Goal: Contribute content: Contribute content

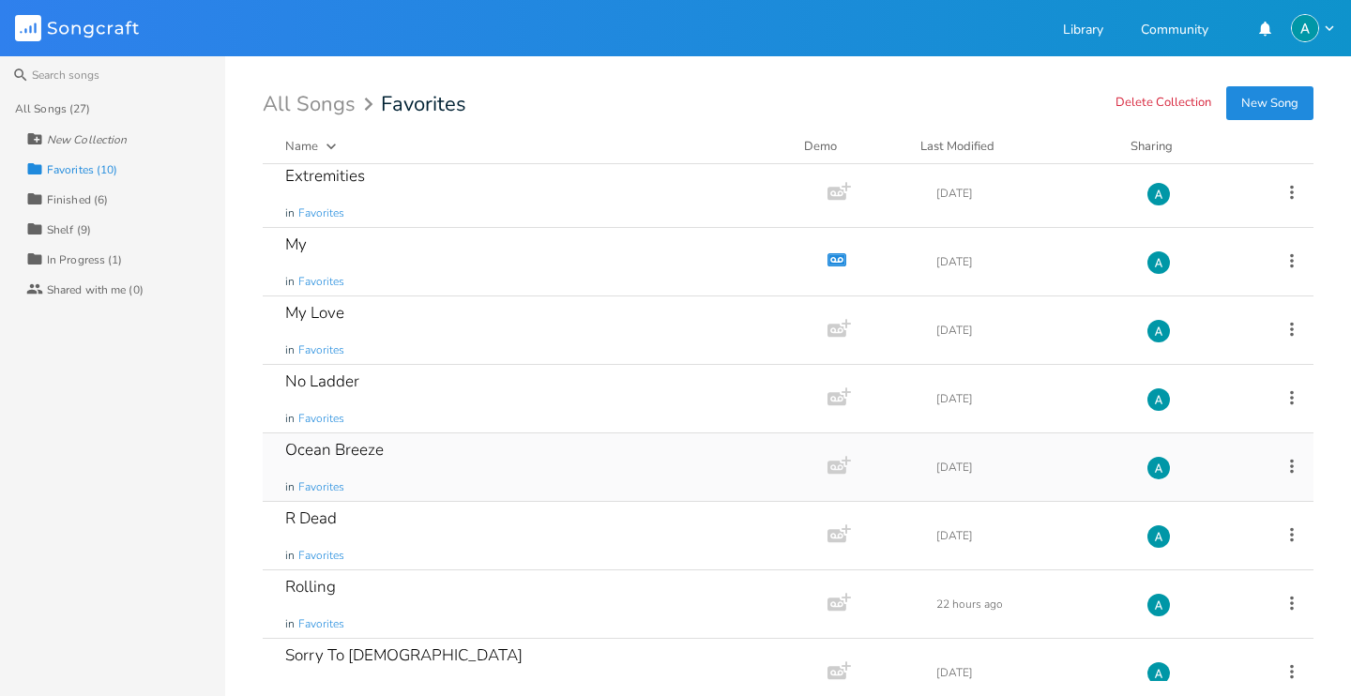
scroll to position [168, 0]
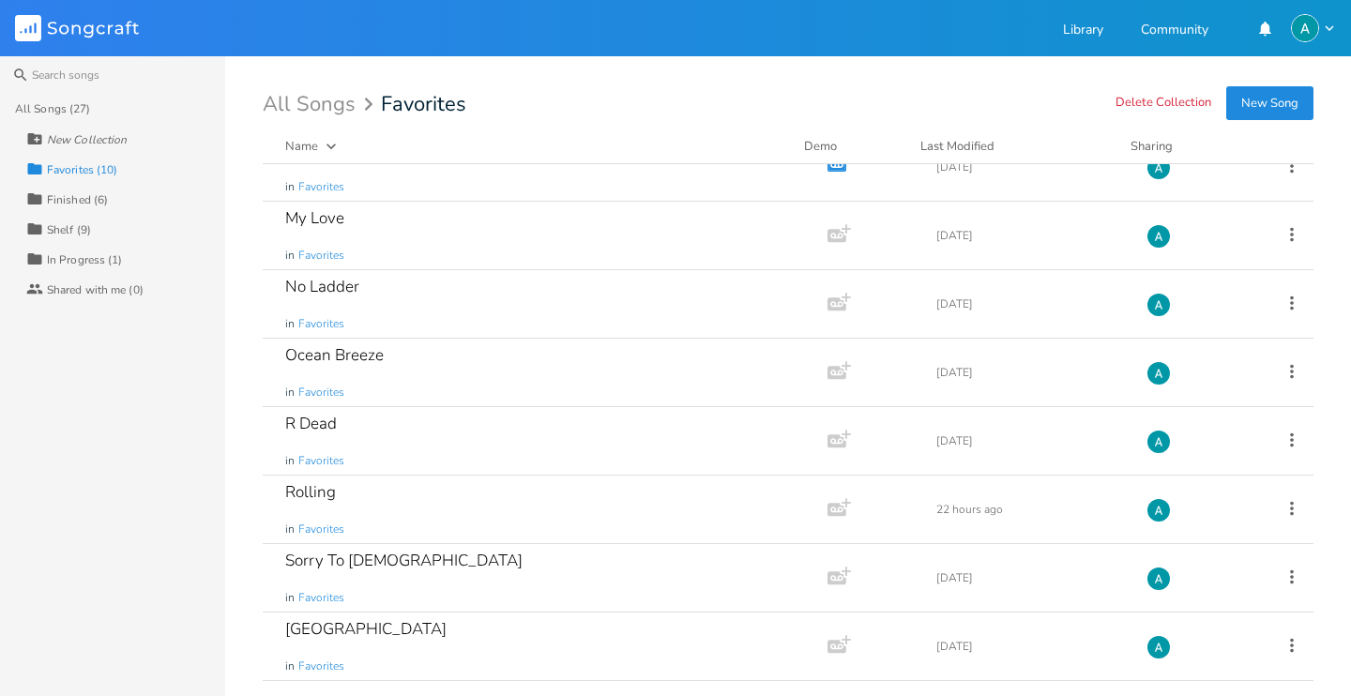
click at [120, 254] on div "Collection In Progress (1)" at bounding box center [125, 259] width 199 height 30
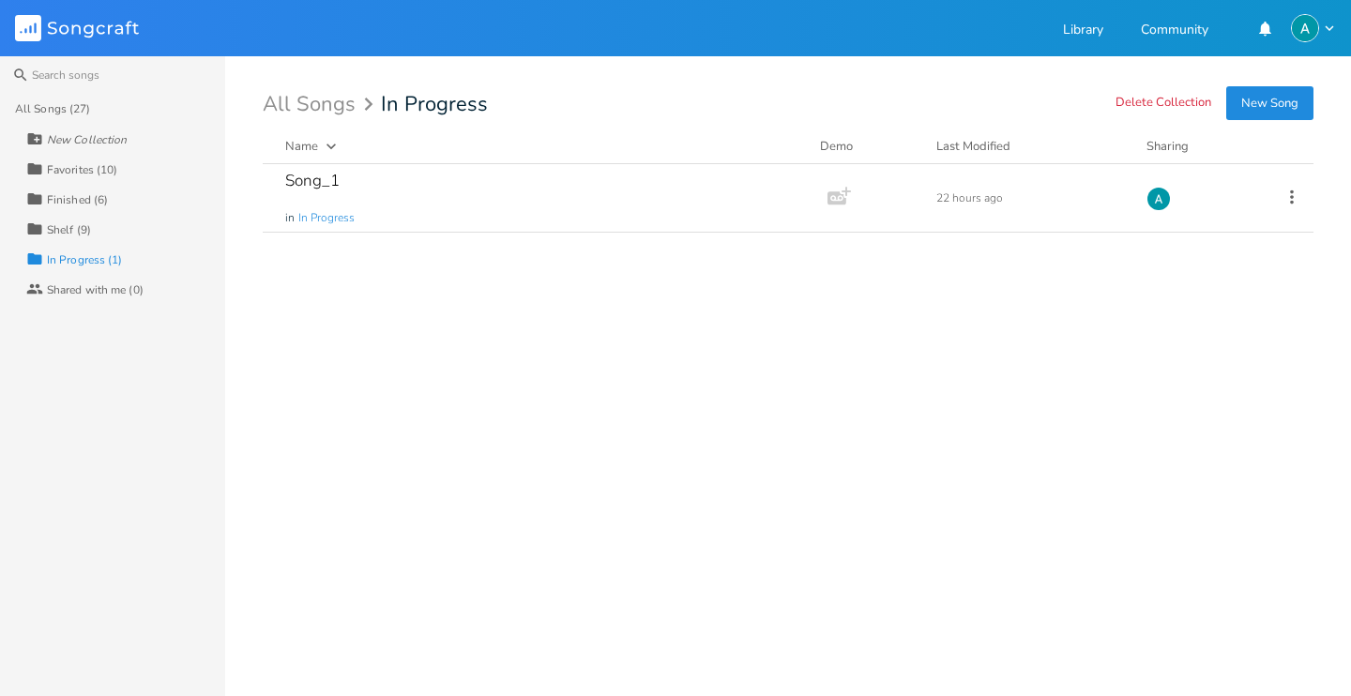
click at [122, 477] on div "All Songs (27) New Collection Collection Favorites (10) Collection Finished (6)…" at bounding box center [112, 395] width 225 height 602
click at [411, 209] on div "Song_1 in In Progress" at bounding box center [541, 198] width 512 height 68
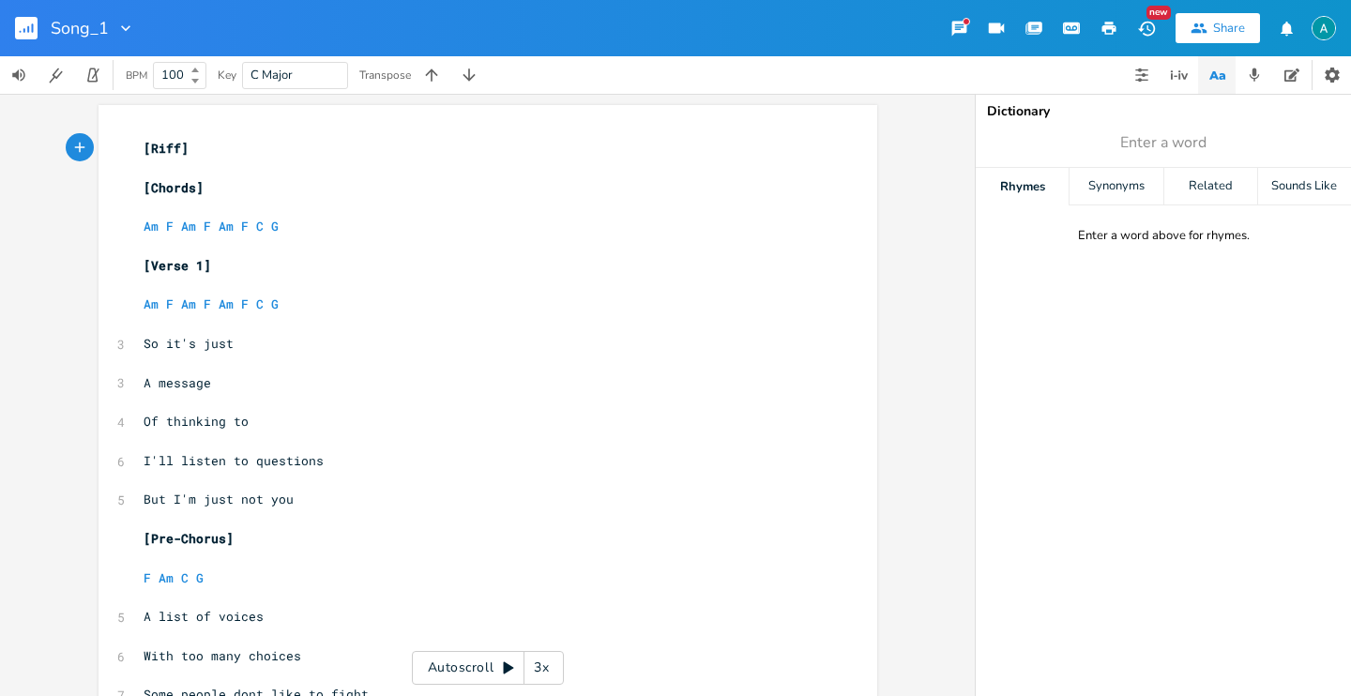
click at [25, 19] on rect "button" at bounding box center [26, 28] width 23 height 23
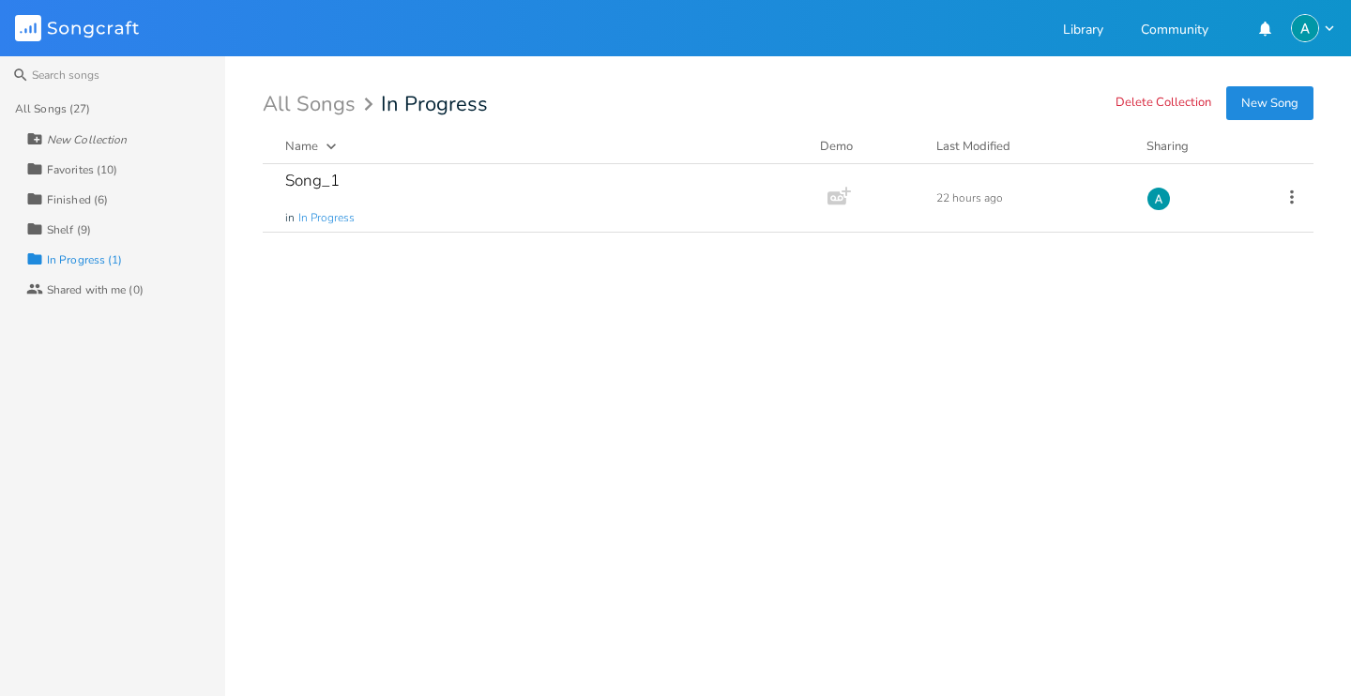
click at [1248, 95] on button "New Song" at bounding box center [1269, 103] width 87 height 34
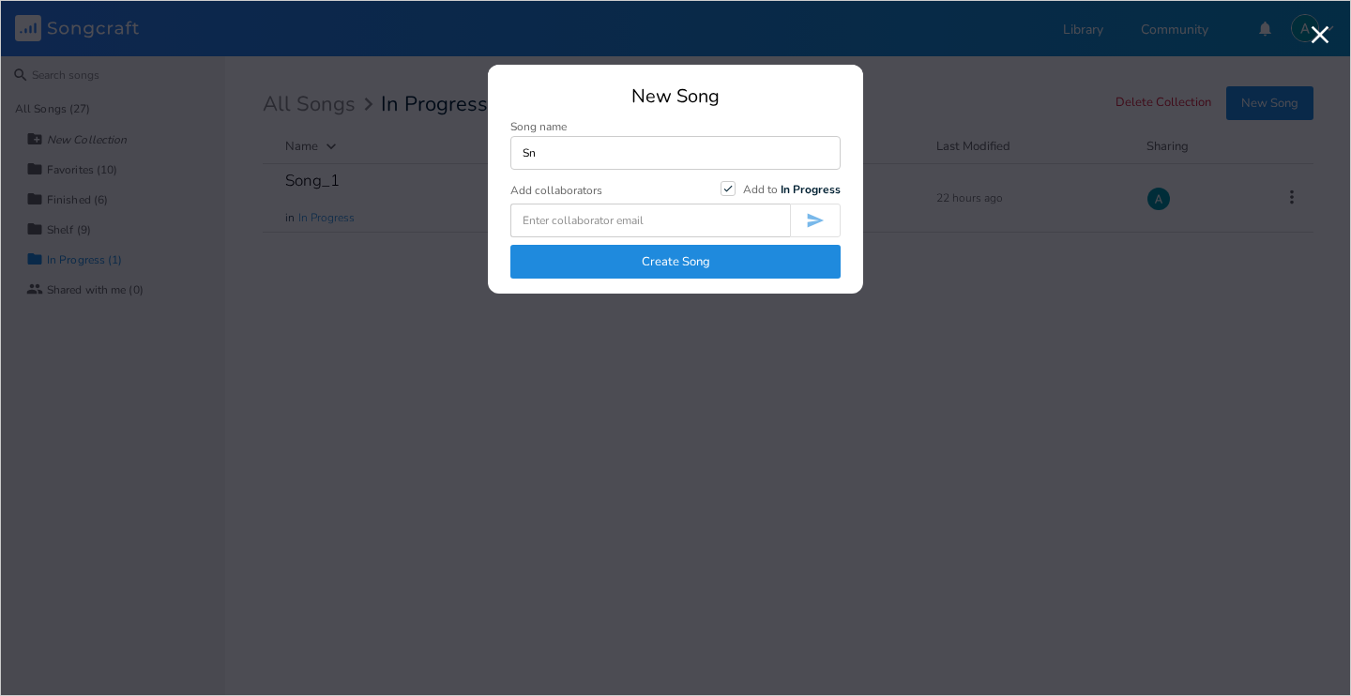
type input "S"
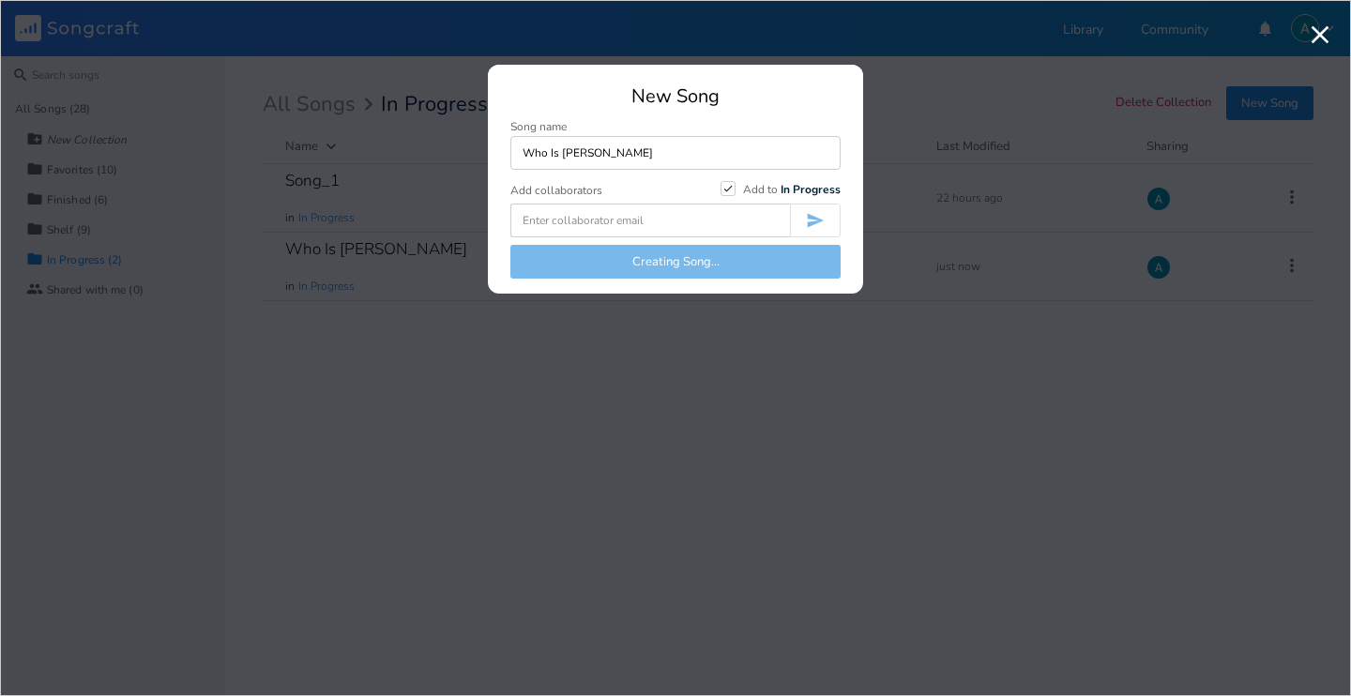
type input "Who Is Tho"
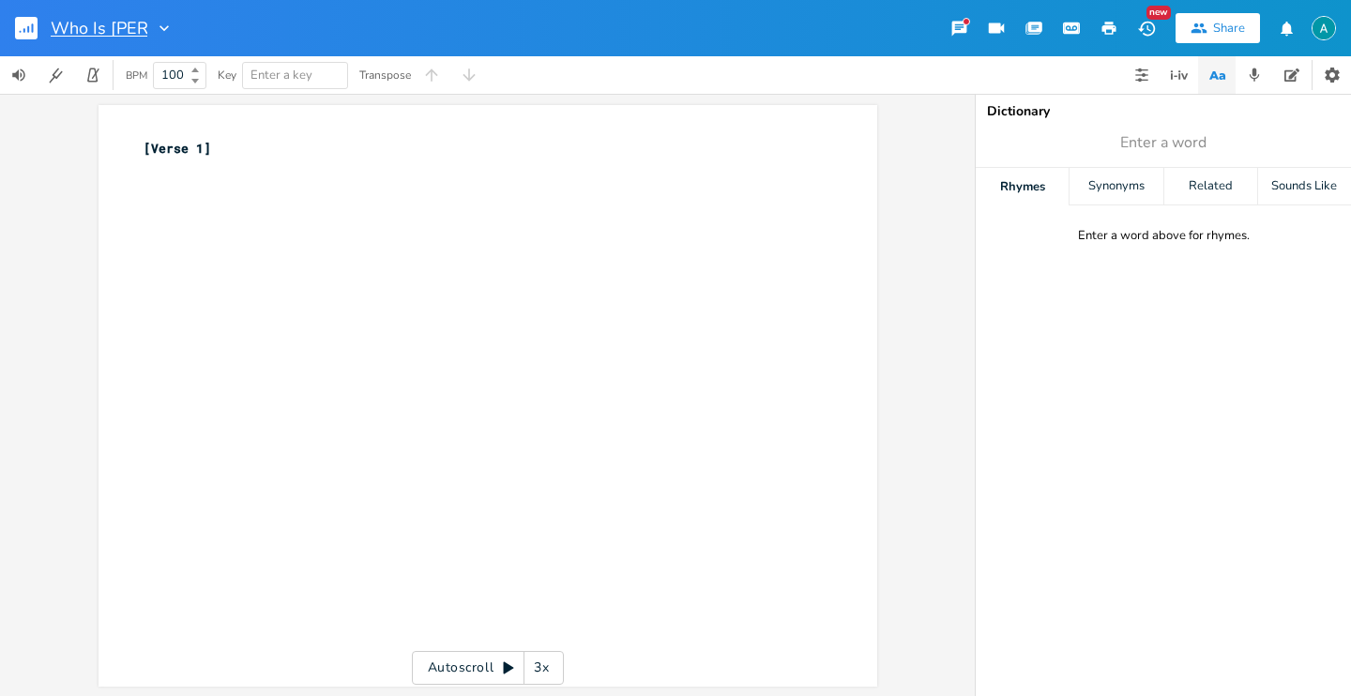
click at [132, 31] on input "Who Is [PERSON_NAME]" at bounding box center [99, 28] width 97 height 17
click at [135, 31] on input "Who Is [PERSON_NAME]" at bounding box center [99, 28] width 97 height 17
click at [139, 35] on input "Who Is [PERSON_NAME]" at bounding box center [99, 28] width 97 height 17
type input "Who Is This"
click at [402, 338] on div "xxxxxxxxxx [Verse 1] ​" at bounding box center [502, 413] width 724 height 557
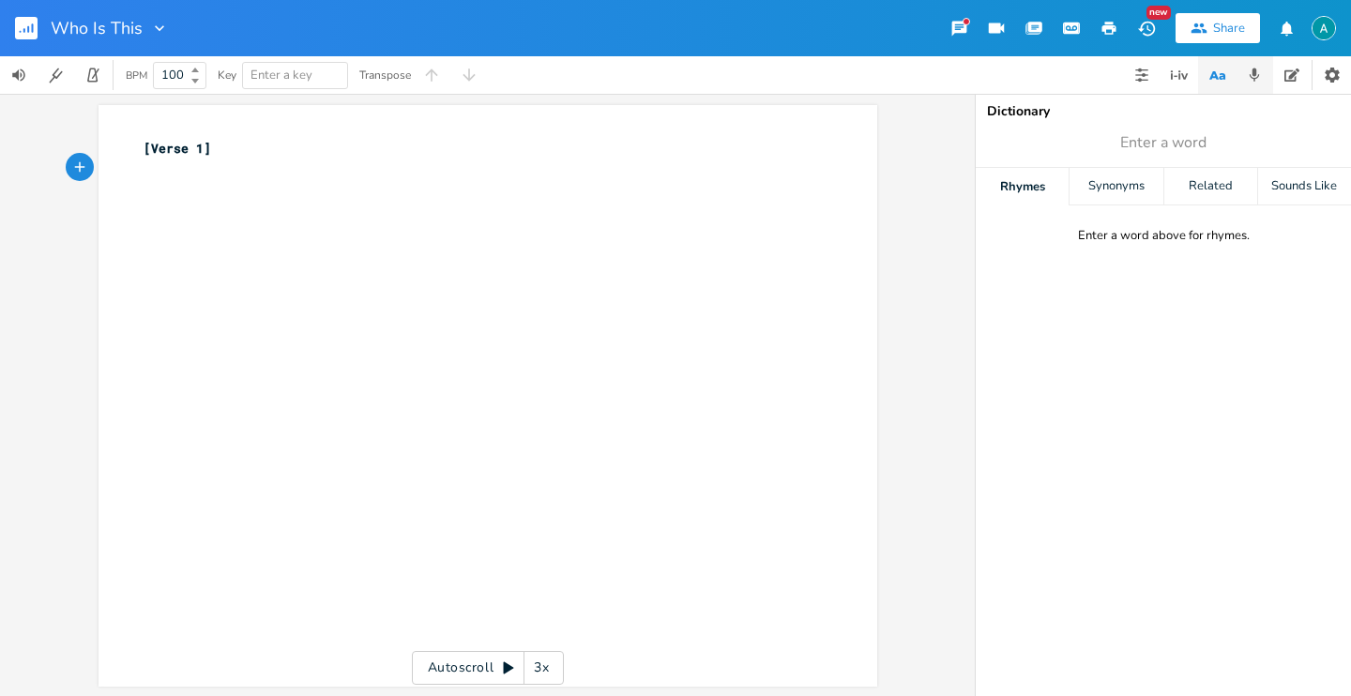
click at [1237, 83] on button "button" at bounding box center [1254, 75] width 38 height 38
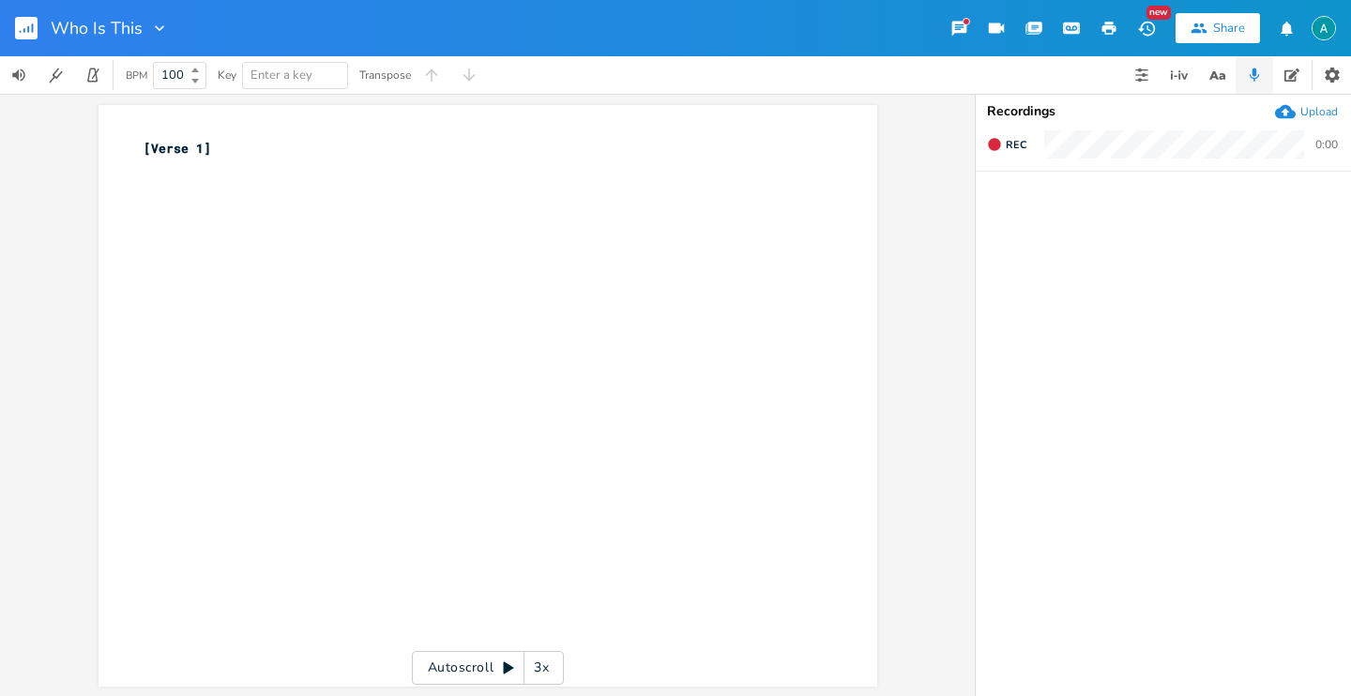
click at [1278, 110] on icon "button" at bounding box center [1285, 112] width 21 height 14
click at [12, 30] on div "Who Is This" at bounding box center [84, 28] width 169 height 56
click at [38, 40] on button "button" at bounding box center [34, 28] width 38 height 45
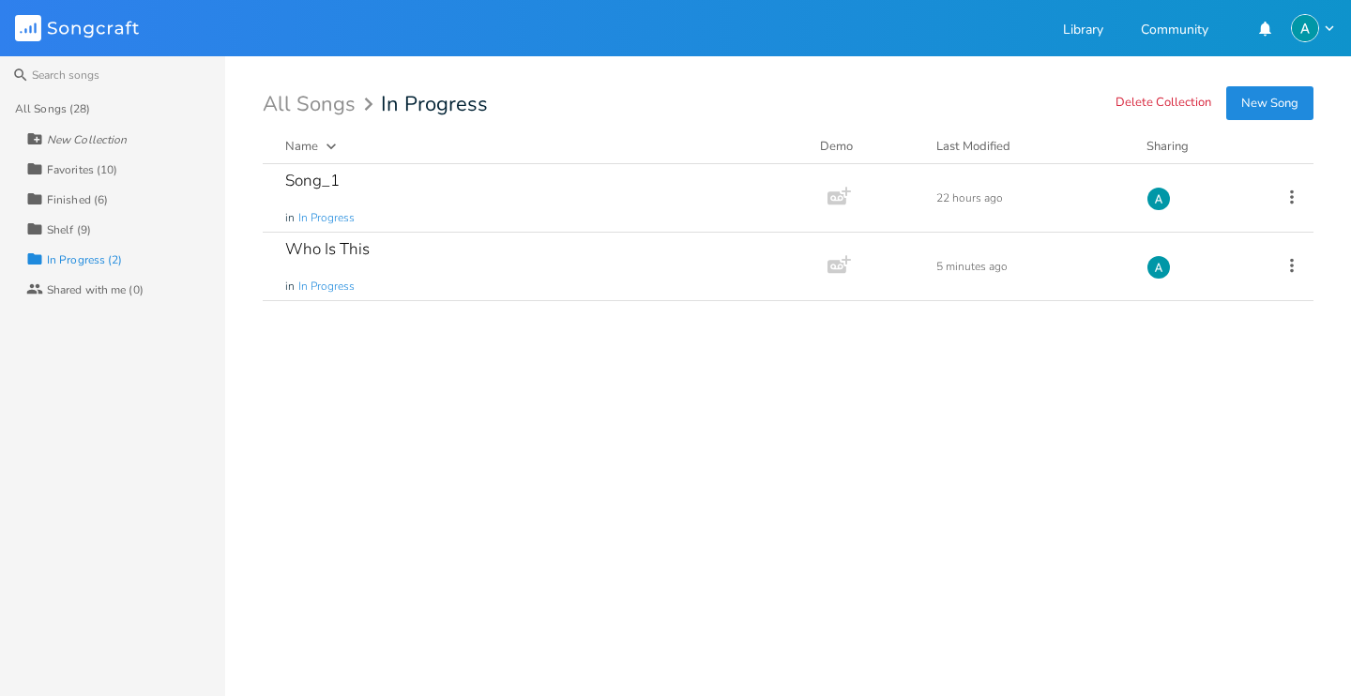
click at [112, 179] on div "Collection Favorites (10)" at bounding box center [125, 169] width 199 height 30
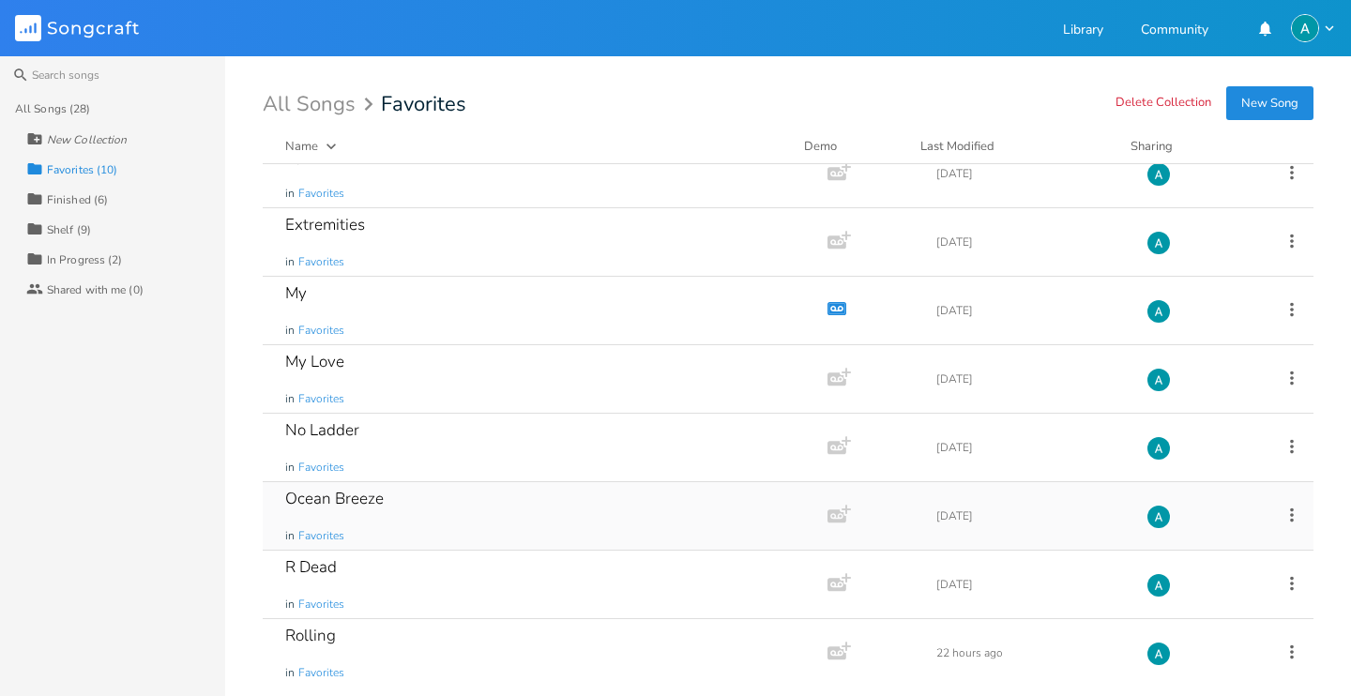
scroll to position [168, 0]
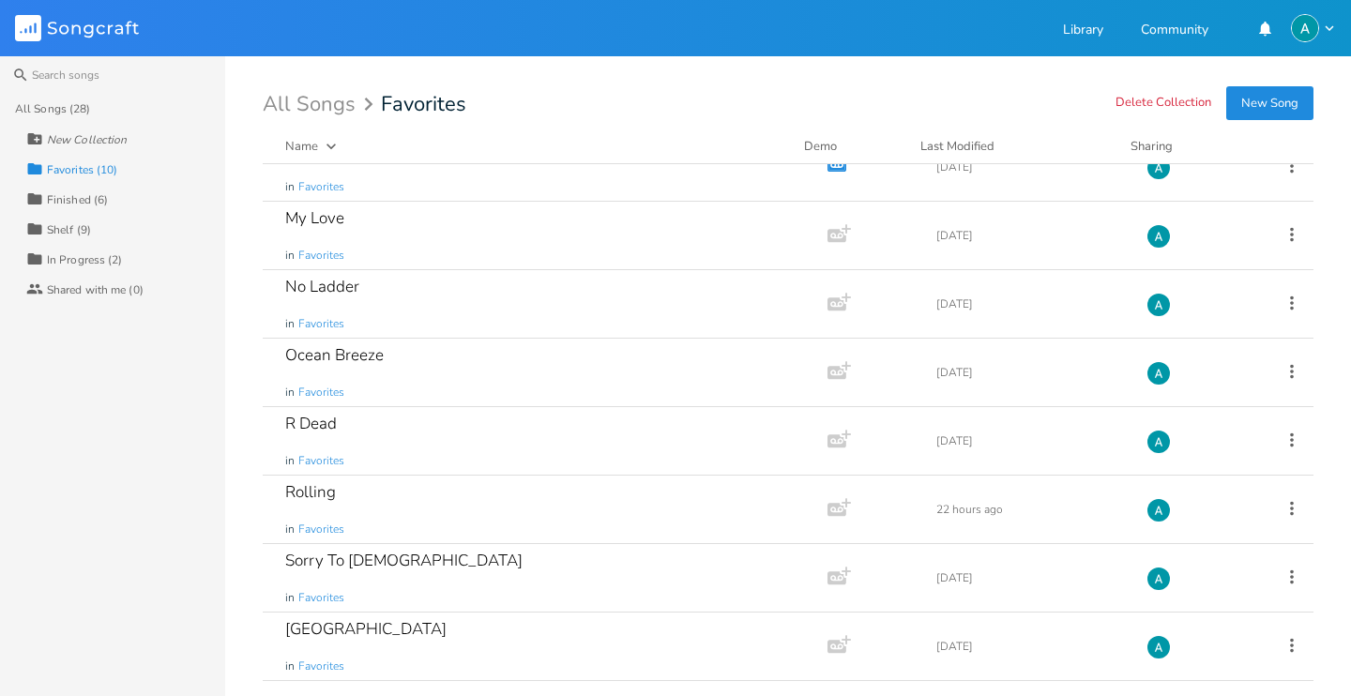
click at [82, 254] on div "In Progress (2)" at bounding box center [85, 259] width 76 height 11
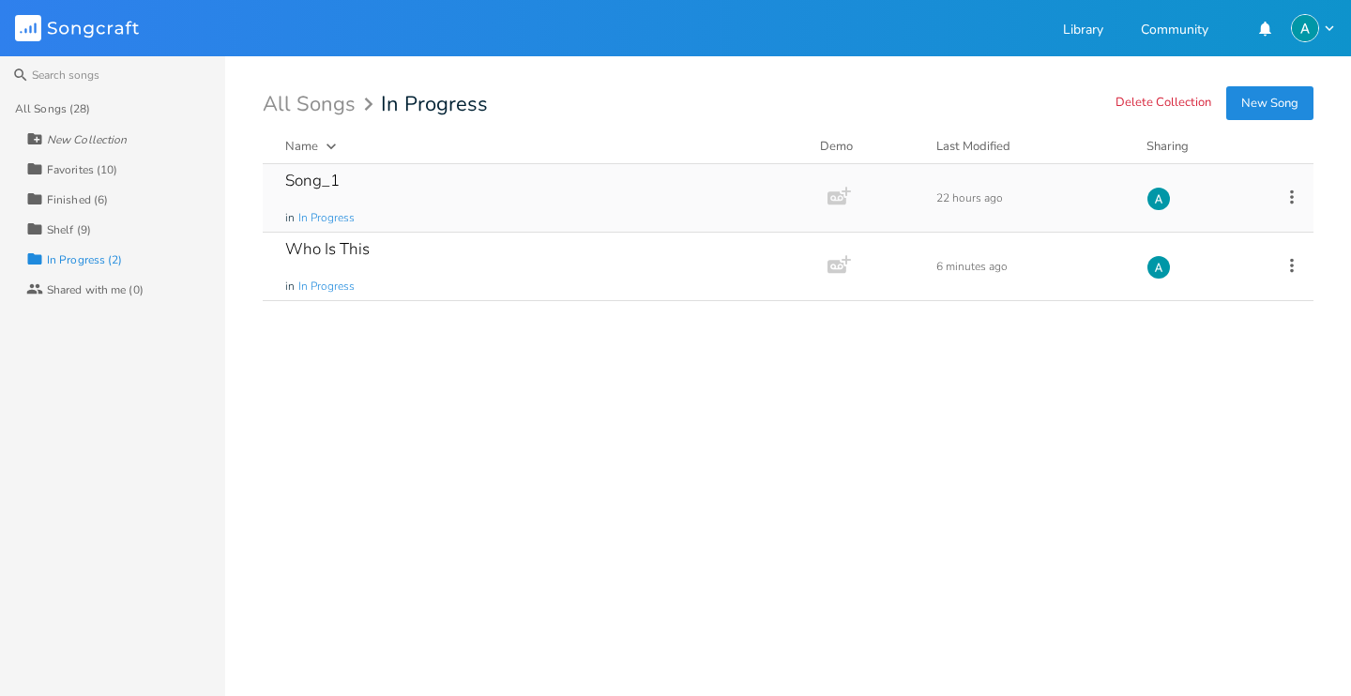
click at [379, 201] on div "Song_1 in In Progress" at bounding box center [541, 198] width 512 height 68
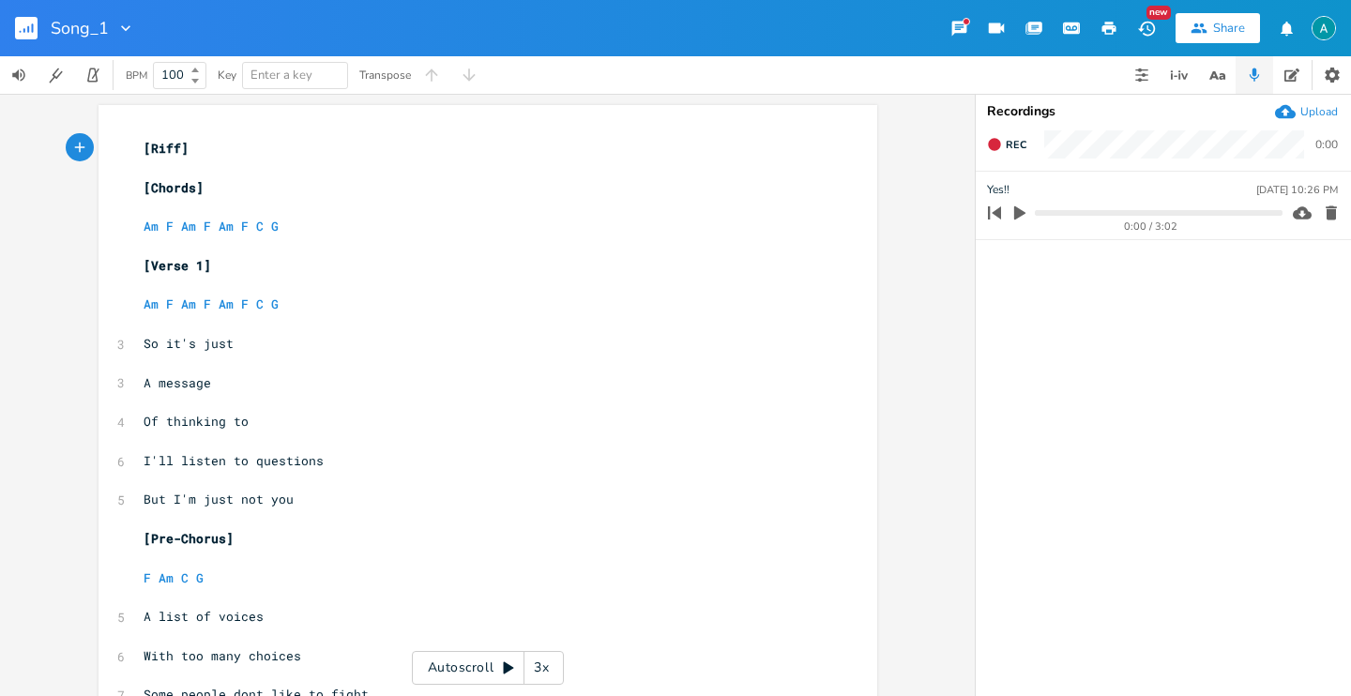
click at [267, 352] on pre "So it's just" at bounding box center [478, 344] width 677 height 20
type textarea "So it's just a"
click at [277, 417] on pre "Of thinking to" at bounding box center [478, 422] width 677 height 20
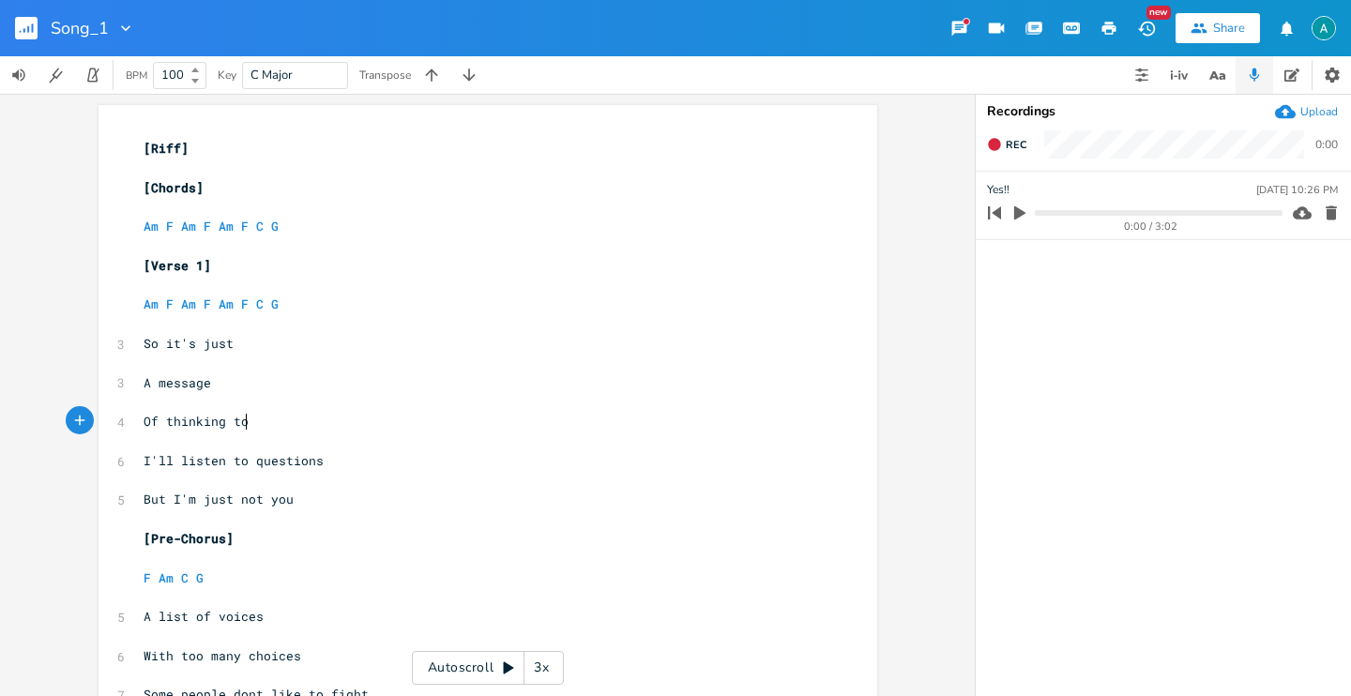
type textarea "to"
click at [277, 417] on pre "Of thinking to" at bounding box center [478, 422] width 677 height 20
type textarea "W"
type textarea "You're thinking too"
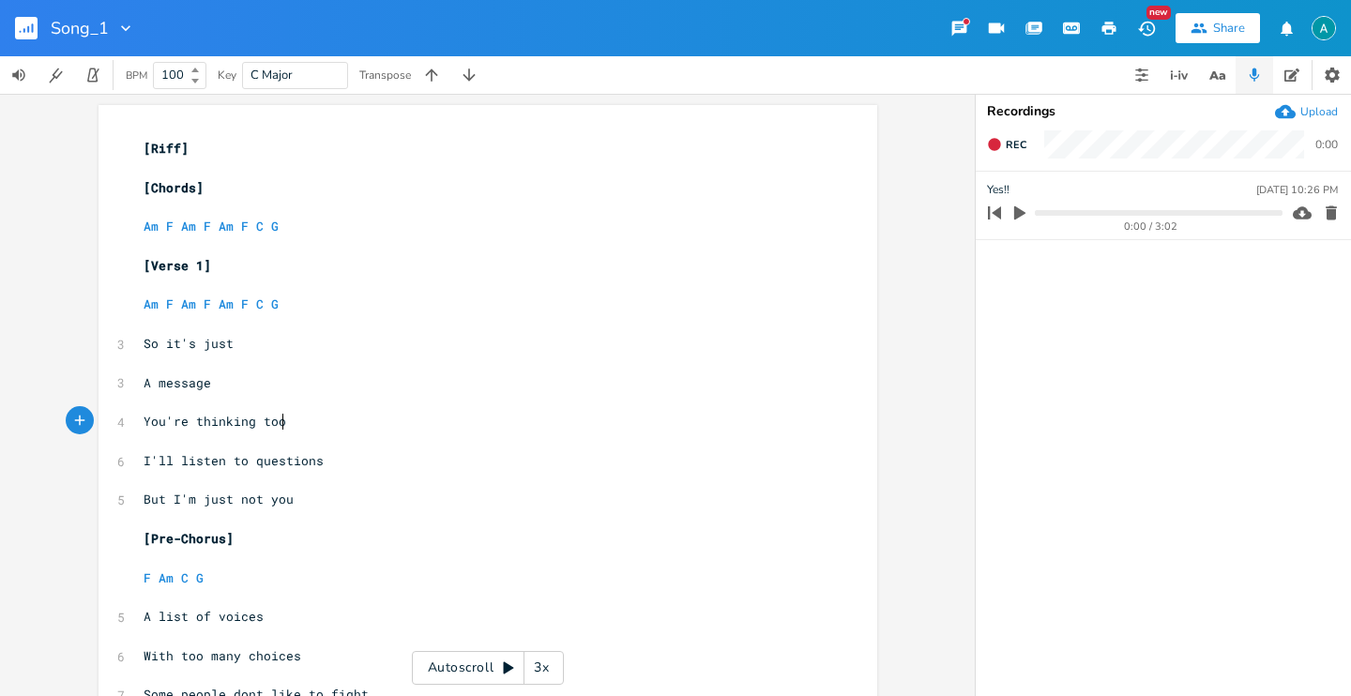
click at [232, 458] on span "I'll listen to questions" at bounding box center [234, 460] width 180 height 17
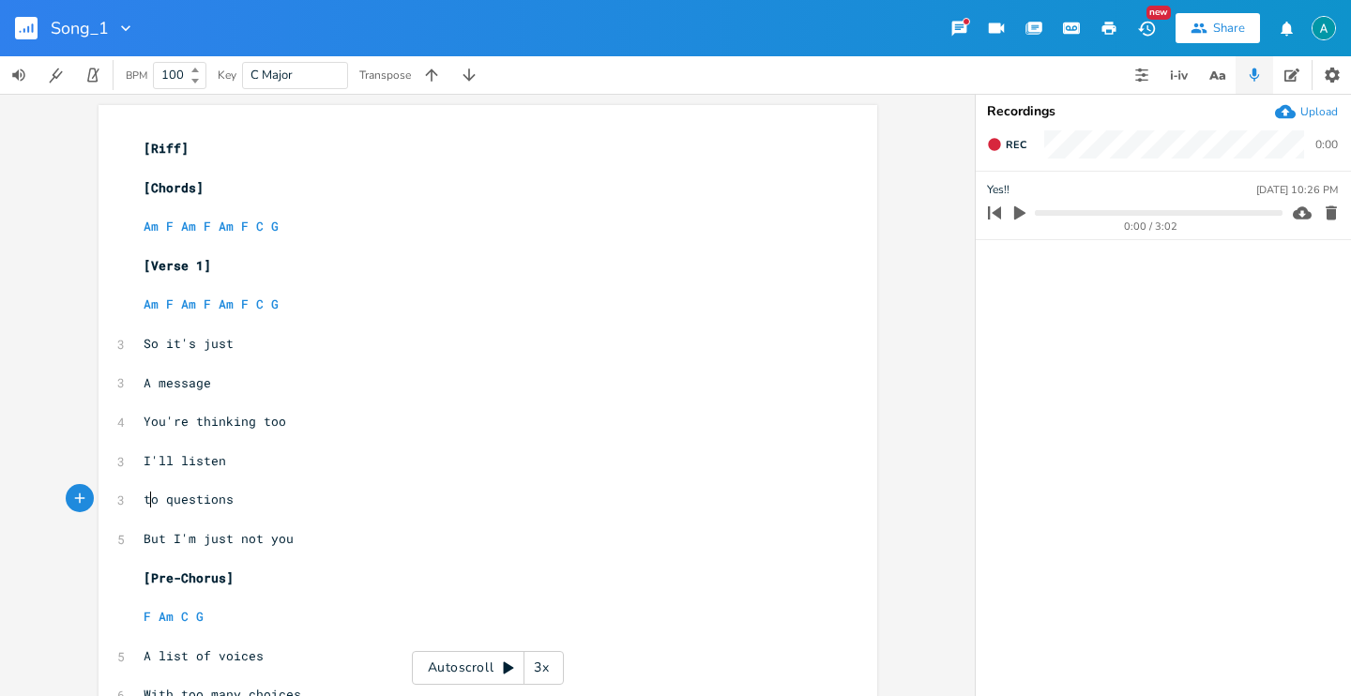
type textarea "T"
click at [170, 459] on span "I'll listen" at bounding box center [185, 460] width 83 height 17
type textarea "don't"
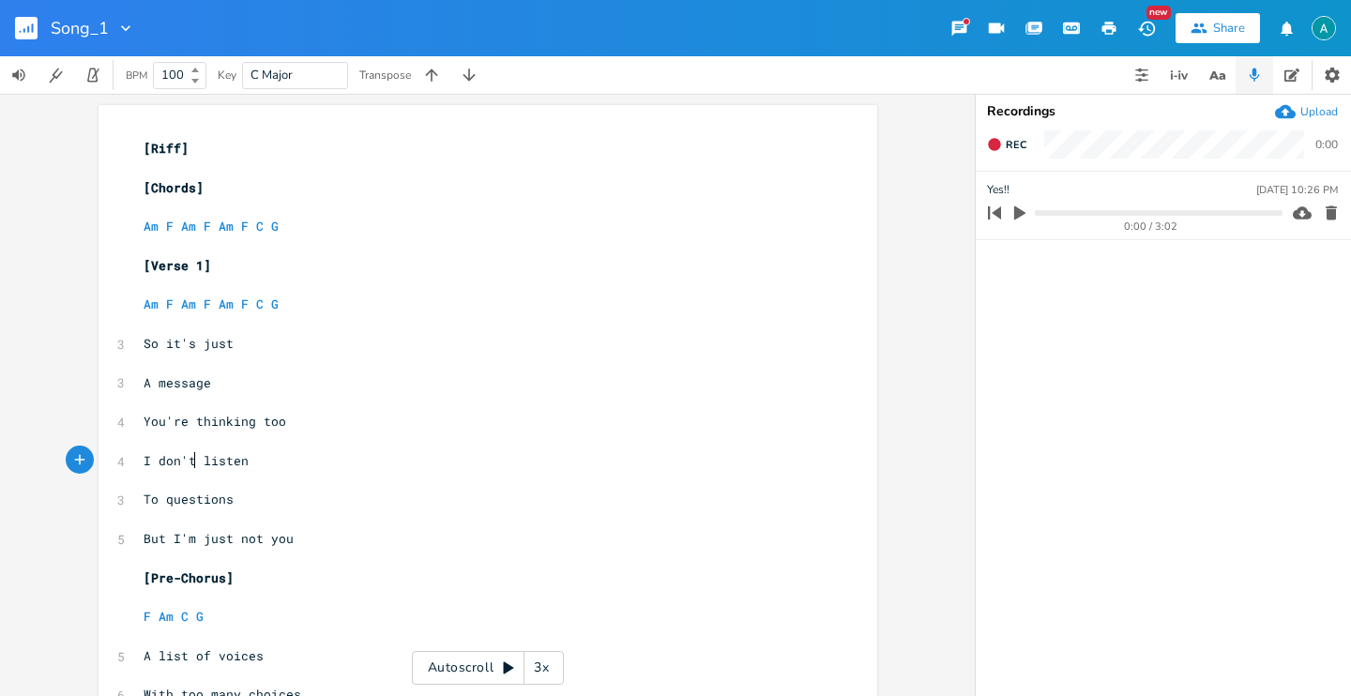
click at [228, 535] on span "But I'm just not you" at bounding box center [219, 538] width 150 height 17
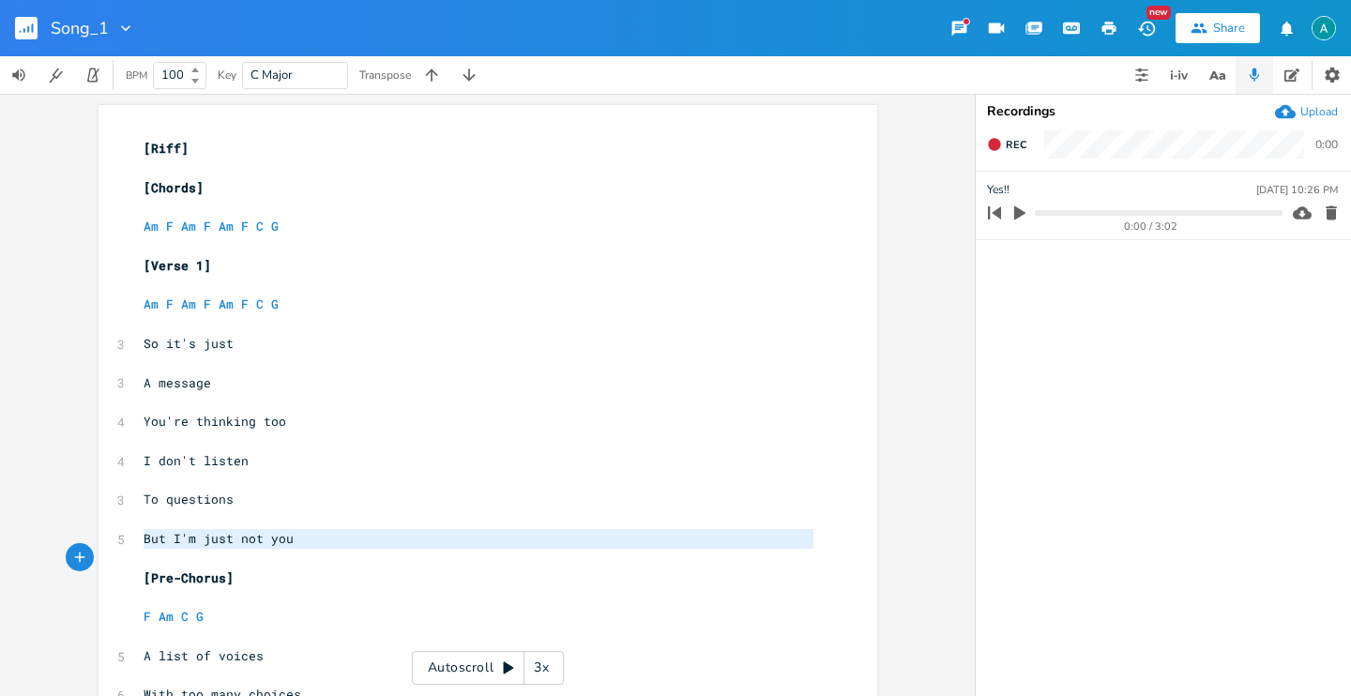
click at [228, 535] on span "But I'm just not you" at bounding box center [219, 538] width 150 height 17
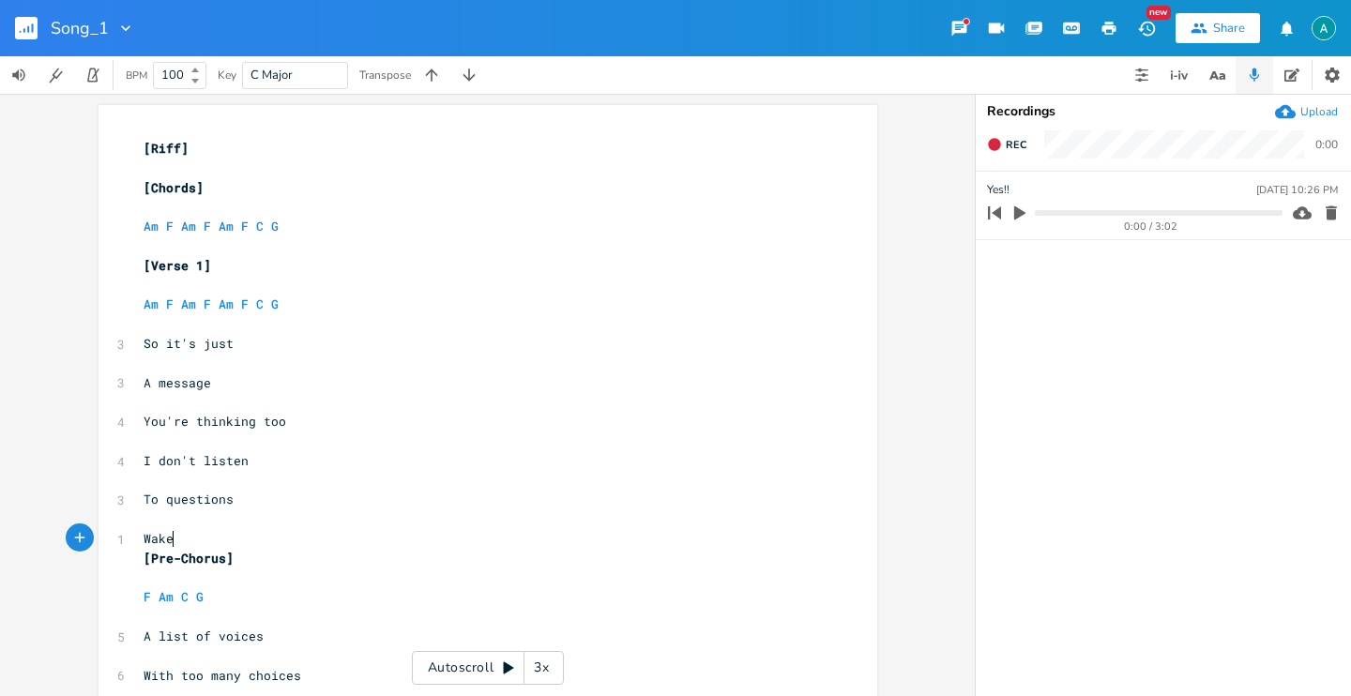
type textarea "Wake"
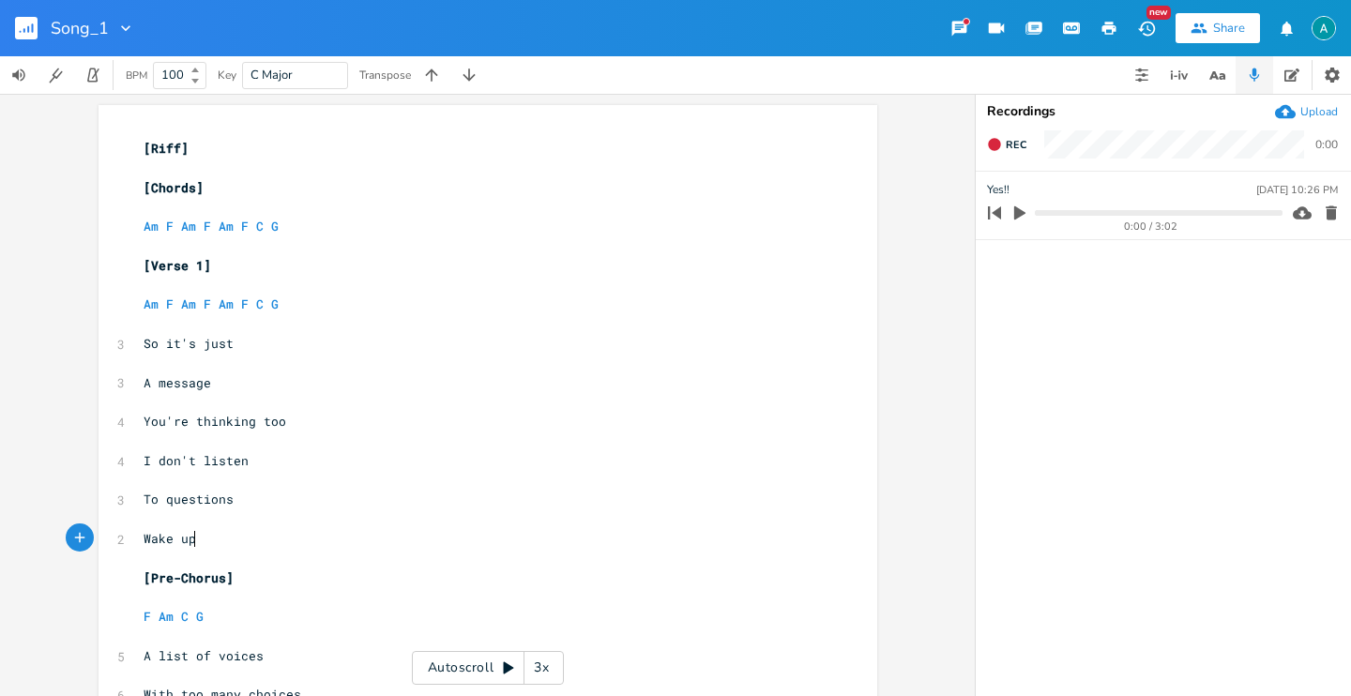
type textarea "up"
click at [228, 541] on pre "Wake up" at bounding box center [478, 539] width 677 height 20
click at [225, 542] on pre "Wake up" at bounding box center [478, 539] width 677 height 20
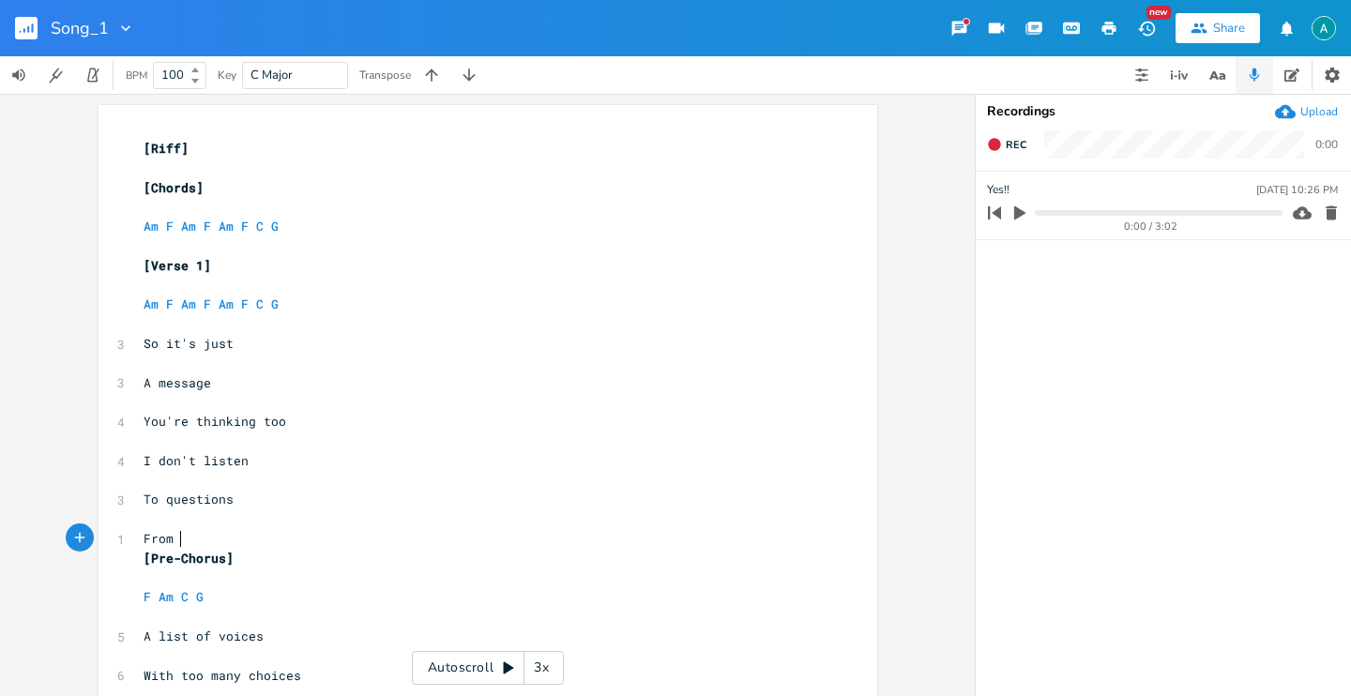
type textarea "From you"
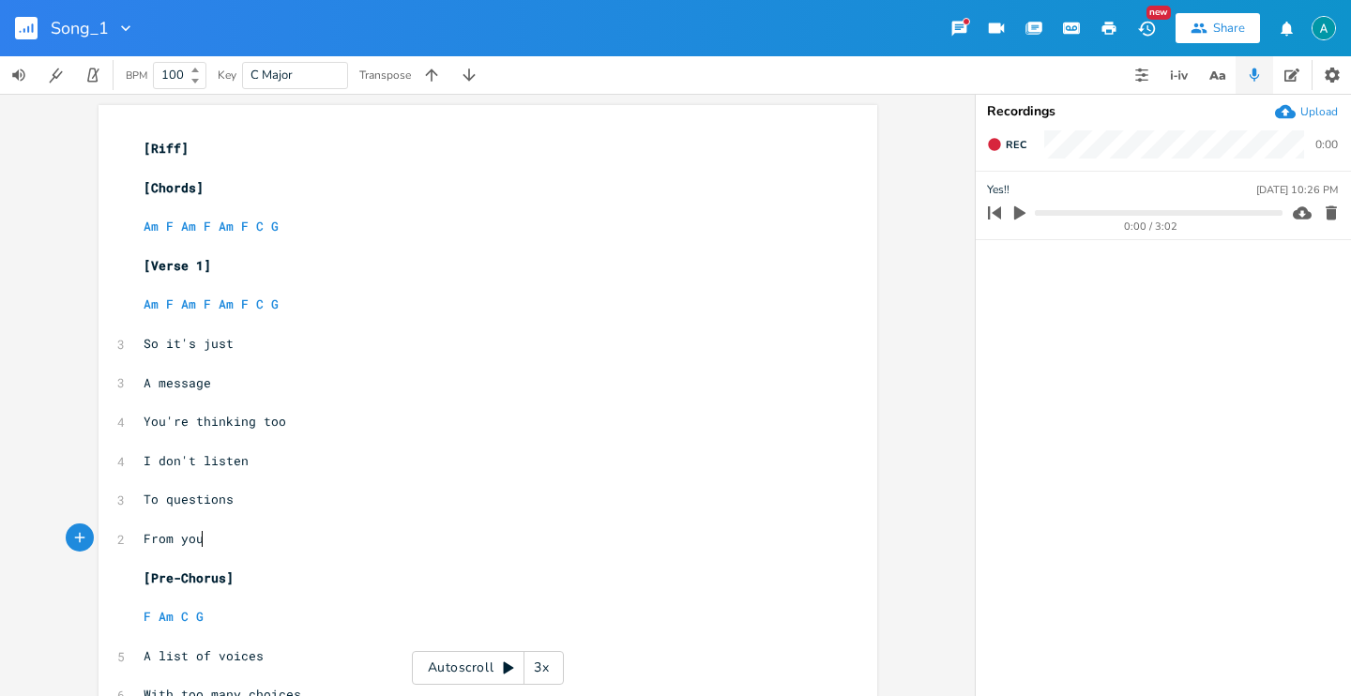
click at [289, 533] on pre "From you" at bounding box center [478, 539] width 677 height 20
click at [291, 532] on pre "From you" at bounding box center [478, 539] width 677 height 20
type textarea "From you"
drag, startPoint x: 291, startPoint y: 532, endPoint x: 269, endPoint y: 510, distance: 30.5
click at [290, 532] on pre "From you" at bounding box center [478, 539] width 677 height 20
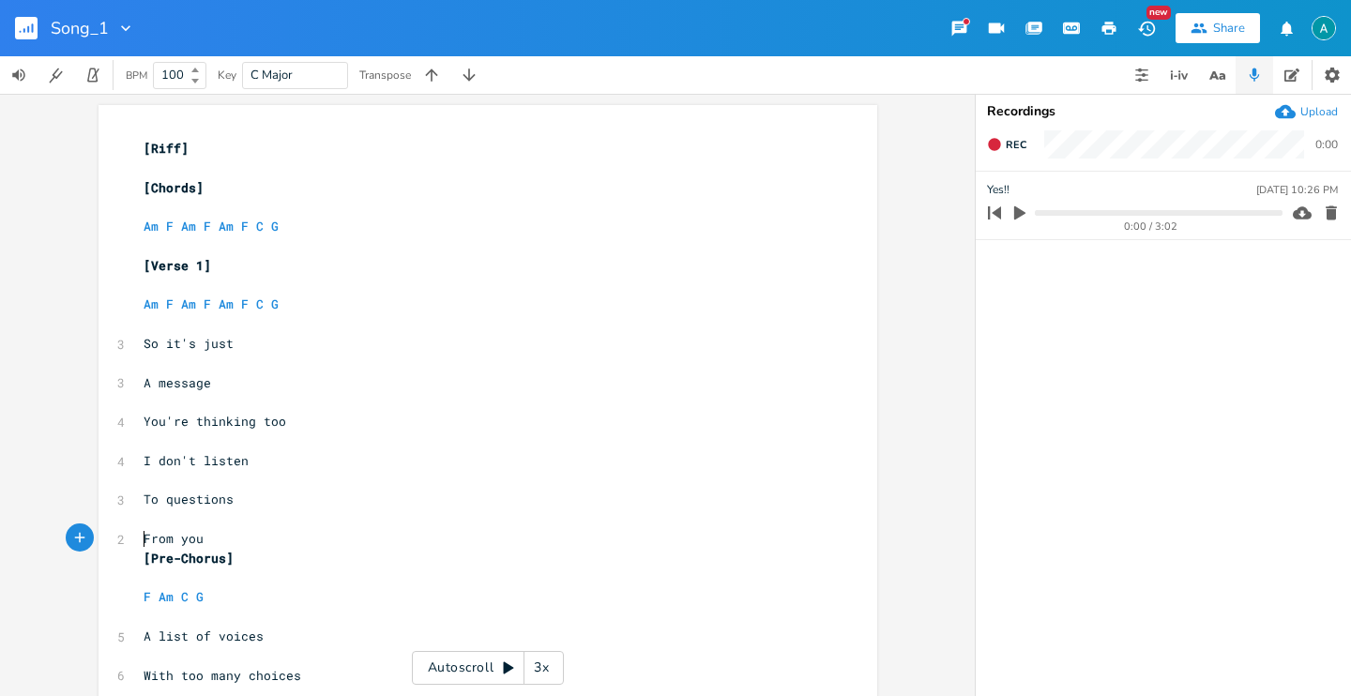
click at [235, 529] on pre "From you" at bounding box center [478, 539] width 677 height 20
click at [231, 538] on pre "From you" at bounding box center [478, 539] width 677 height 20
type textarea "you"
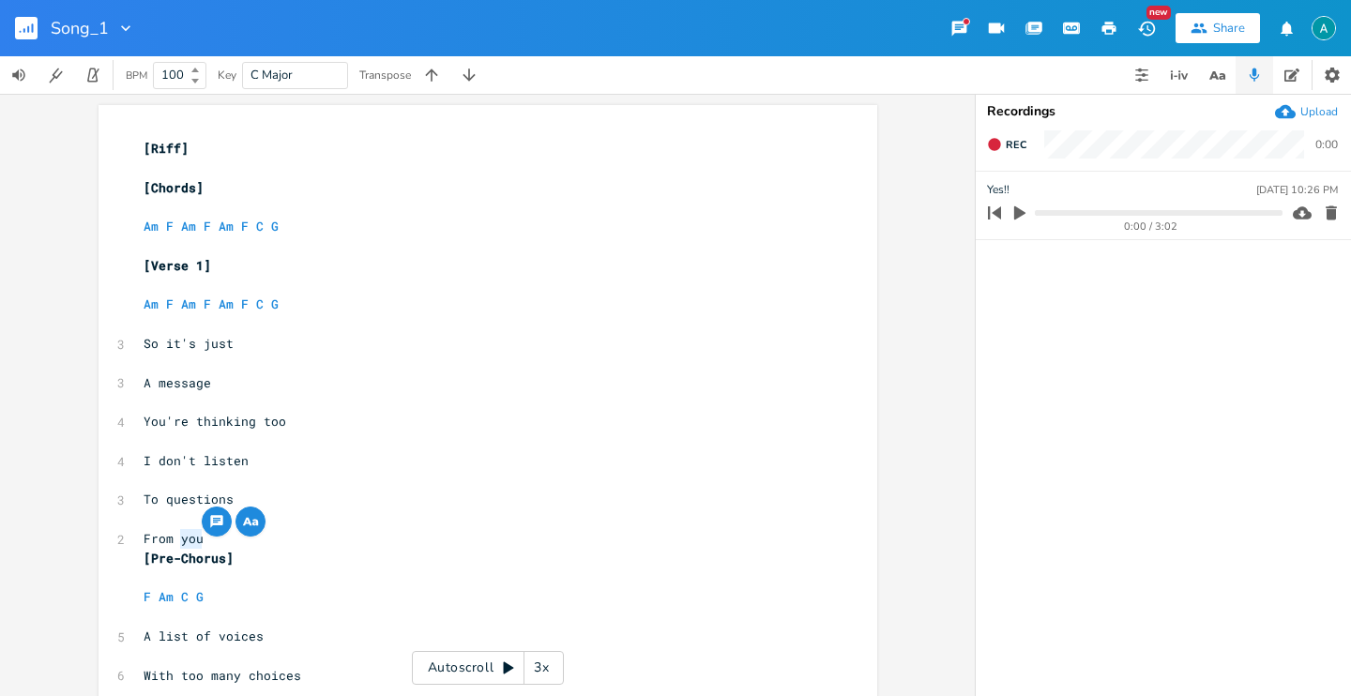
click at [237, 546] on pre "From you" at bounding box center [478, 539] width 677 height 20
type textarea "From you"
click at [237, 546] on pre "From you" at bounding box center [478, 539] width 677 height 20
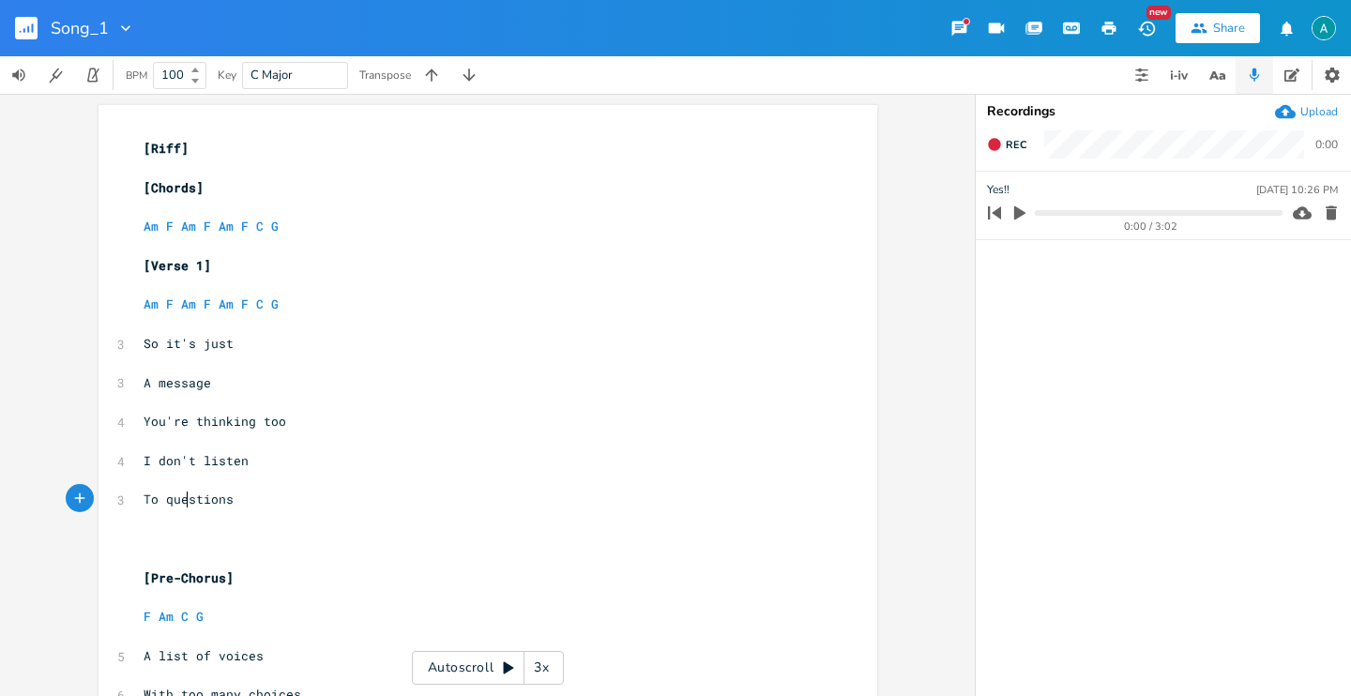
click at [185, 504] on span "To questions" at bounding box center [189, 499] width 90 height 17
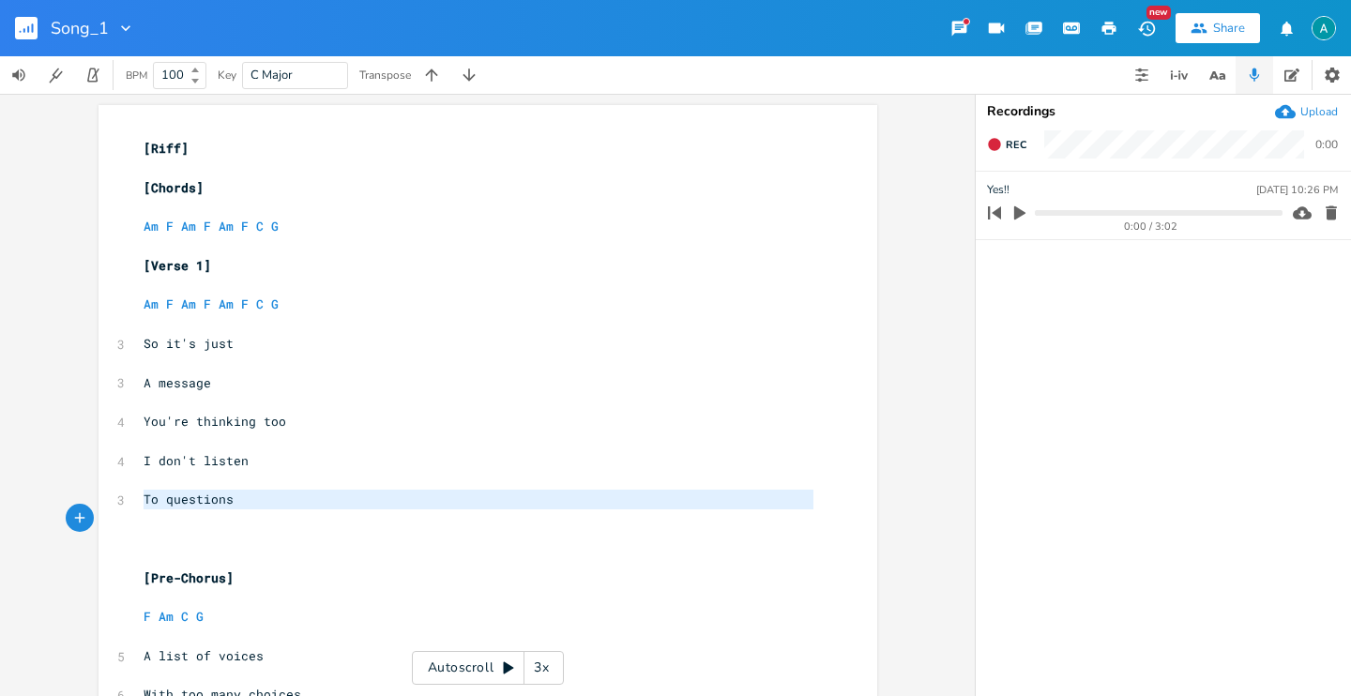
click at [185, 504] on span "To questions" at bounding box center [189, 499] width 90 height 17
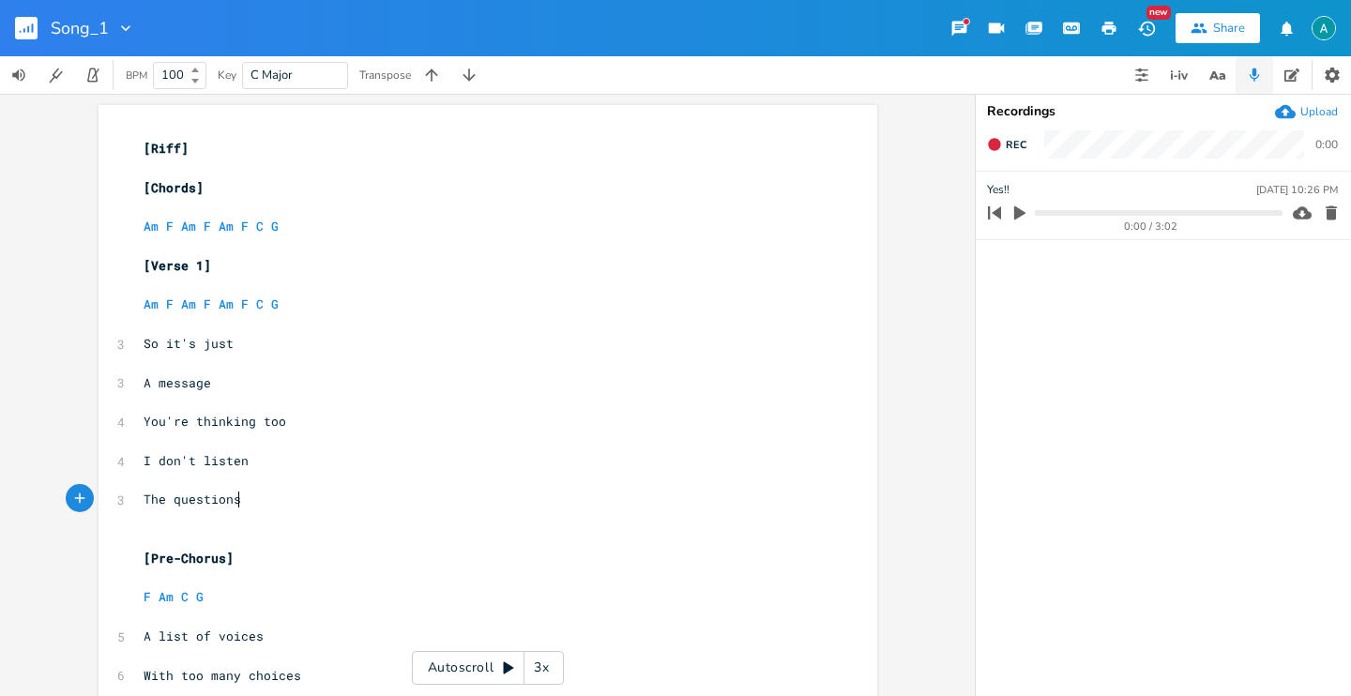
scroll to position [0, 82]
type textarea "The questions"
type textarea "a"
type textarea "Are gone too"
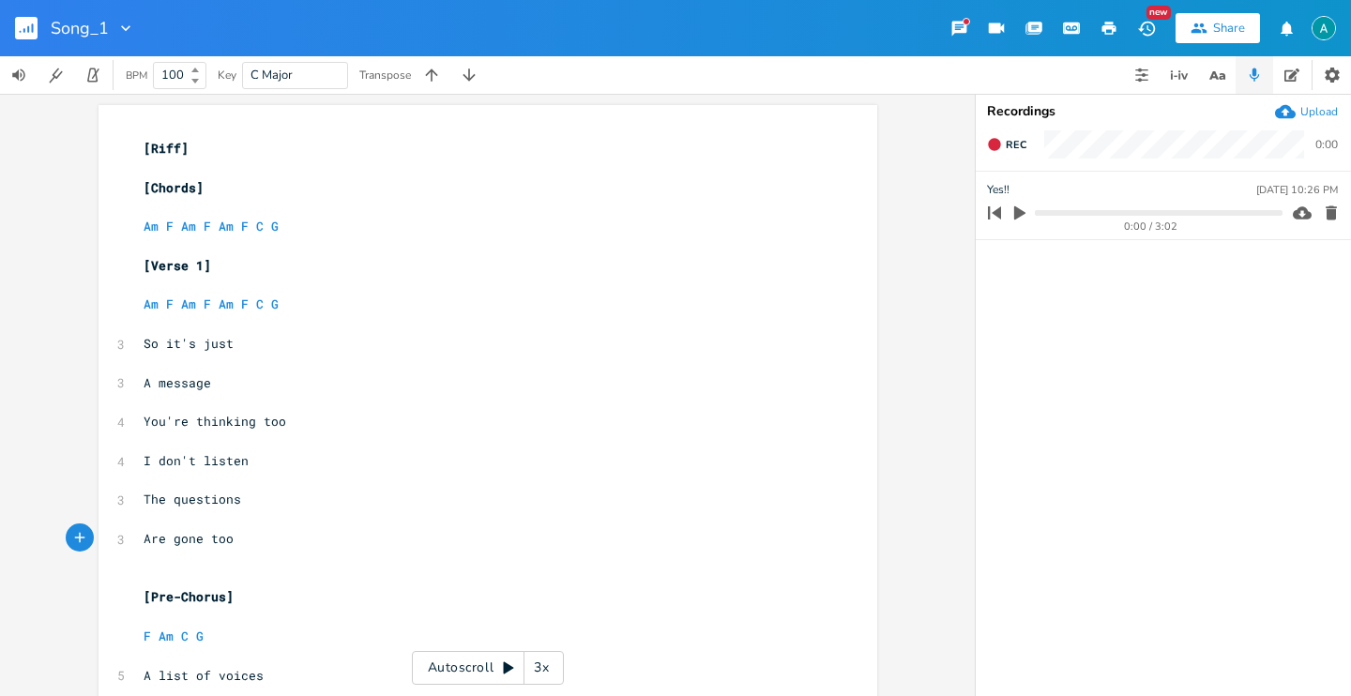
scroll to position [23, 0]
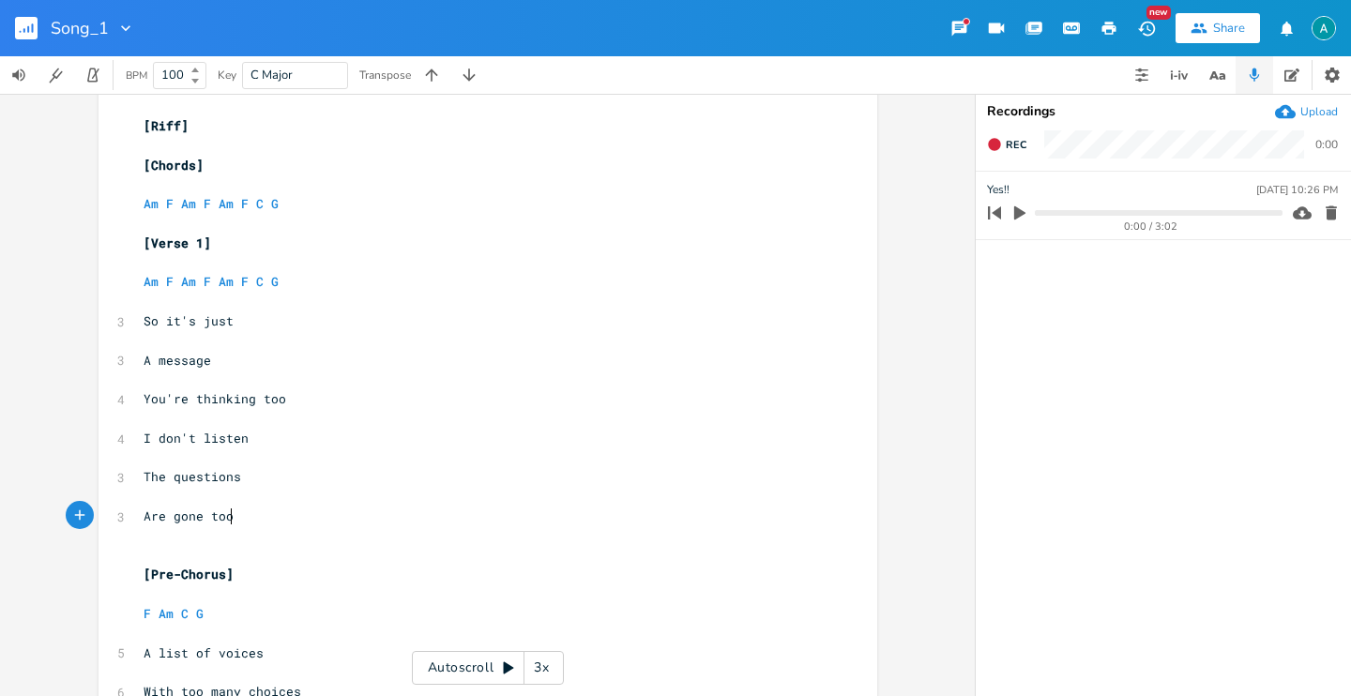
click at [227, 438] on span "I don't listen" at bounding box center [196, 438] width 105 height 17
type textarea "listen"
click at [229, 437] on span "I don't listen" at bounding box center [196, 438] width 105 height 17
type textarea "Don't arrest them"
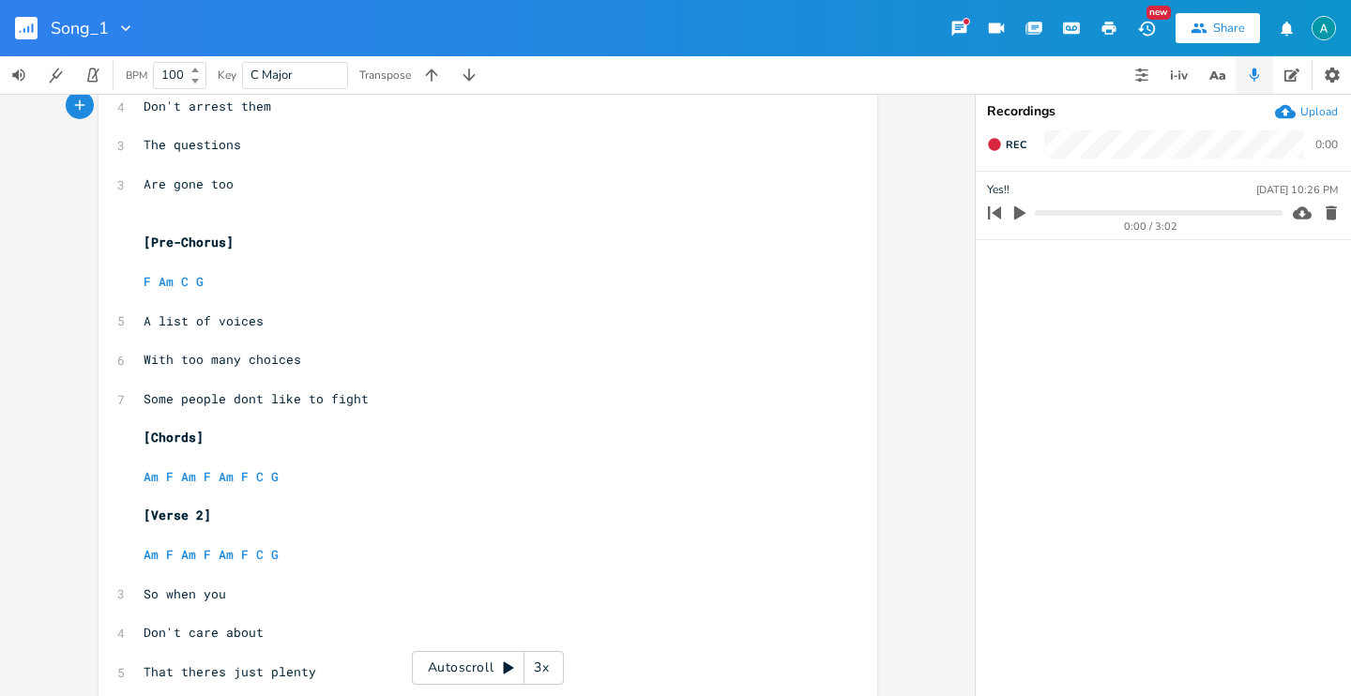
scroll to position [353, 0]
drag, startPoint x: 253, startPoint y: 402, endPoint x: 173, endPoint y: 400, distance: 80.7
click at [173, 400] on span "Some people dont like to fight" at bounding box center [256, 400] width 225 height 17
type textarea "won't"
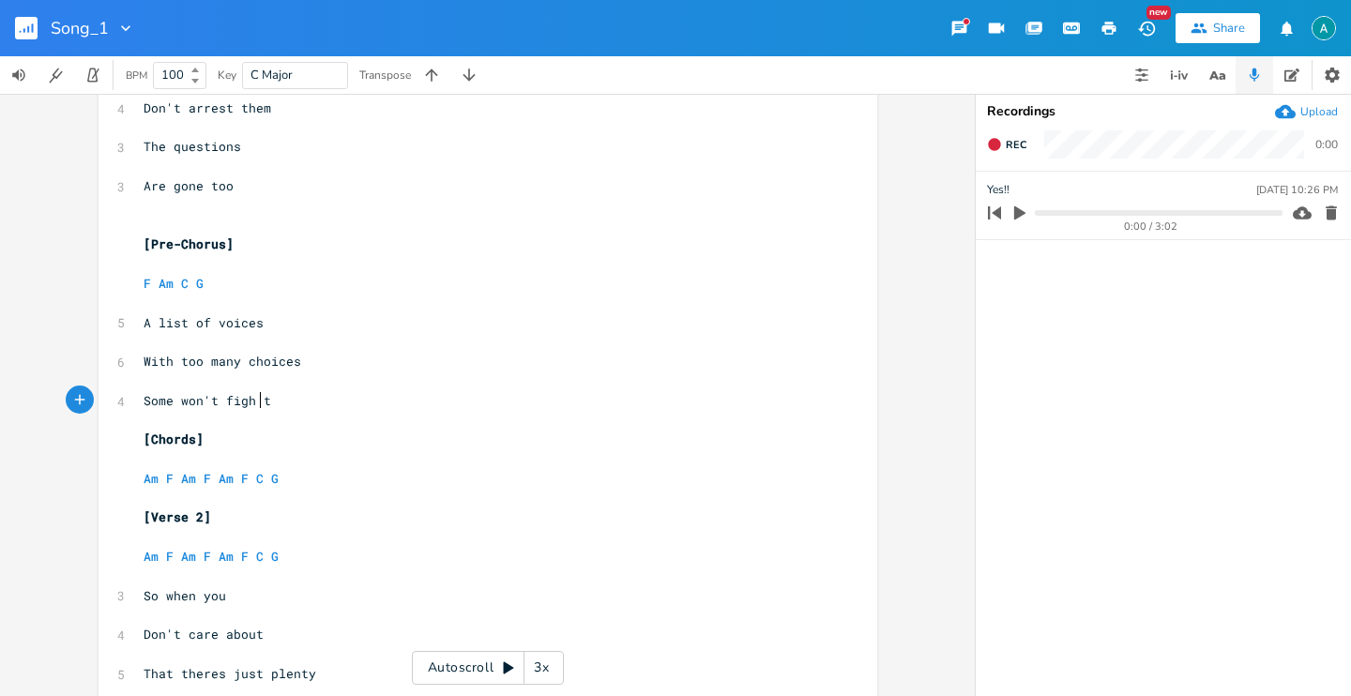
type textarea "f"
type textarea "fort"
type textarea "their right"
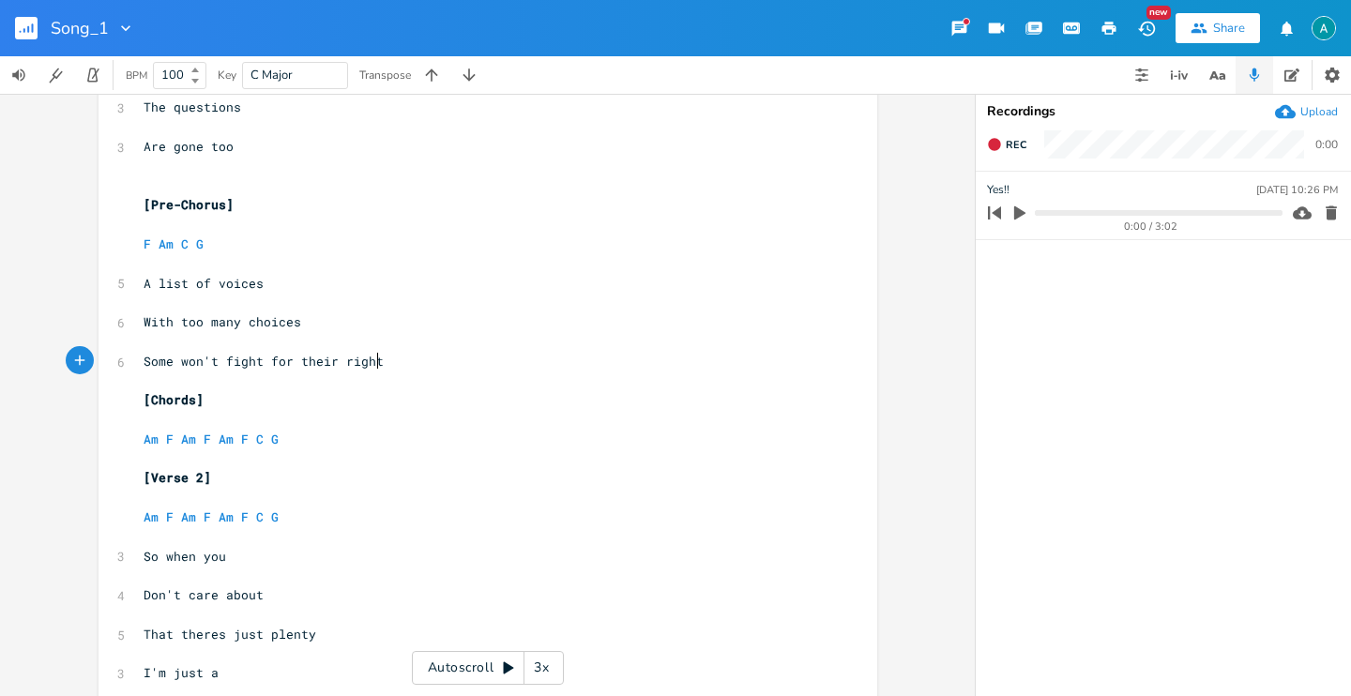
scroll to position [393, 0]
click at [219, 635] on span "That theres just plenty" at bounding box center [230, 633] width 173 height 17
type textarea "is"
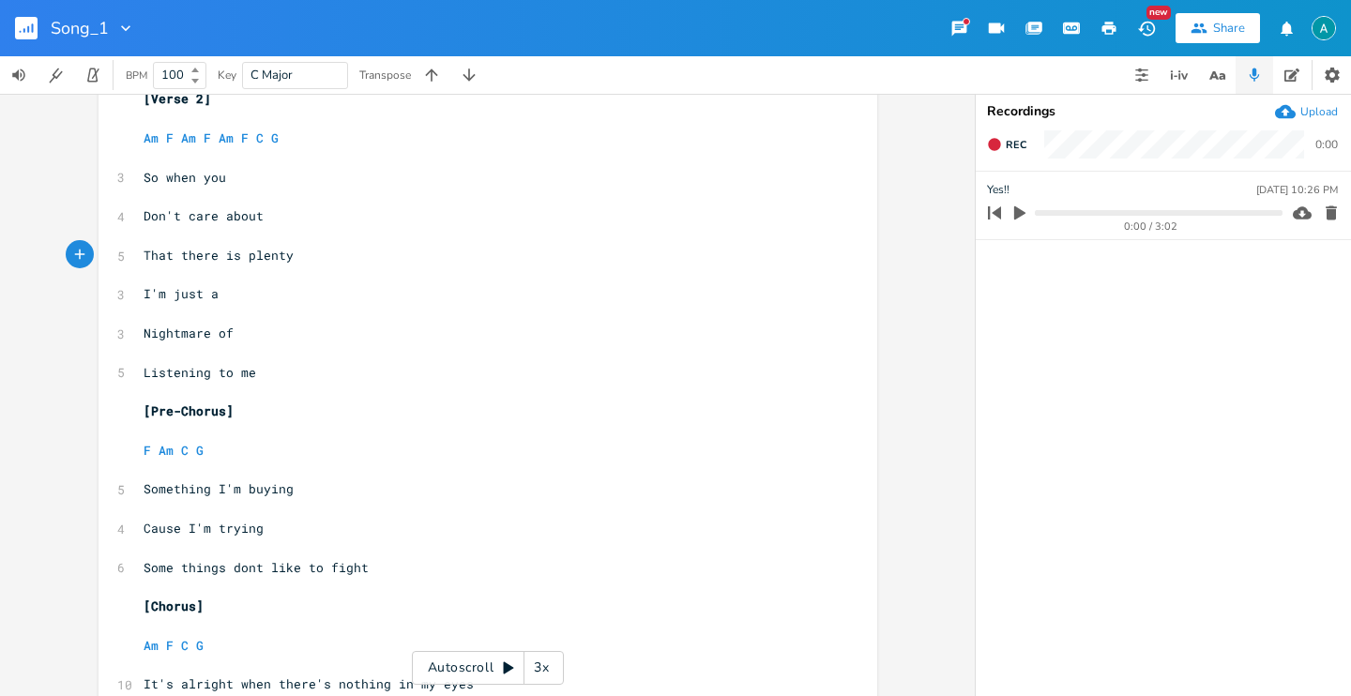
scroll to position [746, 0]
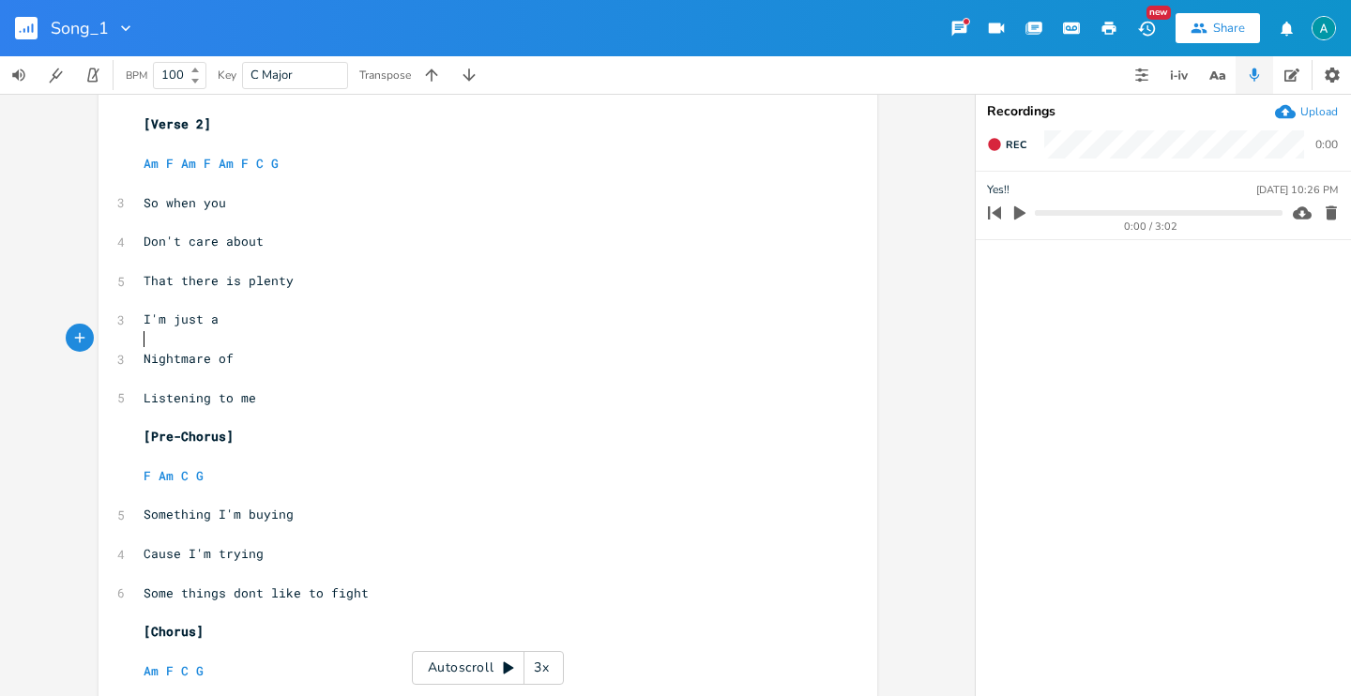
click at [251, 349] on pre "Nightmare of" at bounding box center [478, 359] width 677 height 20
click at [249, 359] on pre "Nightmare of" at bounding box center [478, 359] width 677 height 20
type textarea "to"
type textarea "too"
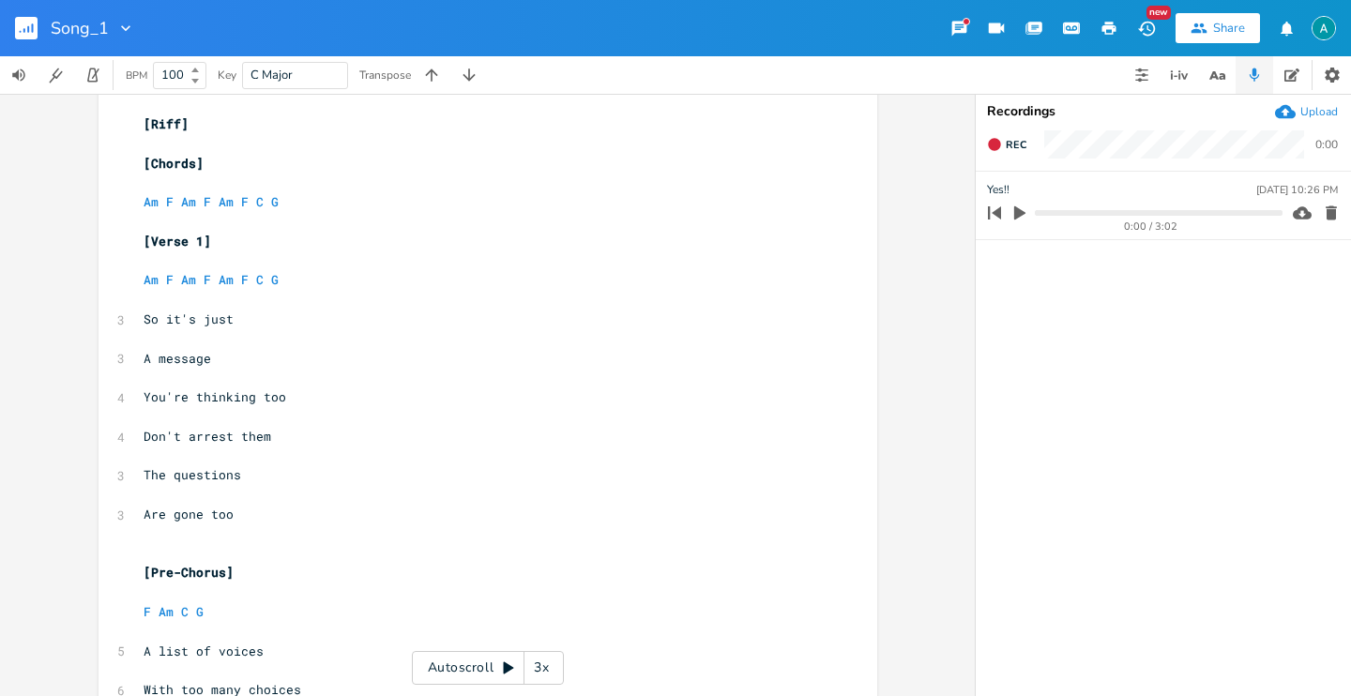
scroll to position [37, 0]
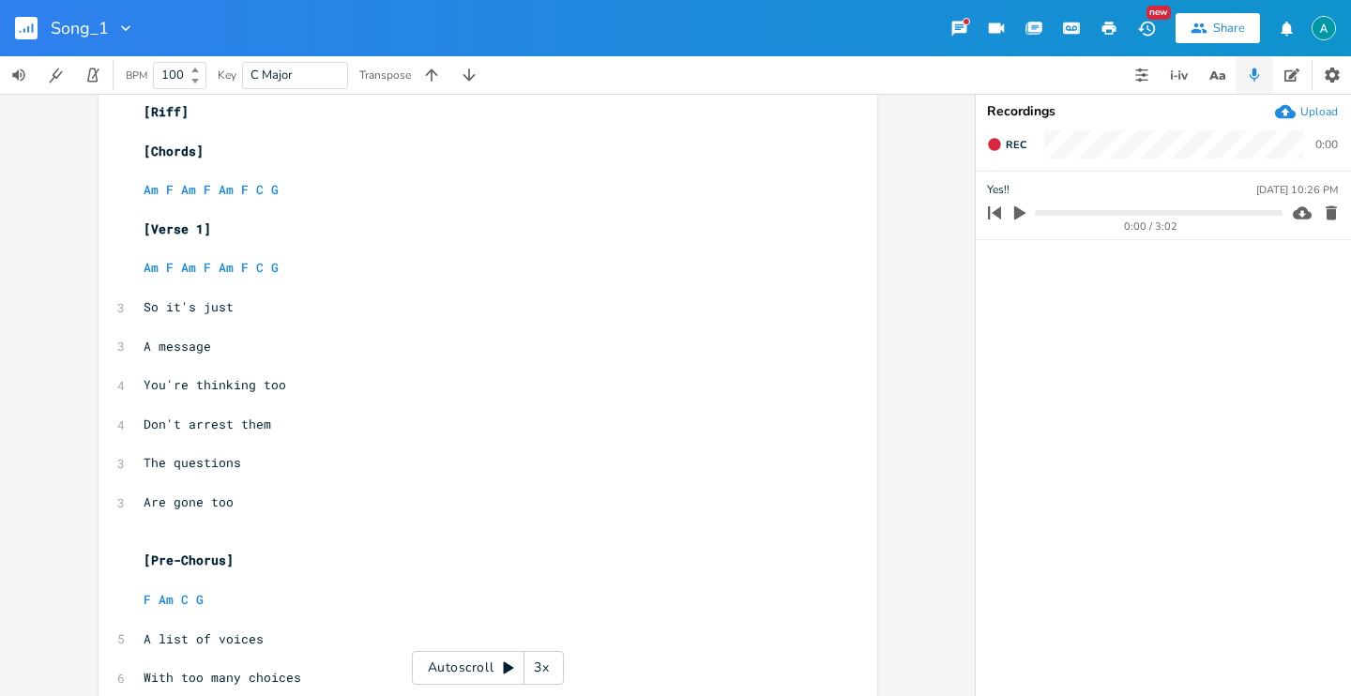
click at [154, 532] on pre "​" at bounding box center [478, 542] width 677 height 20
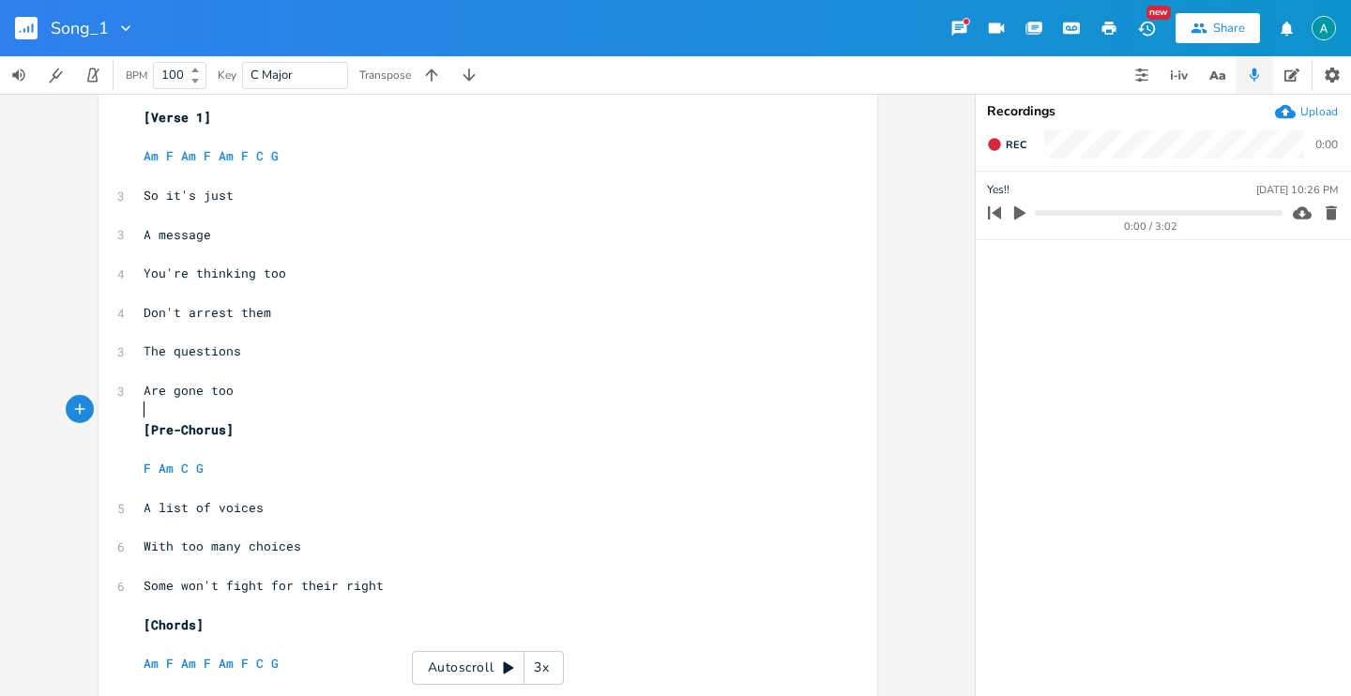
scroll to position [250, 0]
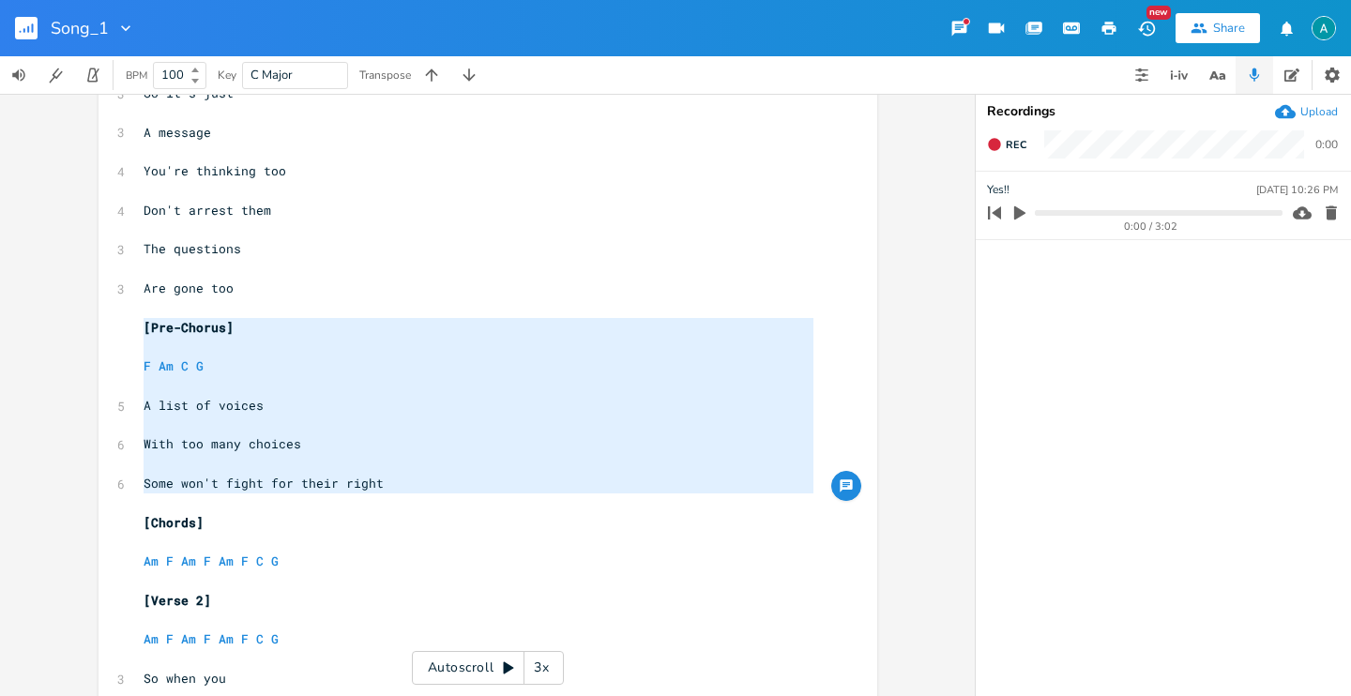
type textarea "[Pre-Chorus] F Am C G A list of voices With too many choices Some won't fight f…"
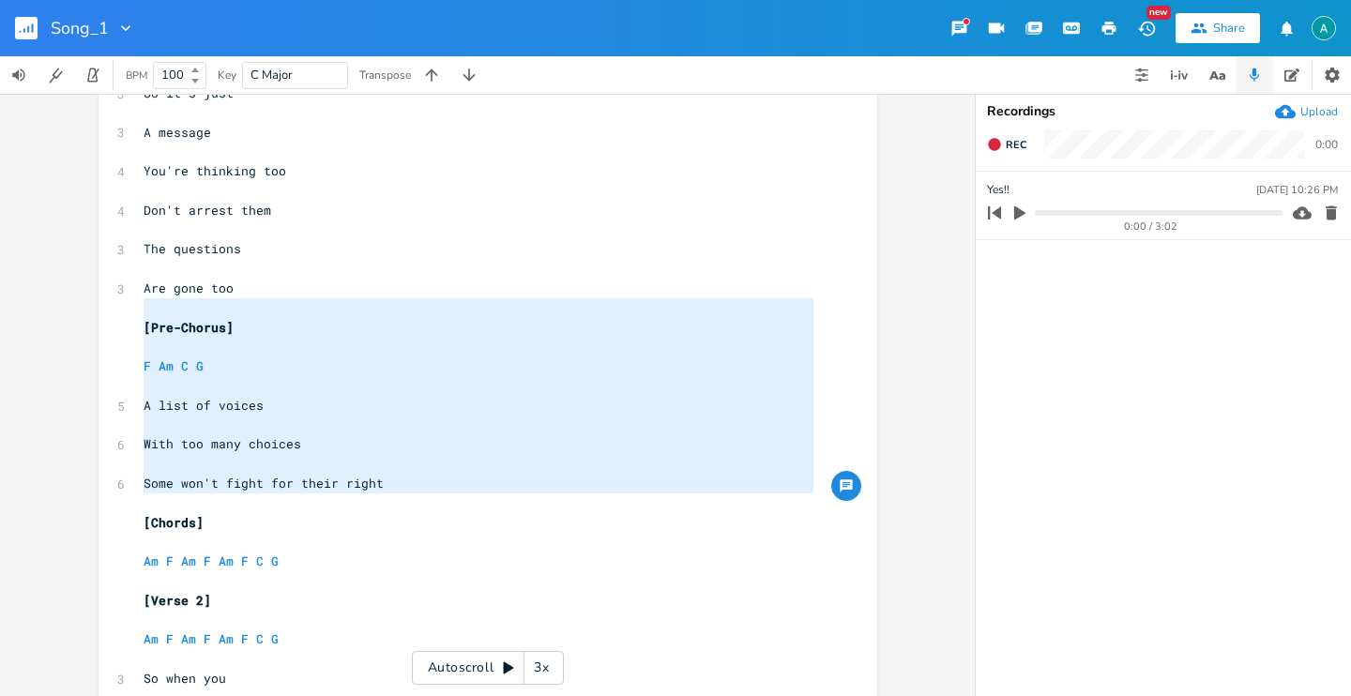
drag, startPoint x: 461, startPoint y: 507, endPoint x: 77, endPoint y: 315, distance: 428.7
click at [82, 314] on div "[Pre-Chorus] F Am C G A list of voices With too many choices Some won't fight f…" at bounding box center [487, 395] width 975 height 602
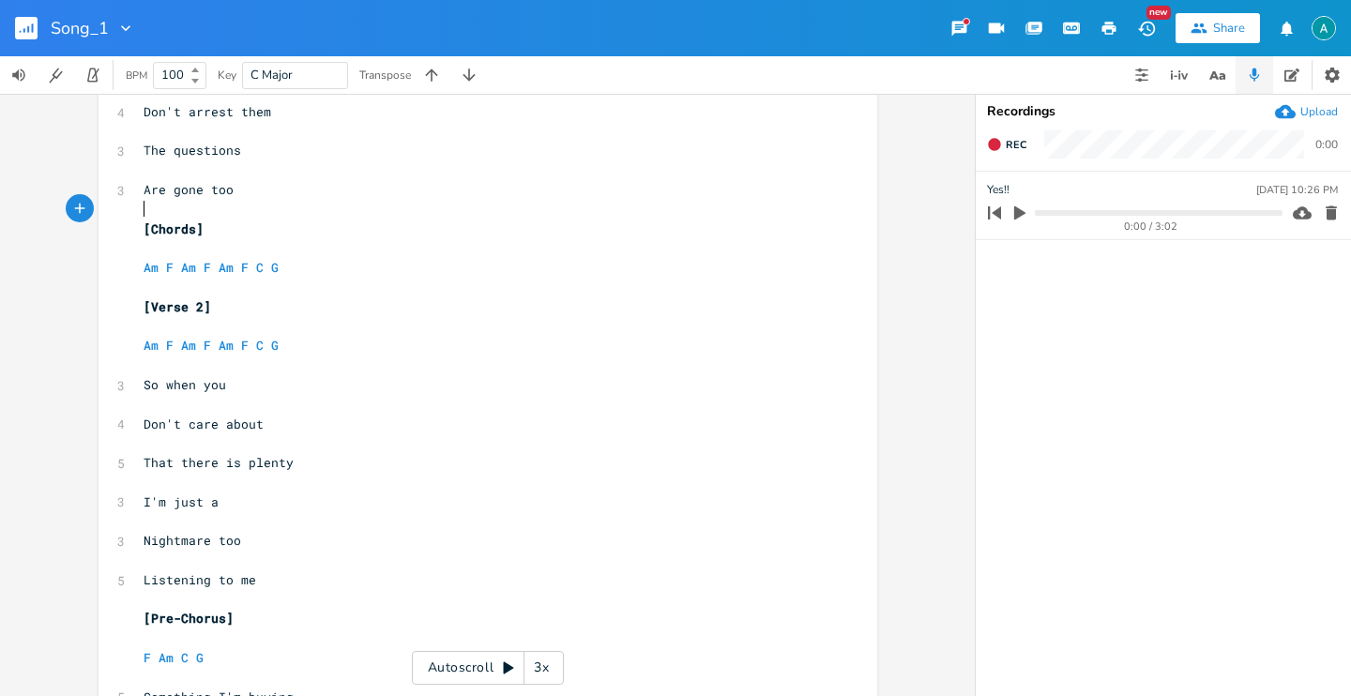
scroll to position [674, 0]
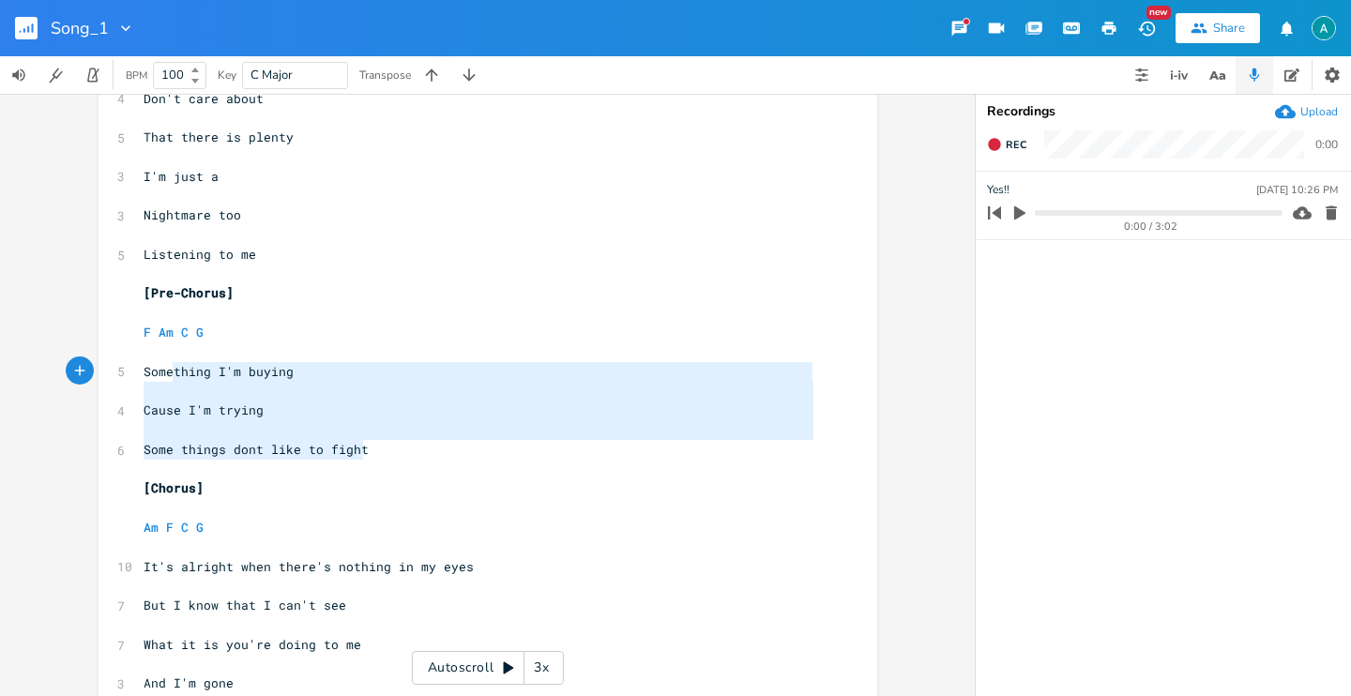
type textarea "Something I'm buying Cause I'm trying Some things dont like to fight"
drag, startPoint x: 430, startPoint y: 445, endPoint x: 98, endPoint y: 349, distance: 344.7
click at [98, 349] on div "Something I'm buying Cause I'm trying Some things dont like to fight x [Riff] ​…" at bounding box center [487, 397] width 779 height 1933
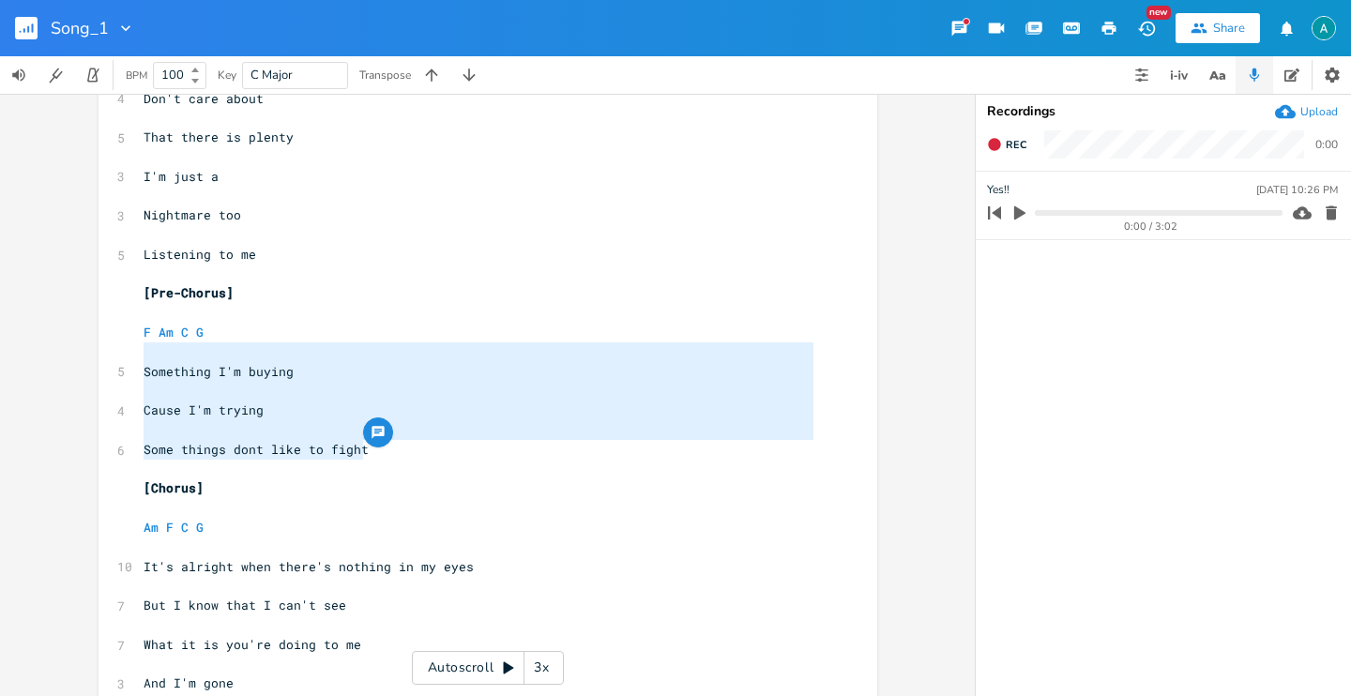
scroll to position [716, 0]
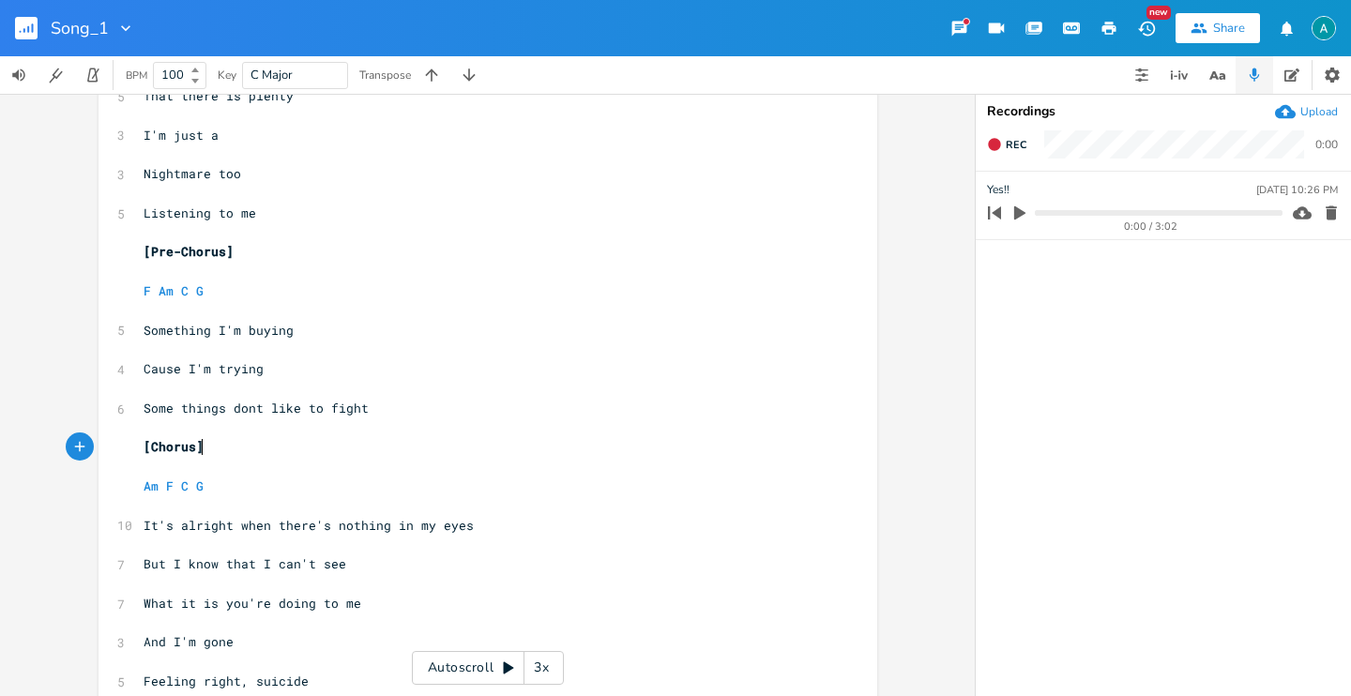
drag, startPoint x: 567, startPoint y: 440, endPoint x: 412, endPoint y: 469, distance: 158.4
click at [567, 440] on pre "[Chorus]" at bounding box center [478, 447] width 677 height 20
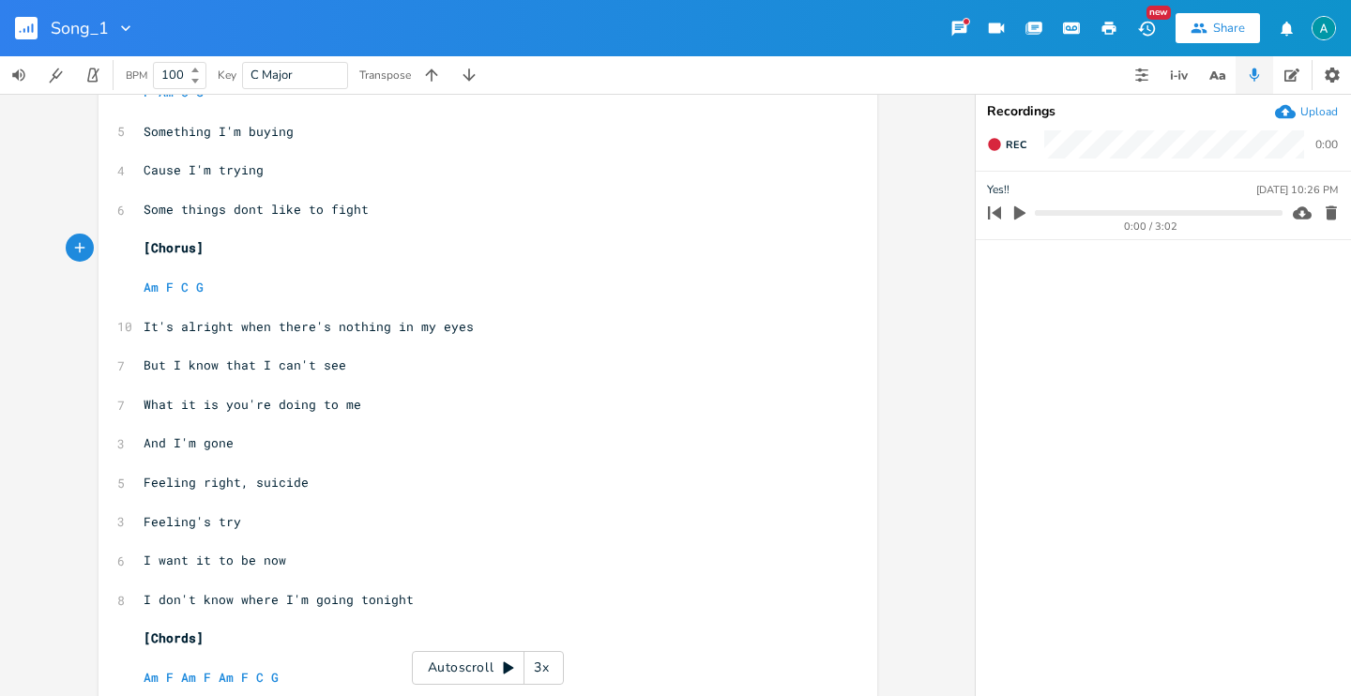
scroll to position [931, 0]
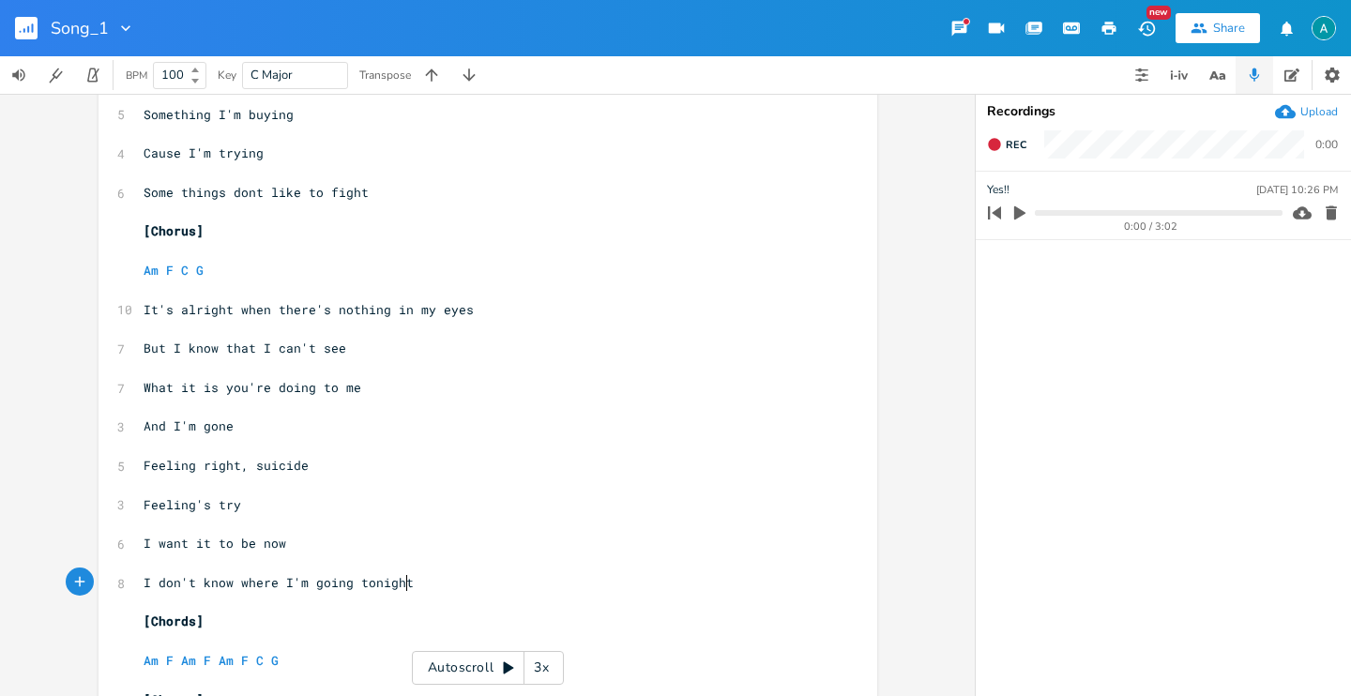
click at [446, 590] on pre "I don't know where I'm going tonight" at bounding box center [478, 583] width 677 height 20
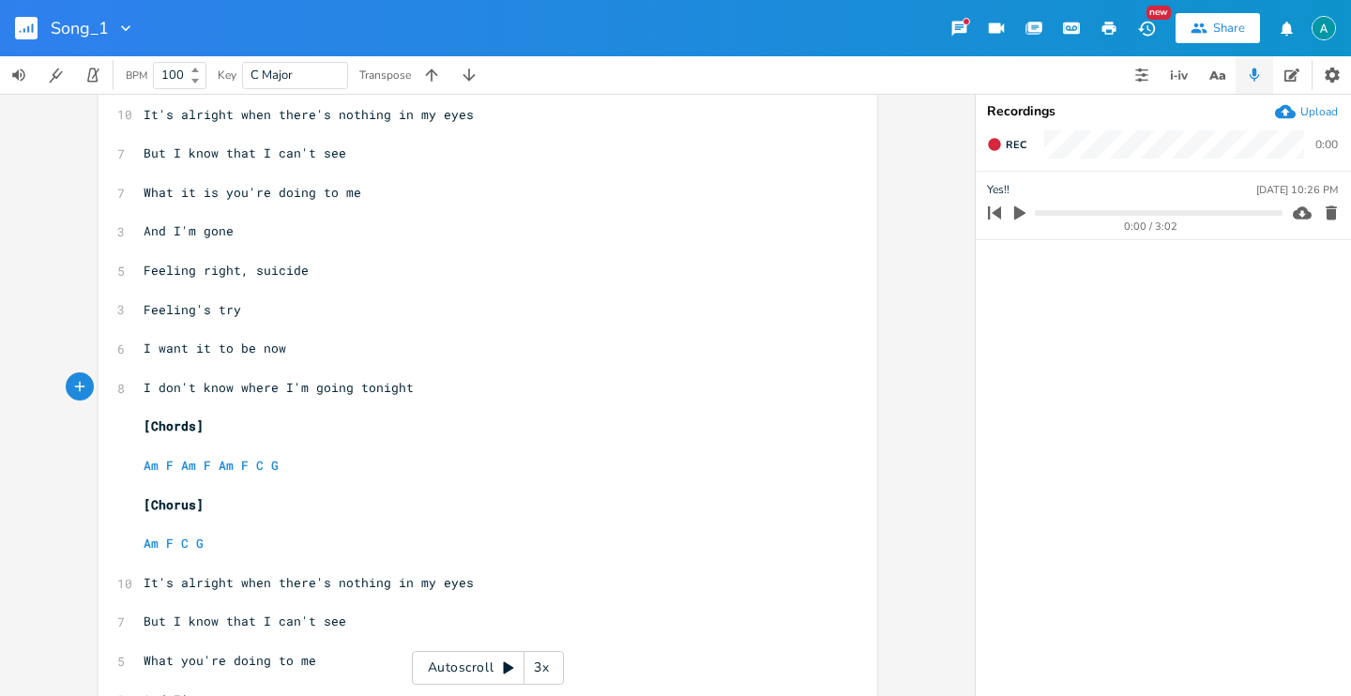
scroll to position [1127, 0]
click at [400, 490] on pre "​" at bounding box center [478, 485] width 677 height 20
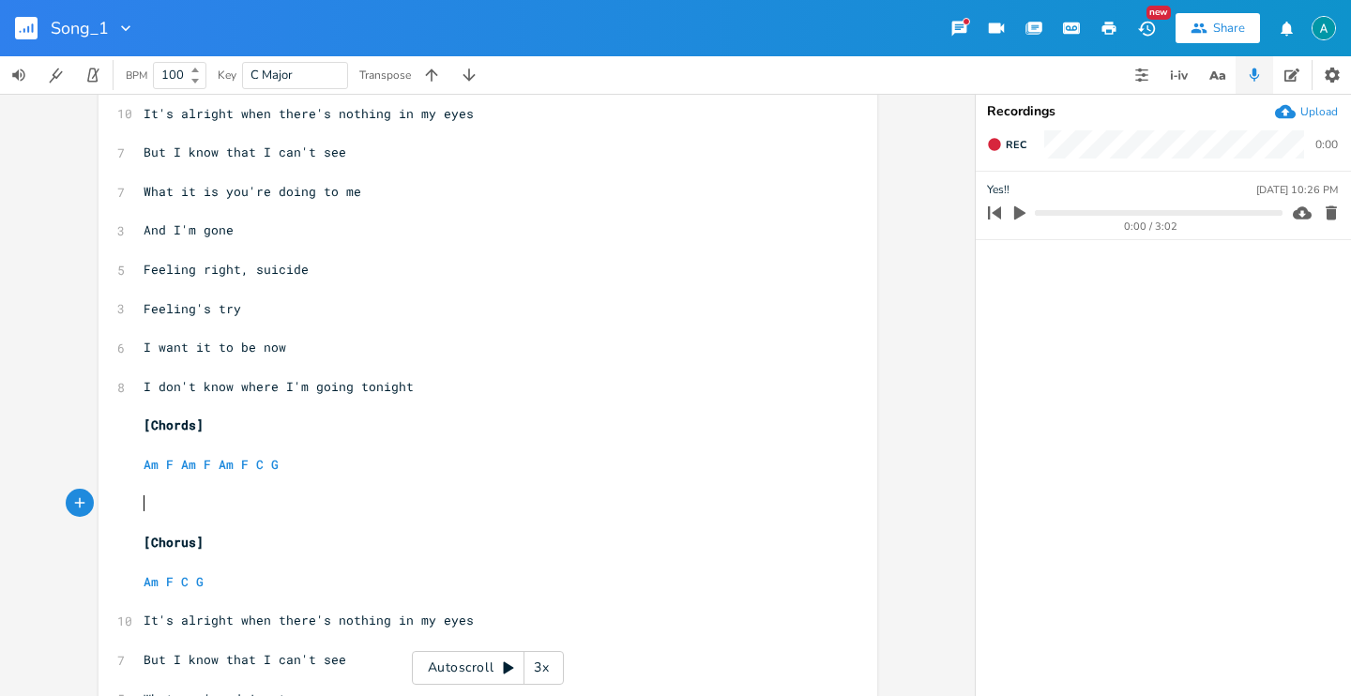
scroll to position [1187, 0]
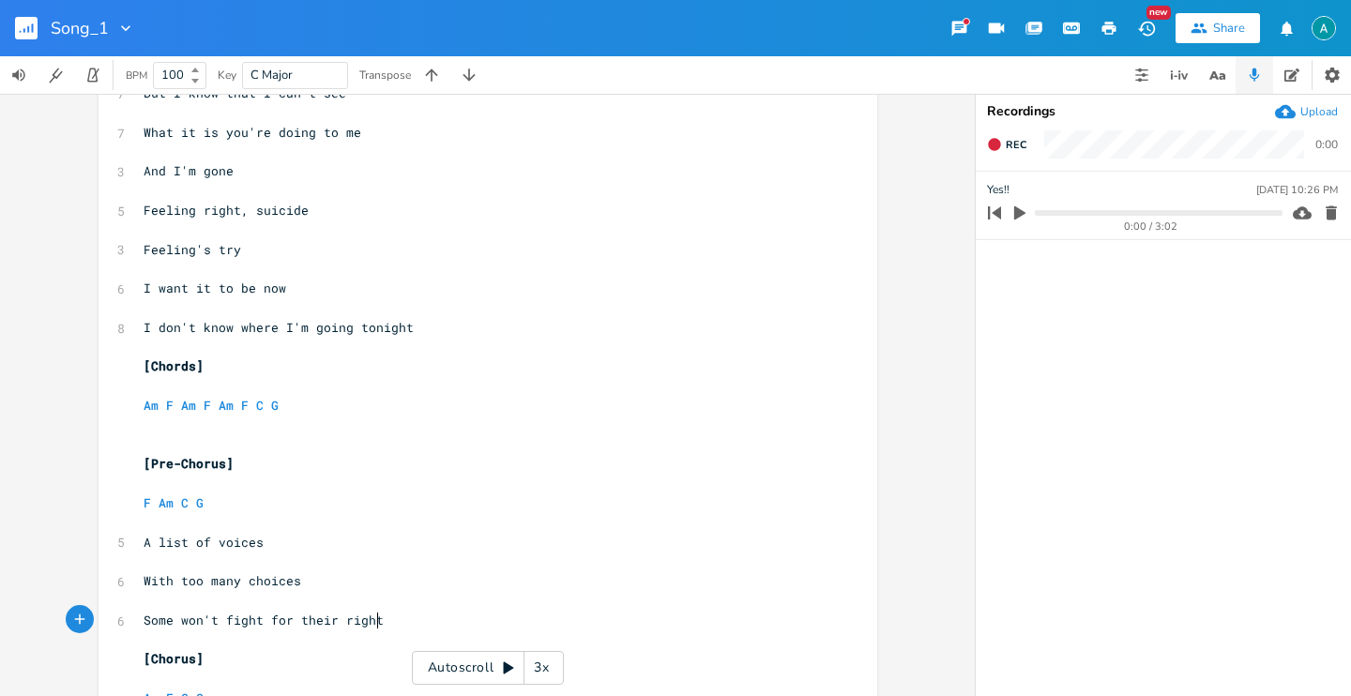
click at [352, 435] on pre "​" at bounding box center [478, 445] width 677 height 20
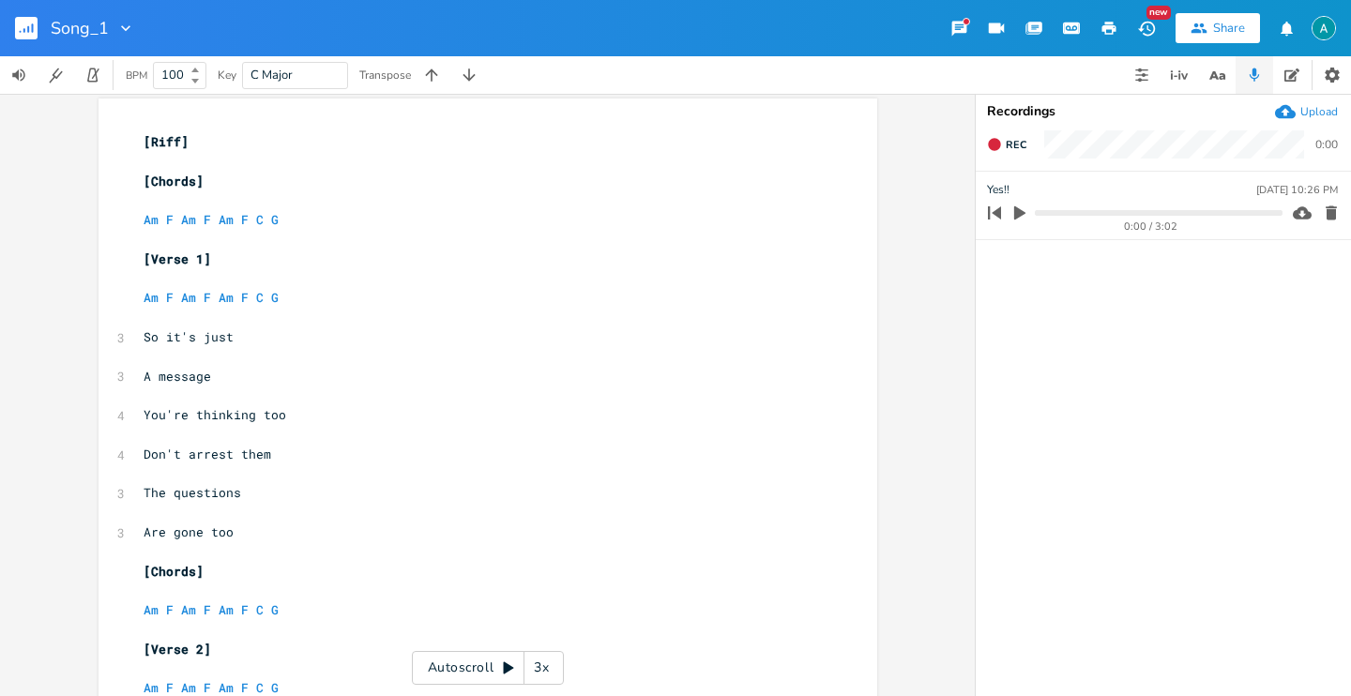
scroll to position [0, 0]
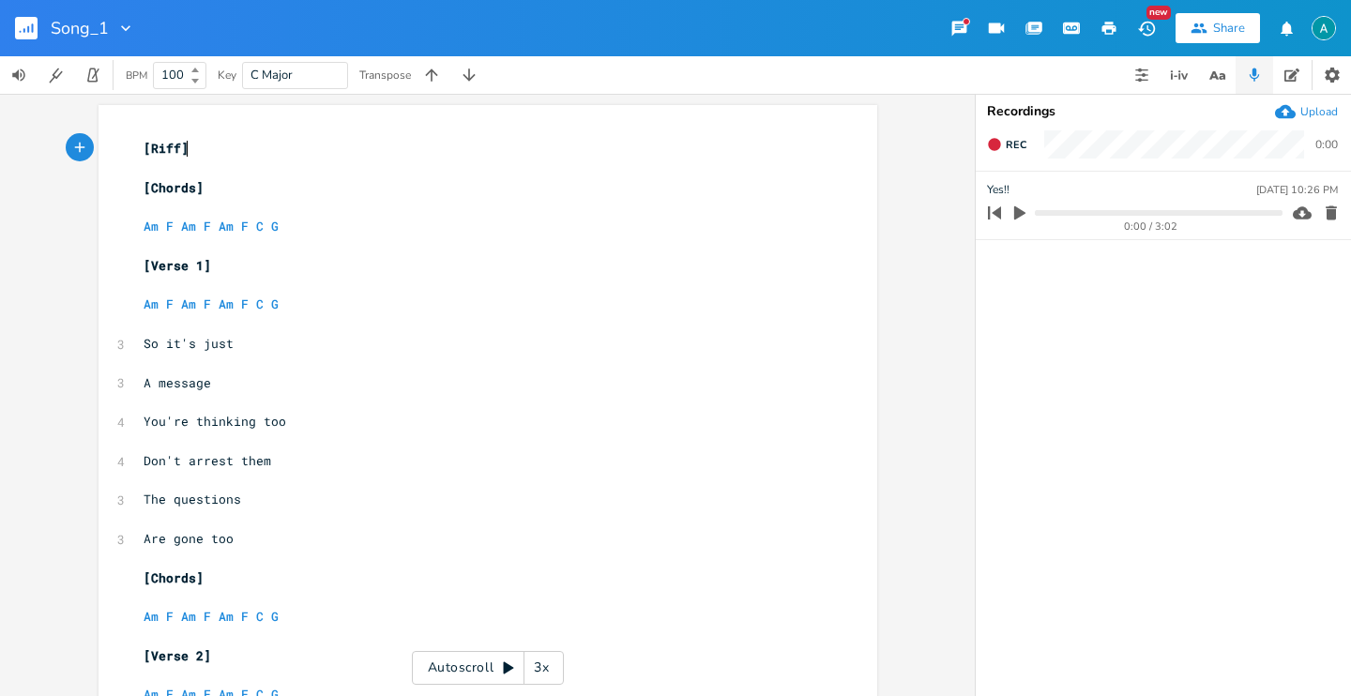
type textarea "[Riff]"
drag, startPoint x: 228, startPoint y: 146, endPoint x: 0, endPoint y: 133, distance: 228.3
click at [0, 132] on div "[Riff] x [Riff] ​ [Chords] ​ Am F Am F Am F C G ​ [Verse 1] ​ Am F Am F Am F C …" at bounding box center [487, 395] width 975 height 602
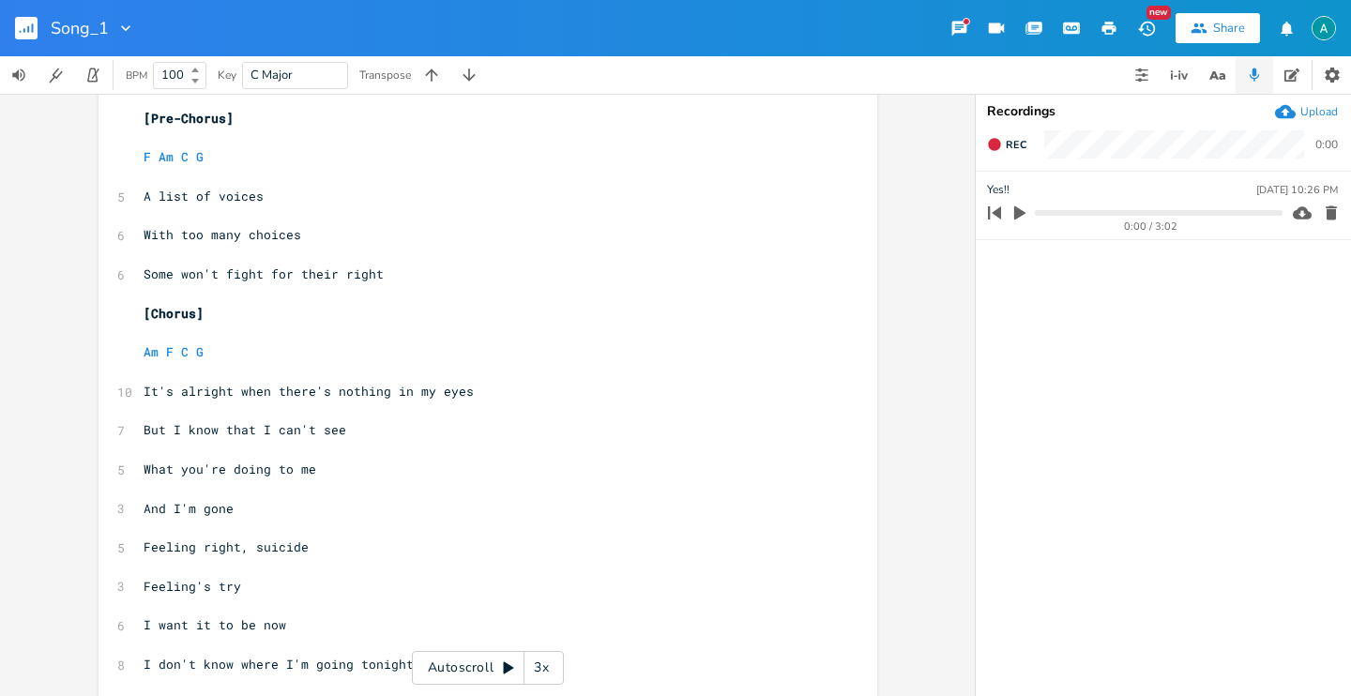
scroll to position [1549, 0]
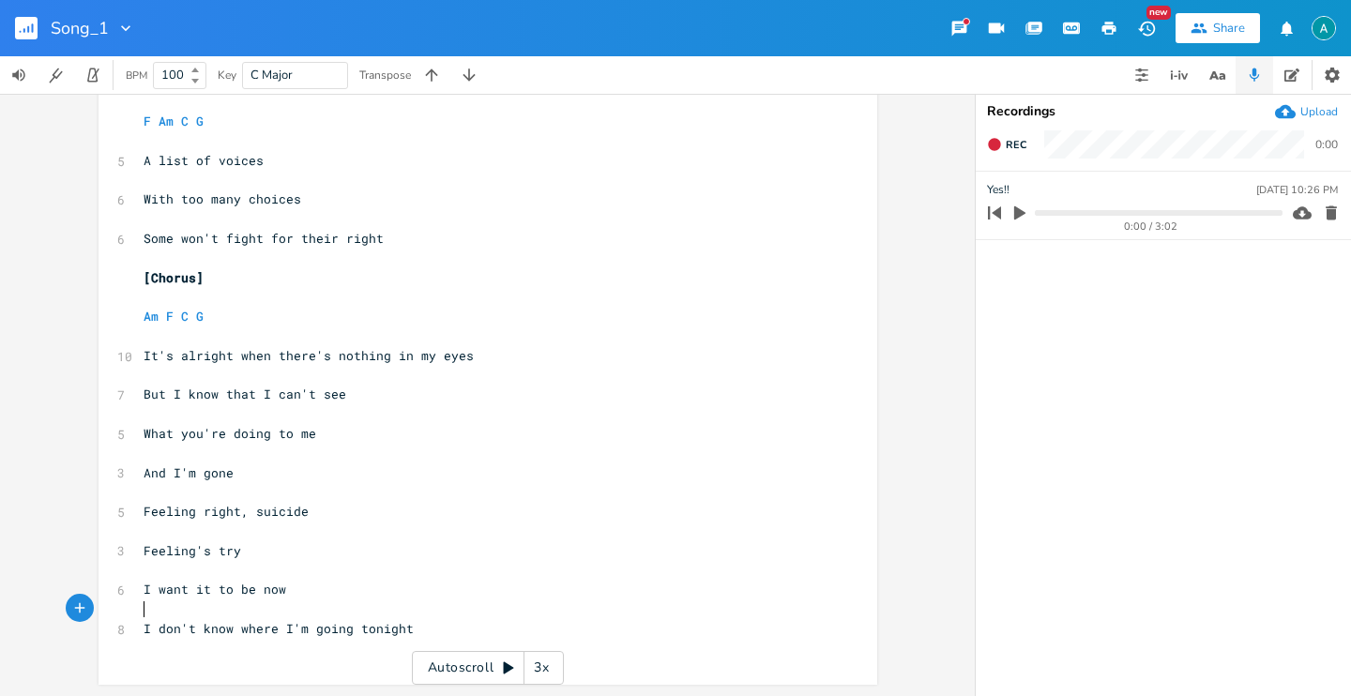
drag, startPoint x: 484, startPoint y: 617, endPoint x: 498, endPoint y: 535, distance: 83.7
click at [482, 617] on pre "​" at bounding box center [478, 609] width 677 height 20
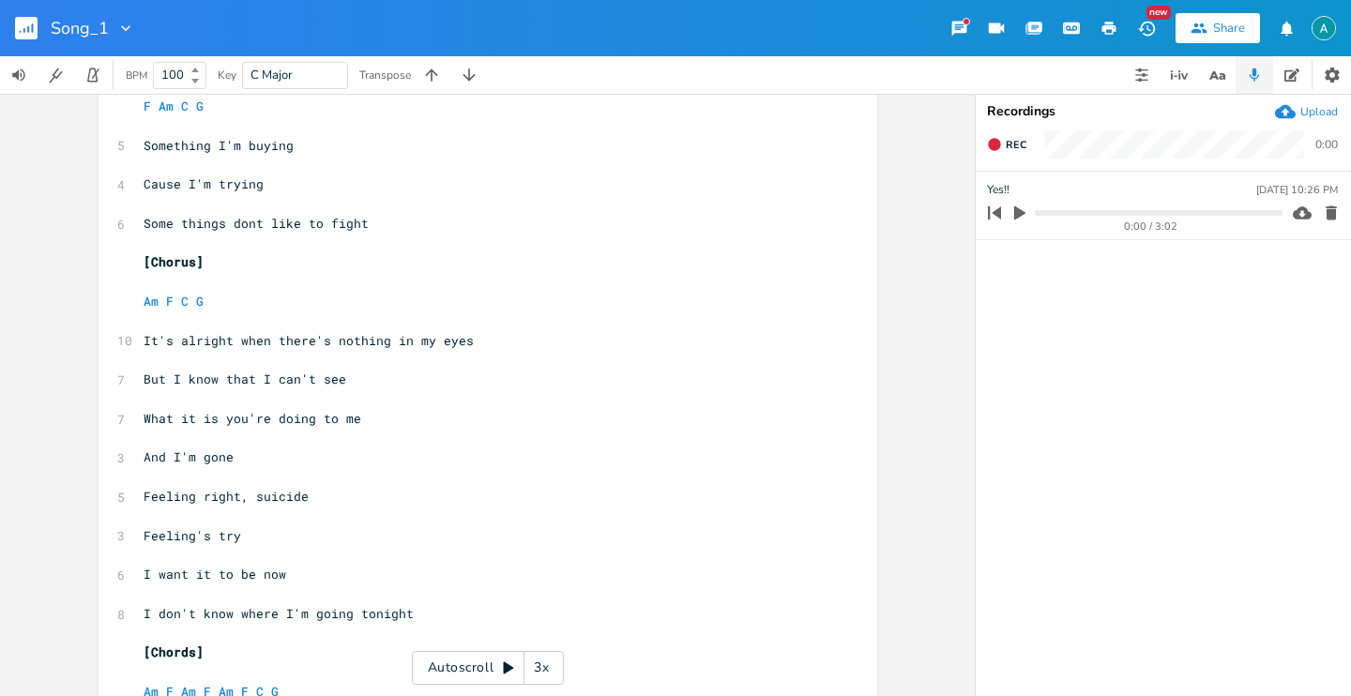
scroll to position [1133, 0]
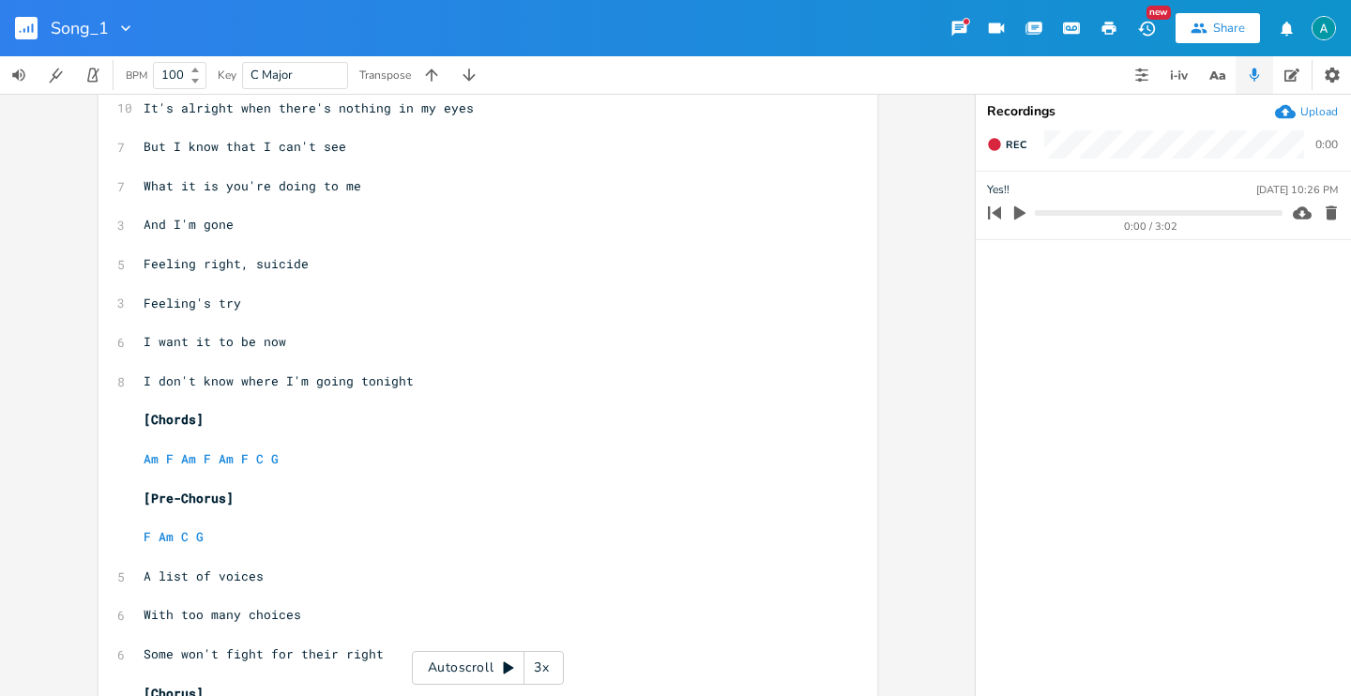
click at [334, 453] on pre "Am F Am F Am F C G" at bounding box center [478, 459] width 677 height 20
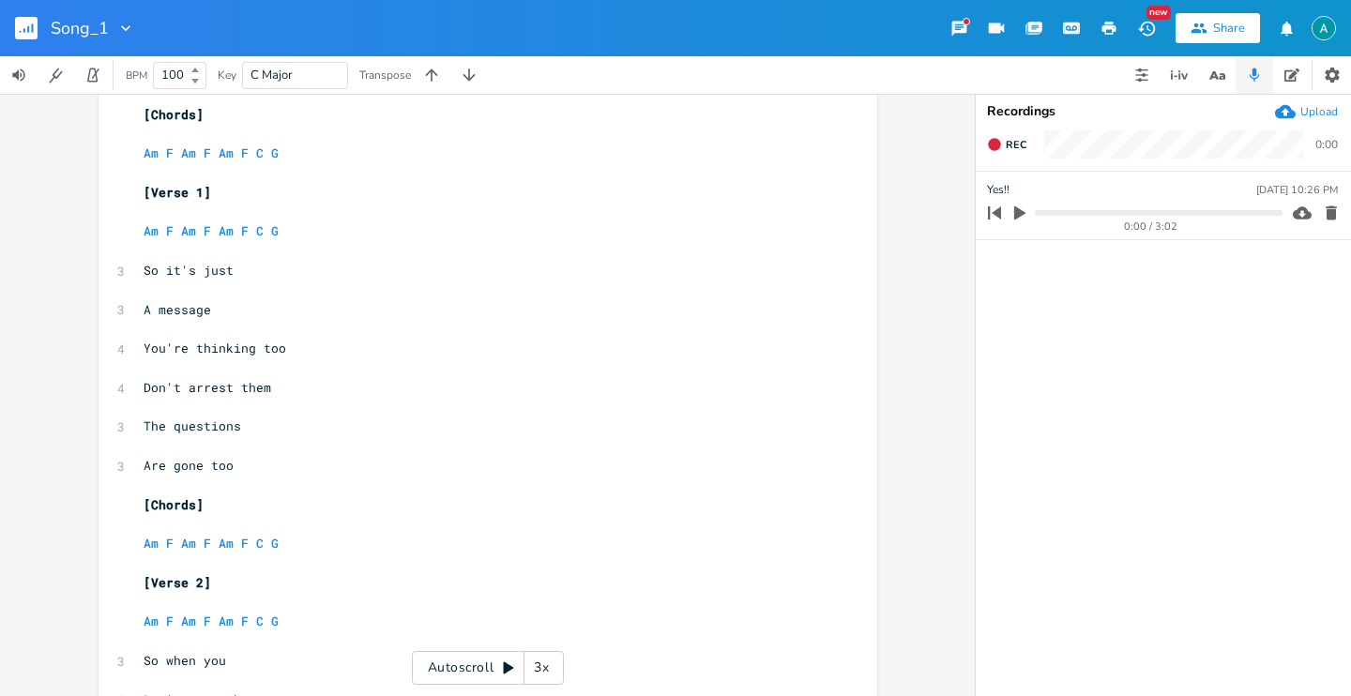
scroll to position [0, 0]
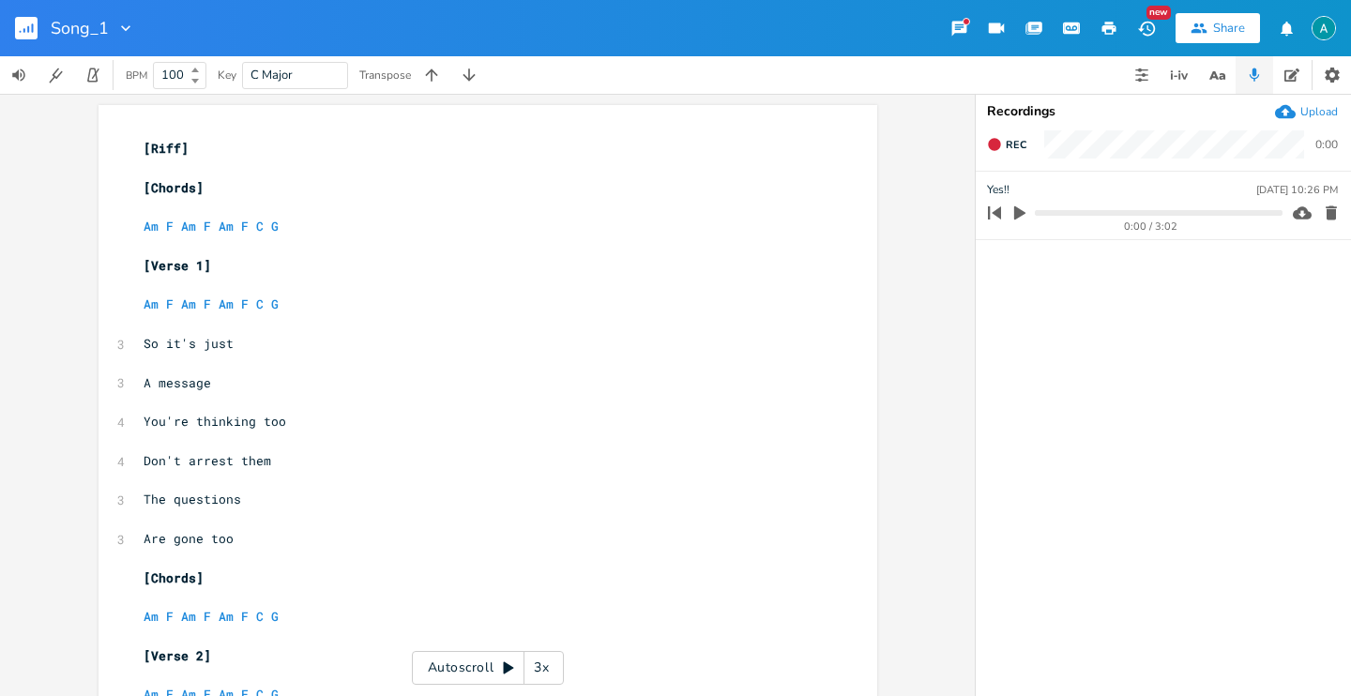
drag, startPoint x: 461, startPoint y: 676, endPoint x: 456, endPoint y: 663, distance: 14.3
click at [460, 676] on div "Autoscroll 3x" at bounding box center [488, 668] width 152 height 34
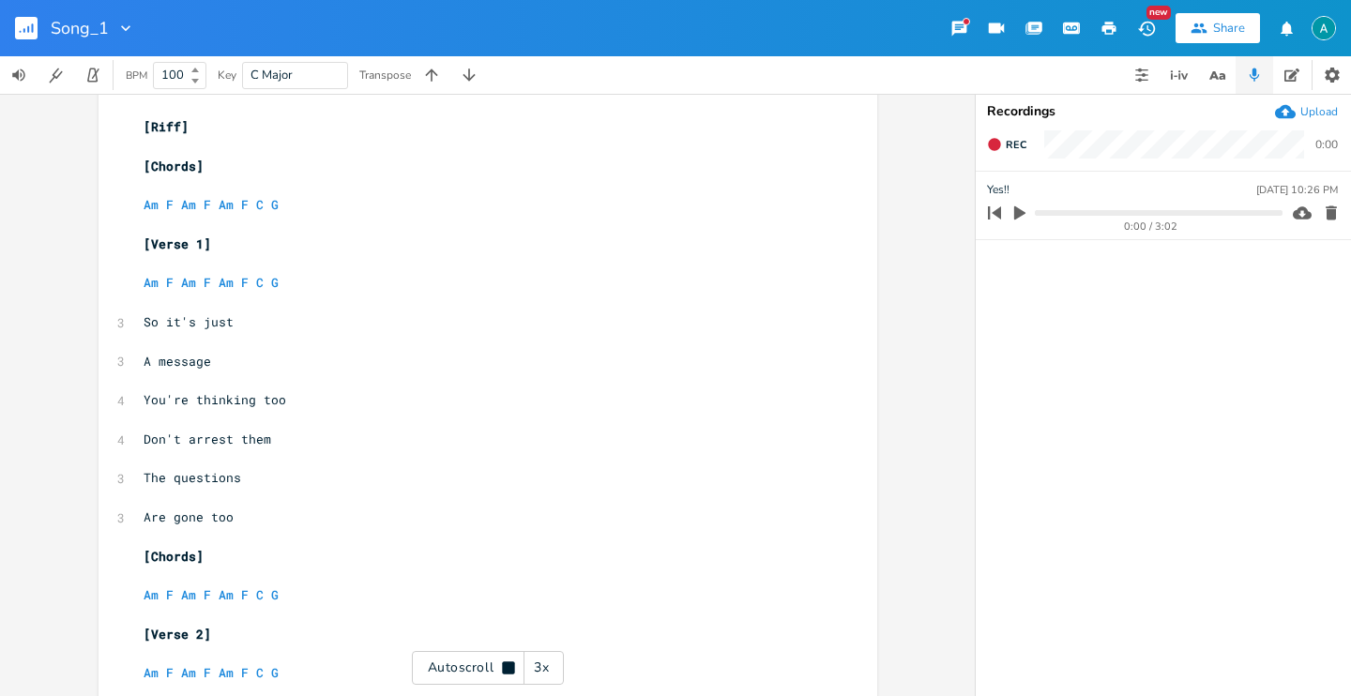
scroll to position [24, 0]
click at [454, 661] on div "Autoscroll 3x" at bounding box center [488, 668] width 152 height 34
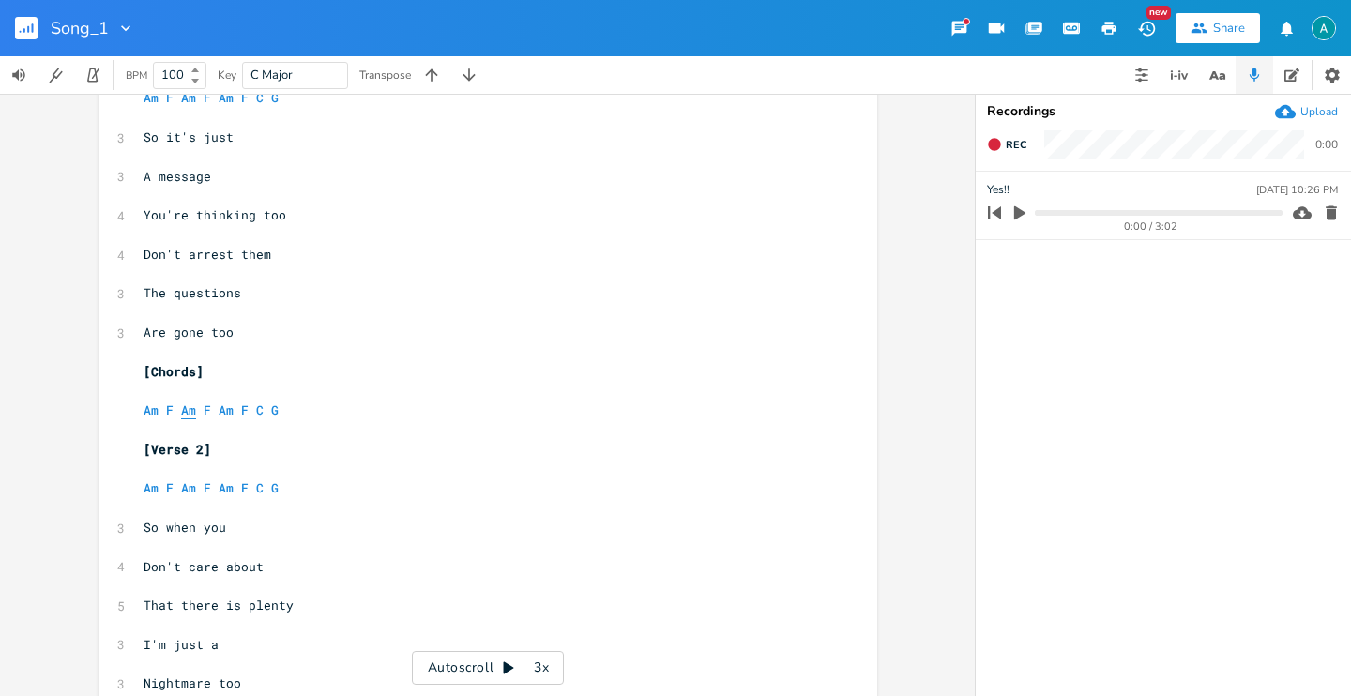
scroll to position [0, 0]
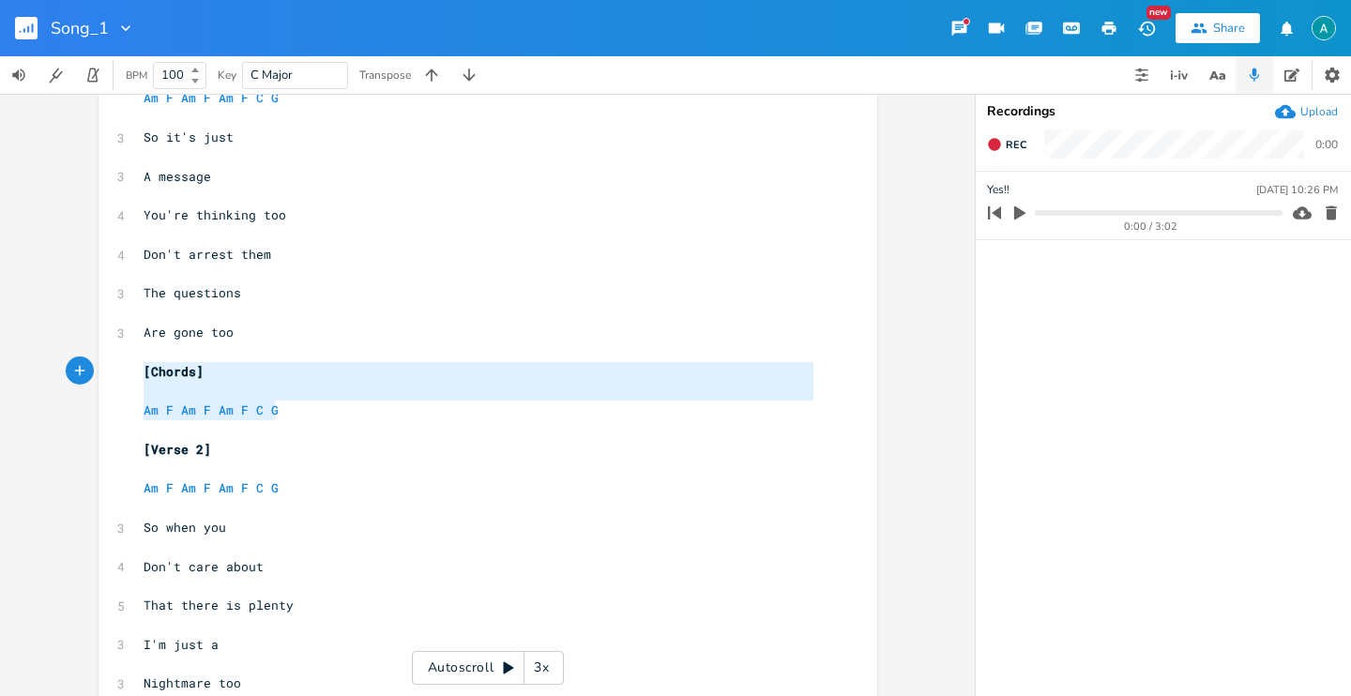
type textarea "[Chords] Am F Am F Am F C G"
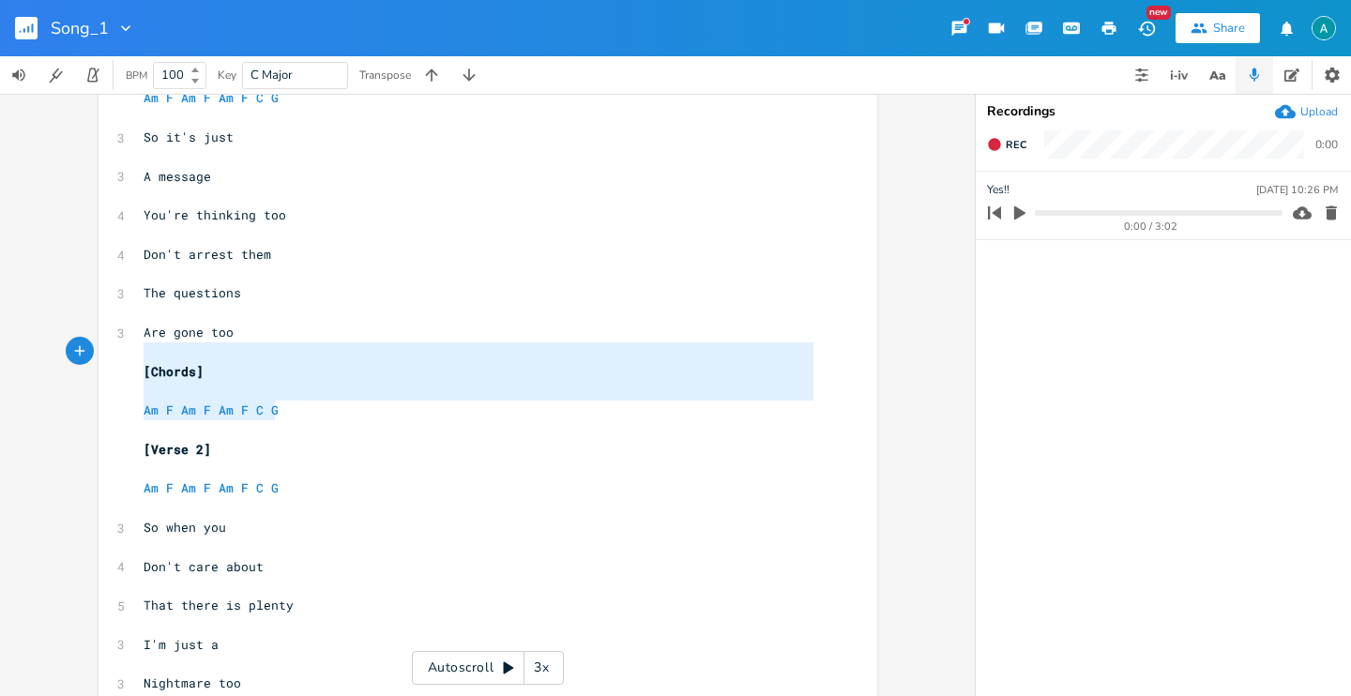
drag, startPoint x: 361, startPoint y: 403, endPoint x: 31, endPoint y: 351, distance: 334.3
click at [31, 351] on div "[Chords] Am F Am F Am F C G x [Riff] ​ [Chords] ​ Am F Am F Am F C G ​ [Verse 1…" at bounding box center [487, 395] width 975 height 602
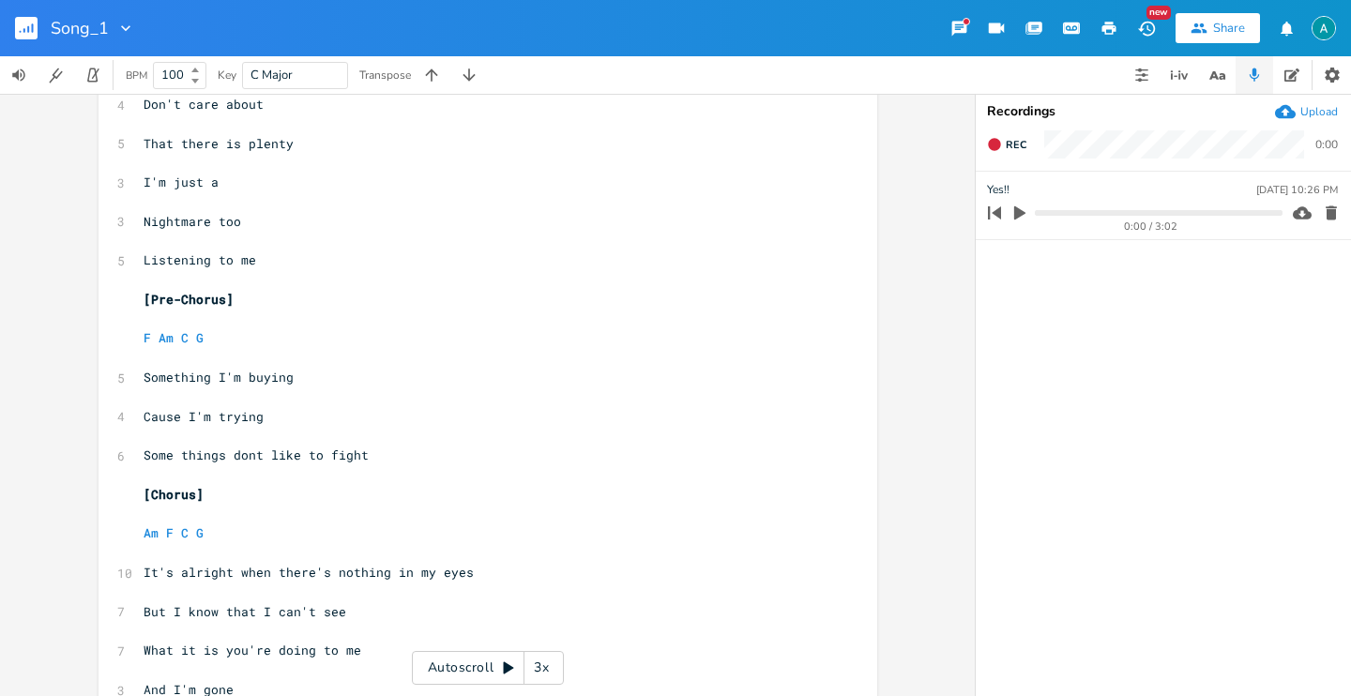
scroll to position [673, 0]
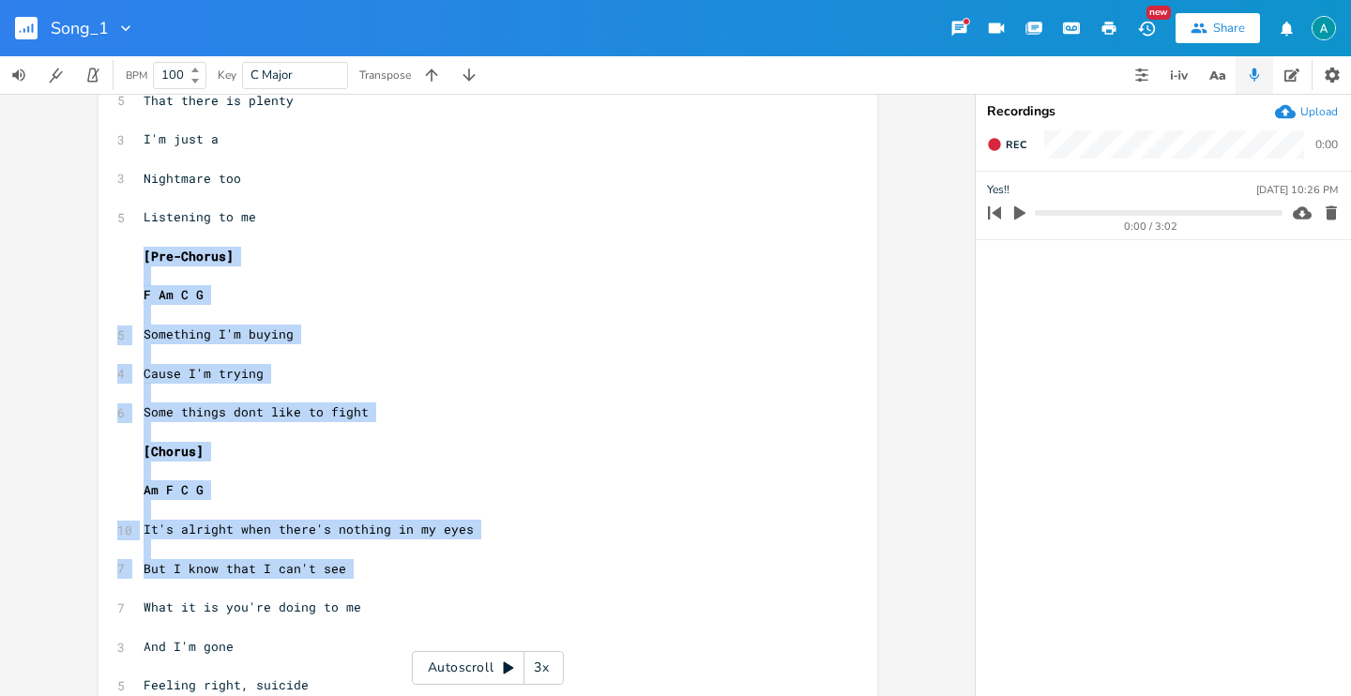
drag, startPoint x: 134, startPoint y: 252, endPoint x: 137, endPoint y: 319, distance: 66.7
click at [364, 557] on div "x [Riff] ​ [Chords] ​ Am F Am F Am F C G ​ [Verse 1] ​ Am F Am F Am F C G ​ 3 S…" at bounding box center [487, 487] width 779 height 2109
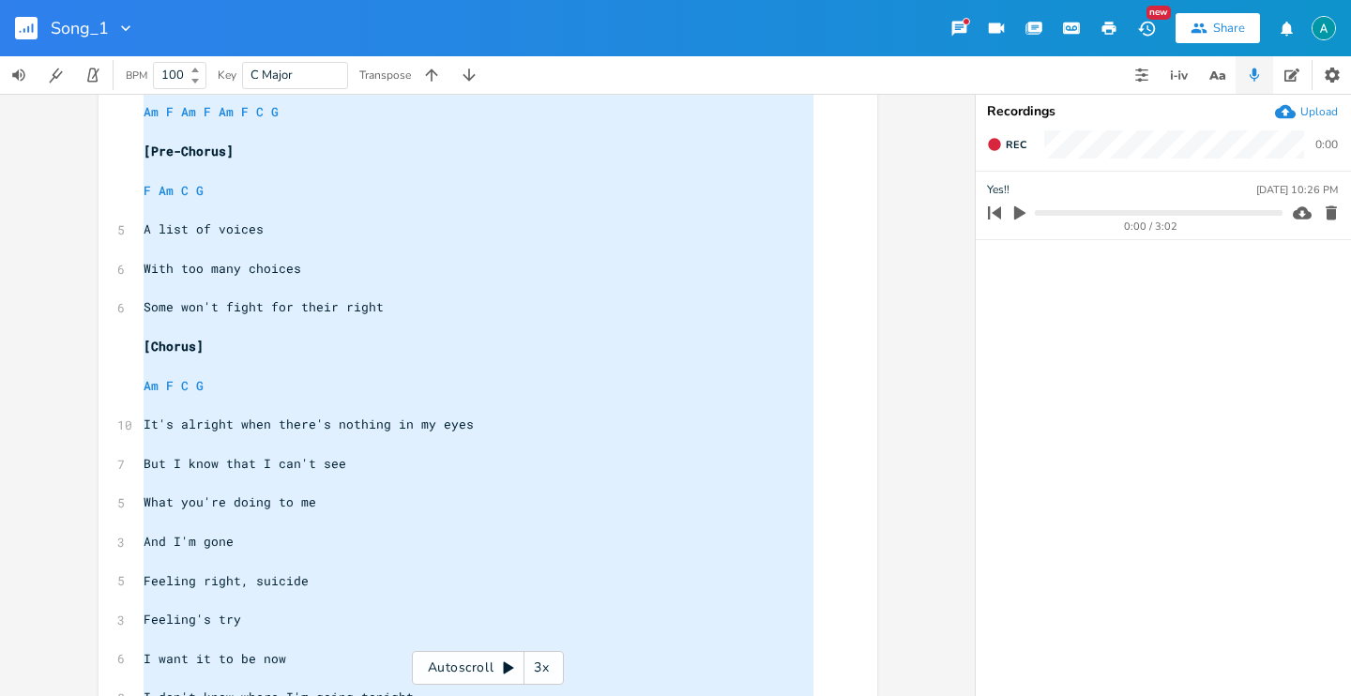
scroll to position [1518, 0]
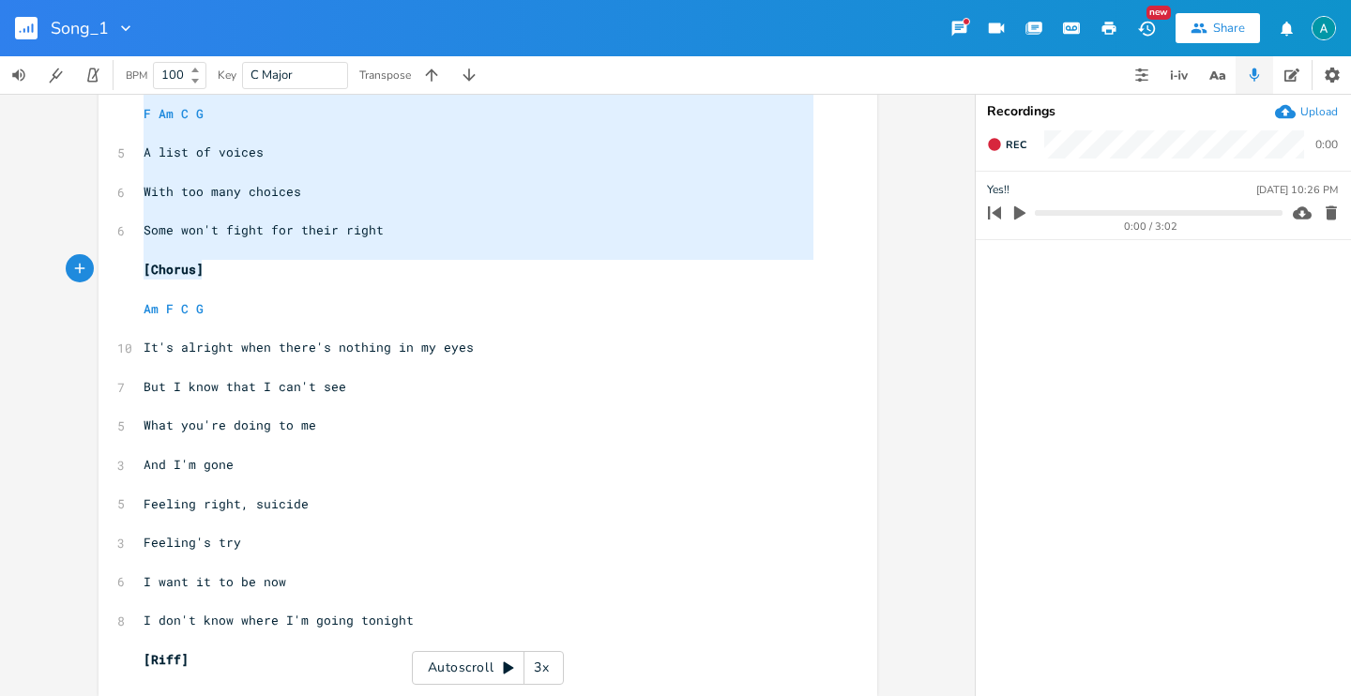
type textarea "[Pre-Chorus] F Am C G Something I'm buying Cause I'm trying Some things dont li…"
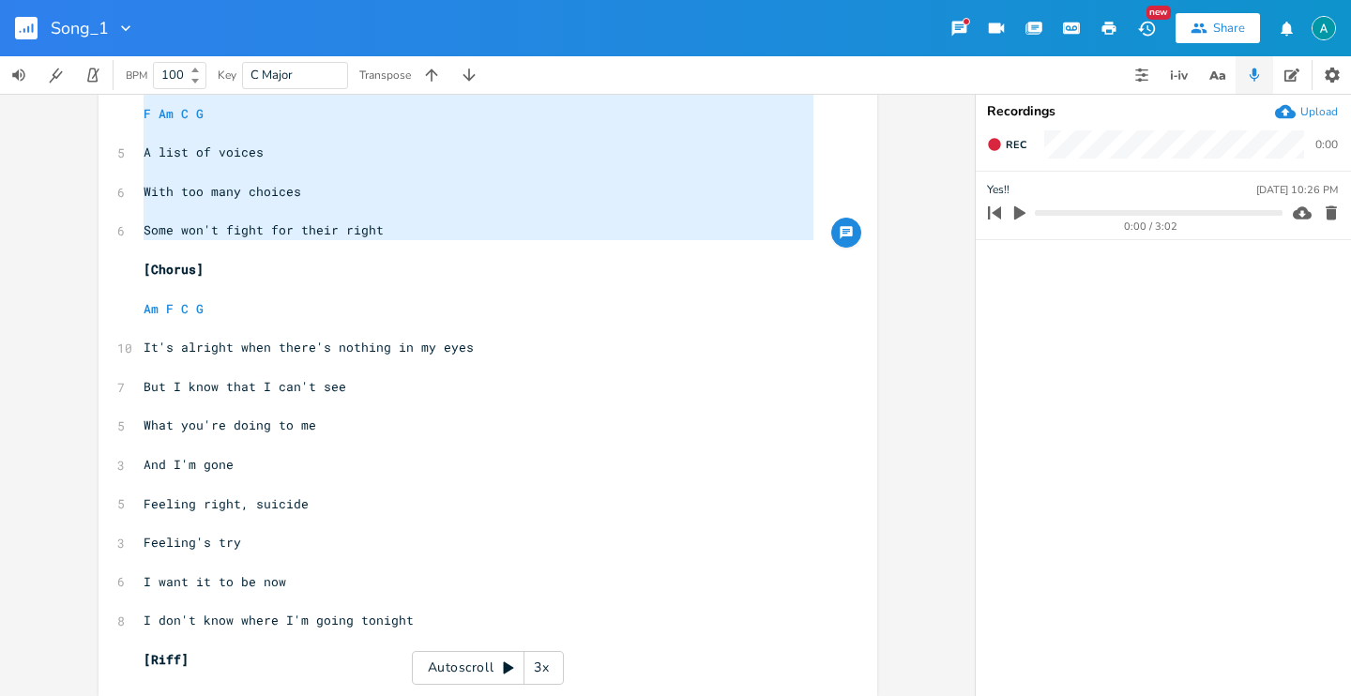
drag, startPoint x: 137, startPoint y: 254, endPoint x: 492, endPoint y: 246, distance: 355.6
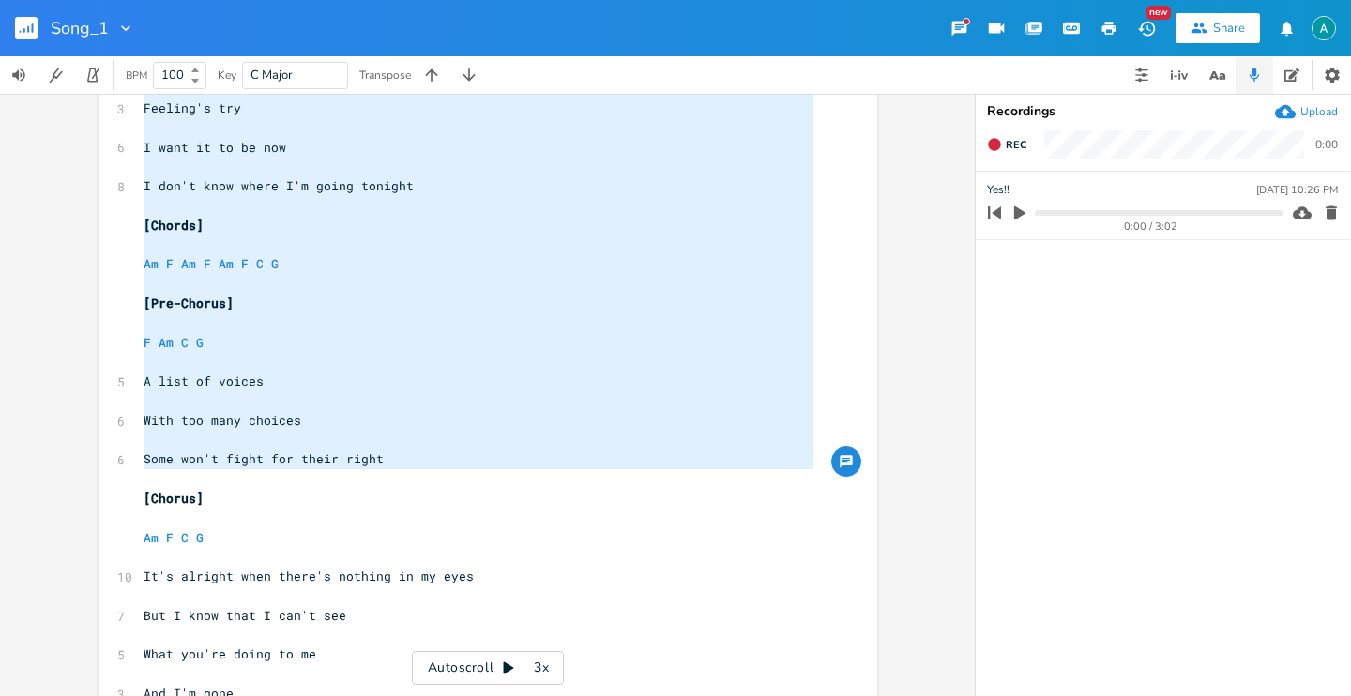
click at [365, 244] on pre "​" at bounding box center [478, 245] width 677 height 20
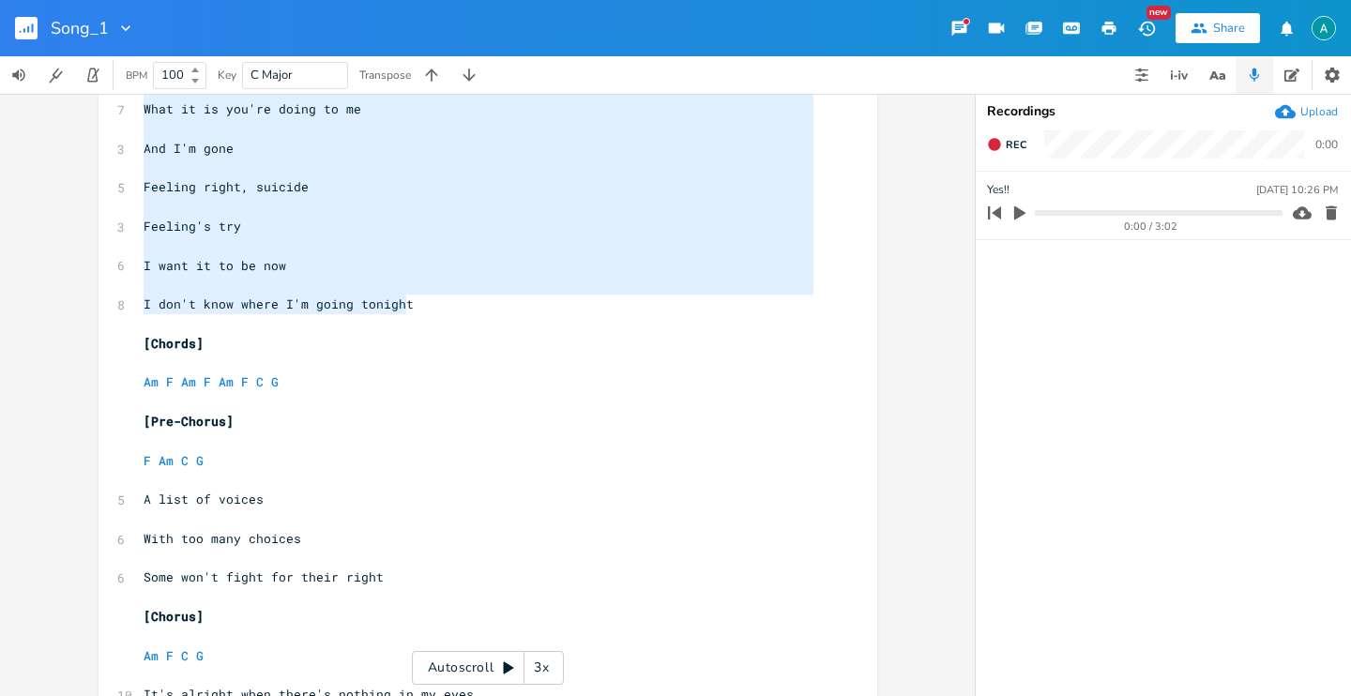
scroll to position [1035, 0]
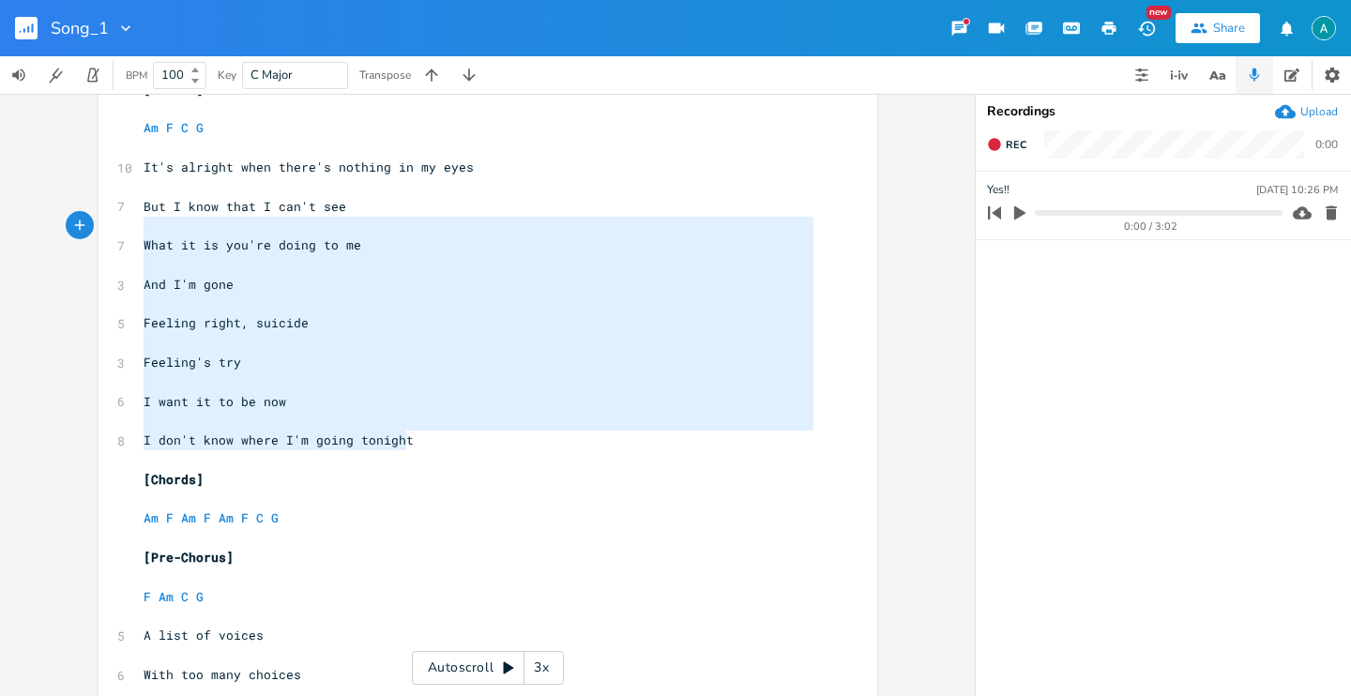
type textarea "that I can't see What it is you're doing to me And I'm gone Feeling right, suic…"
drag, startPoint x: 437, startPoint y: 305, endPoint x: 207, endPoint y: 211, distance: 248.2
click at [214, 215] on div "[Riff] ​ [Chords] ​ Am F Am F Am F C G ​ [Verse 1] ​ Am F Am F Am F C G ​ 3 So …" at bounding box center [478, 128] width 677 height 2049
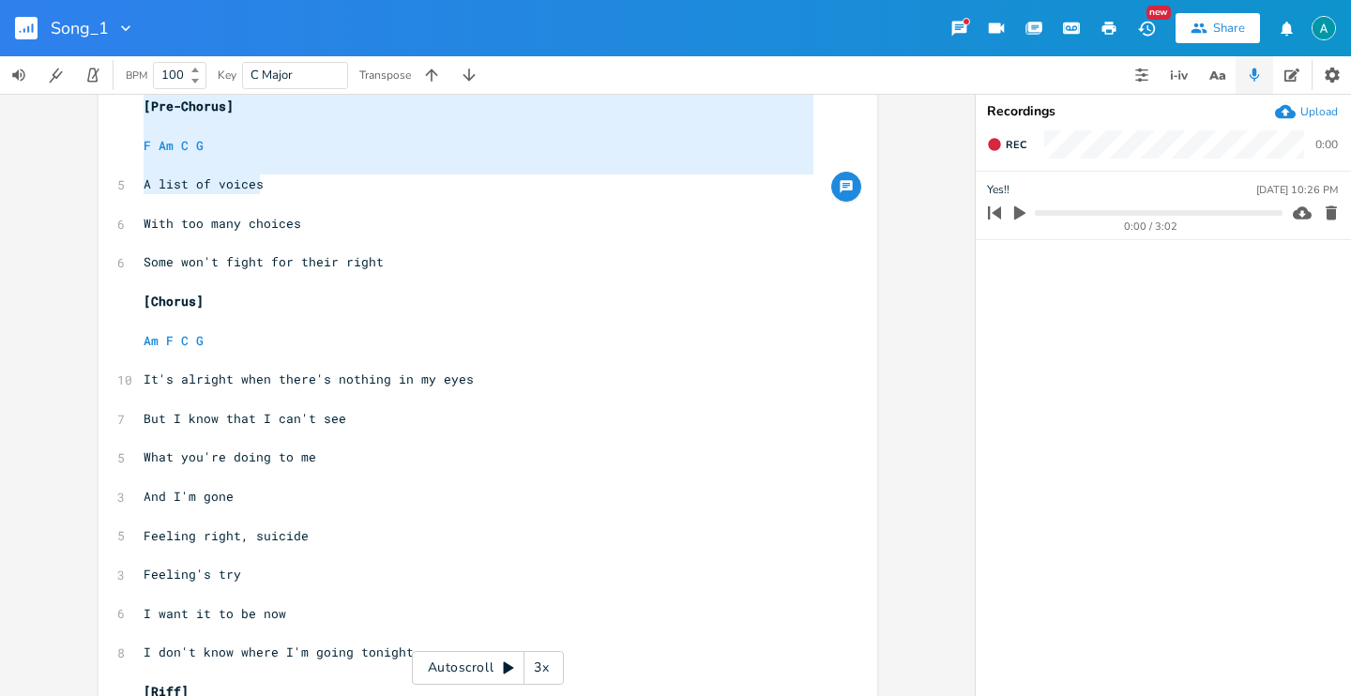
scroll to position [1485, 0]
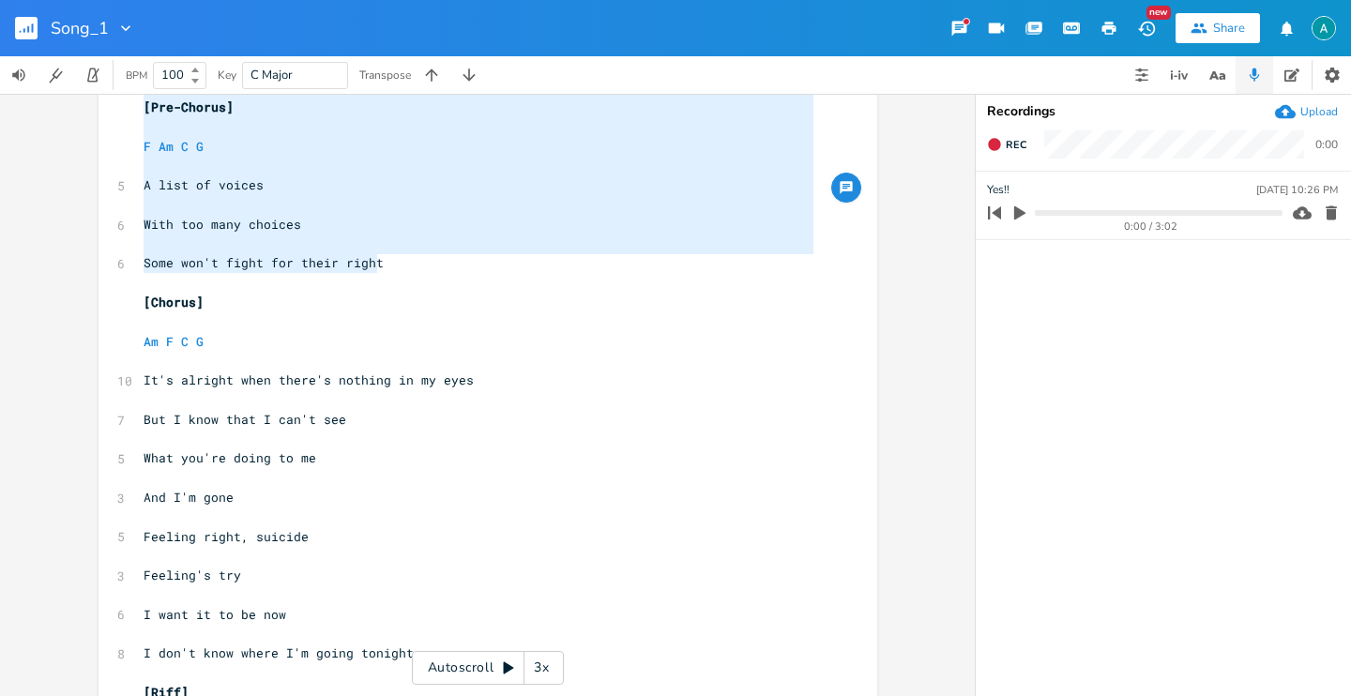
type textarea "[Pre-Chorus] F Am C G Something I'm buying Cause I'm trying Some things dont li…"
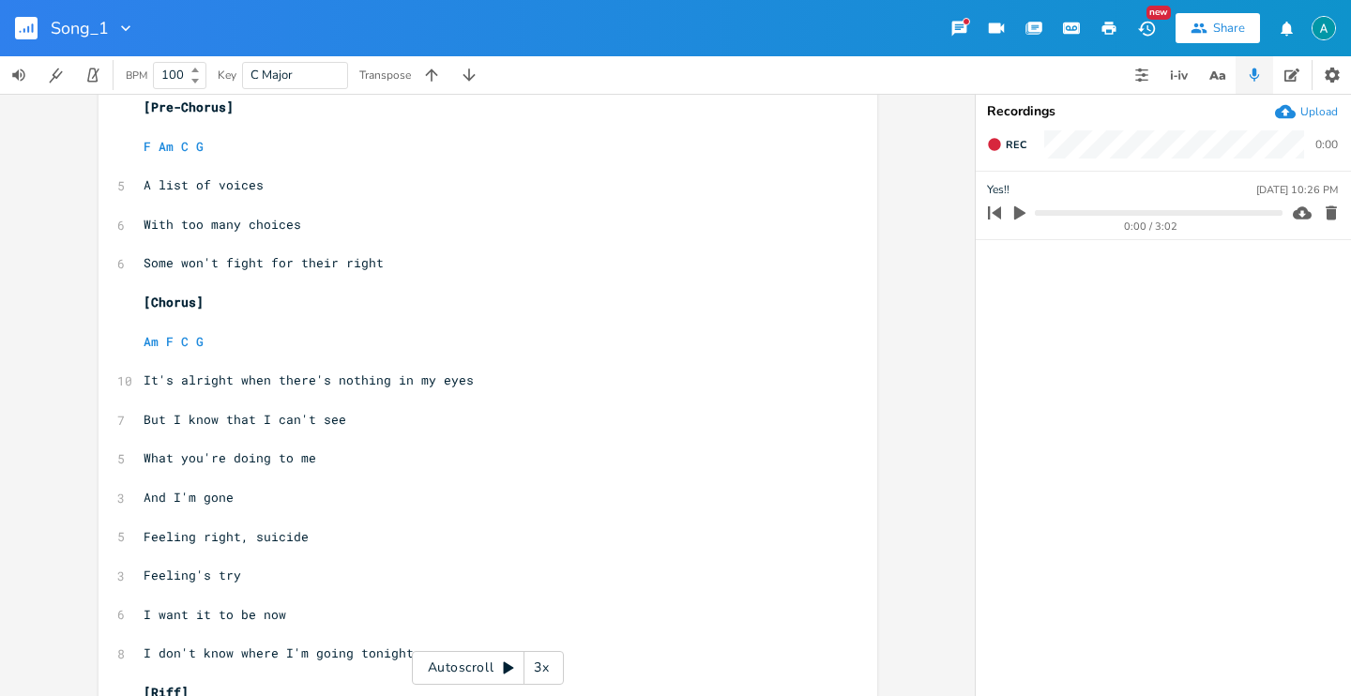
drag, startPoint x: 138, startPoint y: 298, endPoint x: 322, endPoint y: 95, distance: 274.3
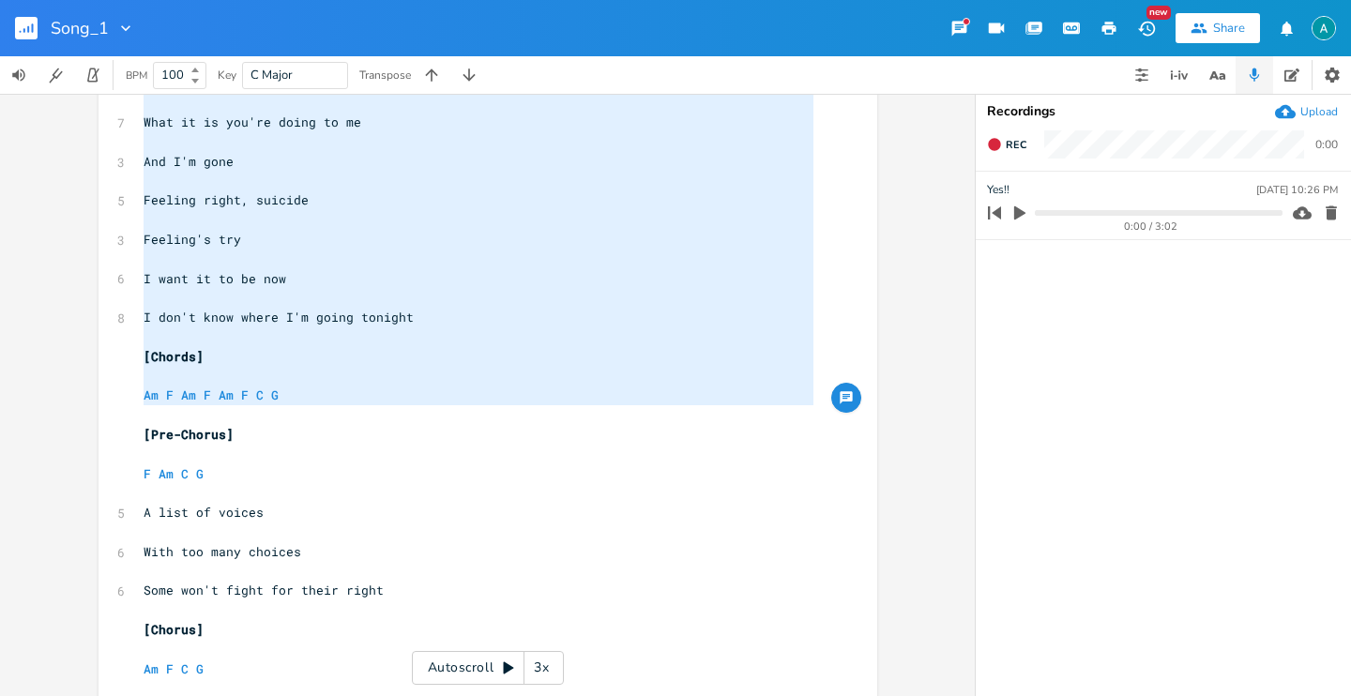
scroll to position [0, 0]
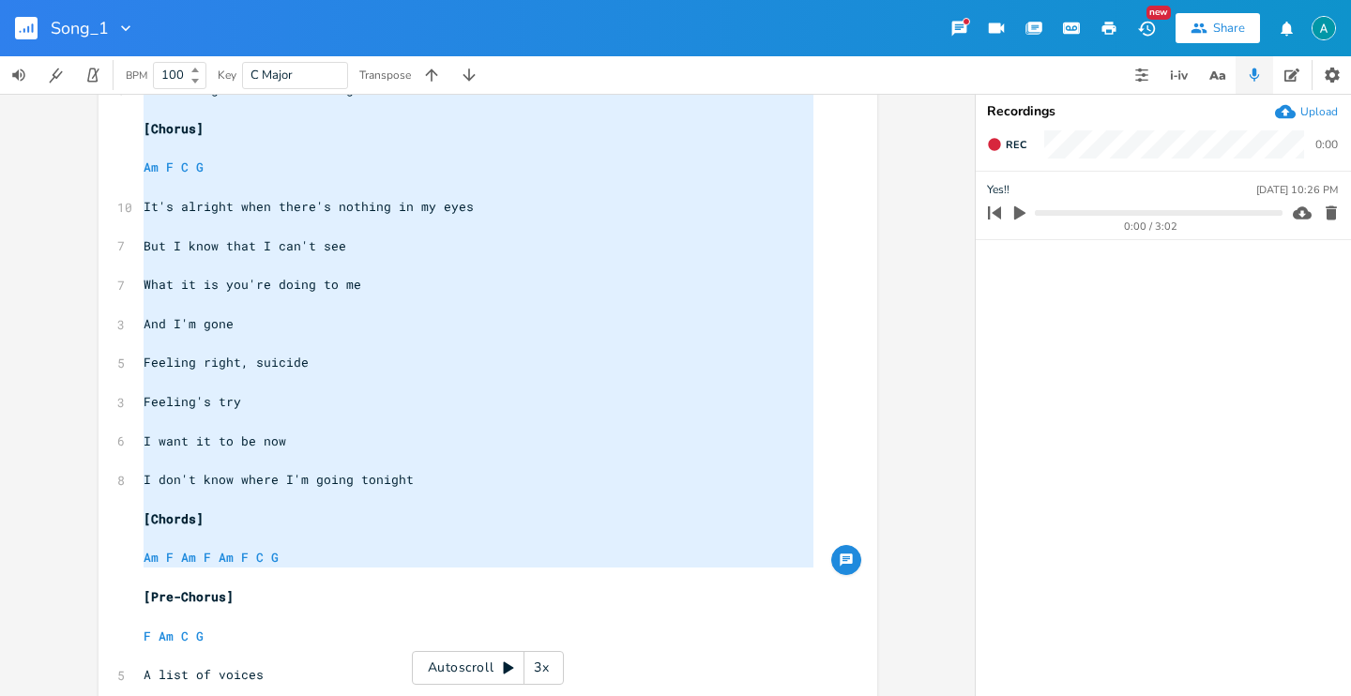
click at [431, 416] on pre "​" at bounding box center [478, 422] width 677 height 20
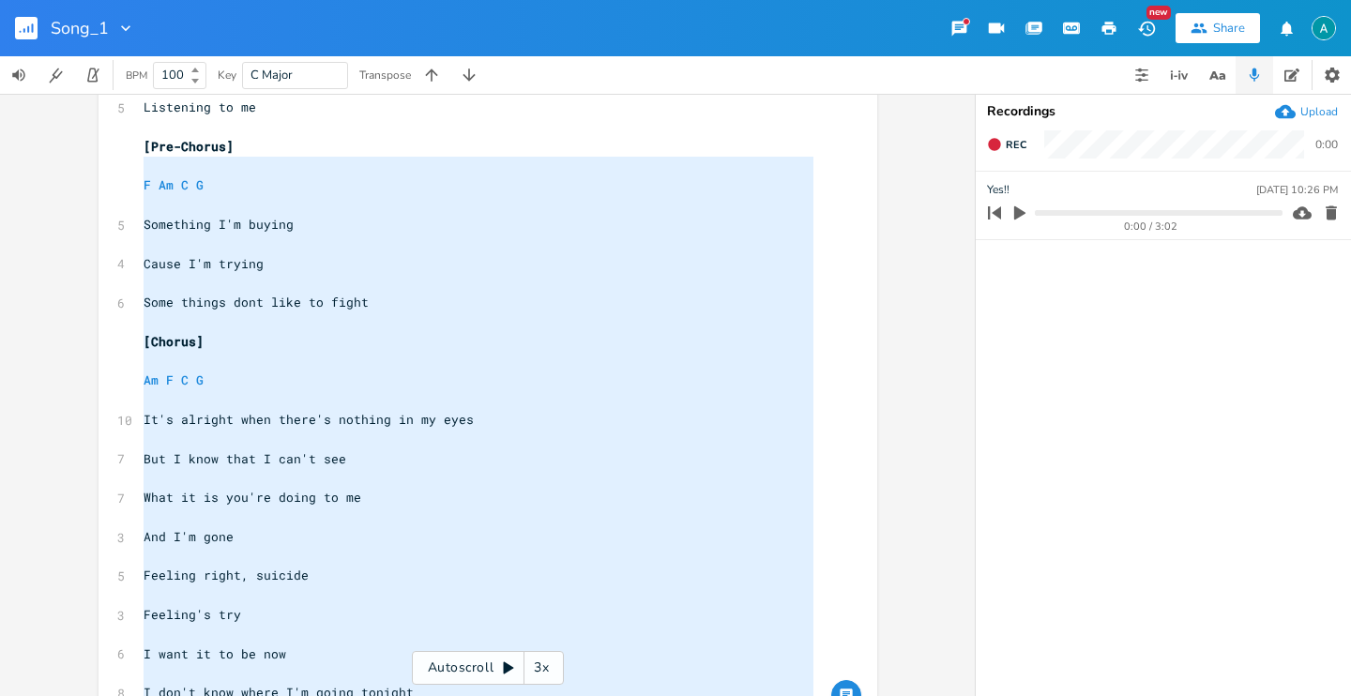
type textarea "[Pre-Chorus] F Am C G Something I'm buying Cause I'm trying Some things dont li…"
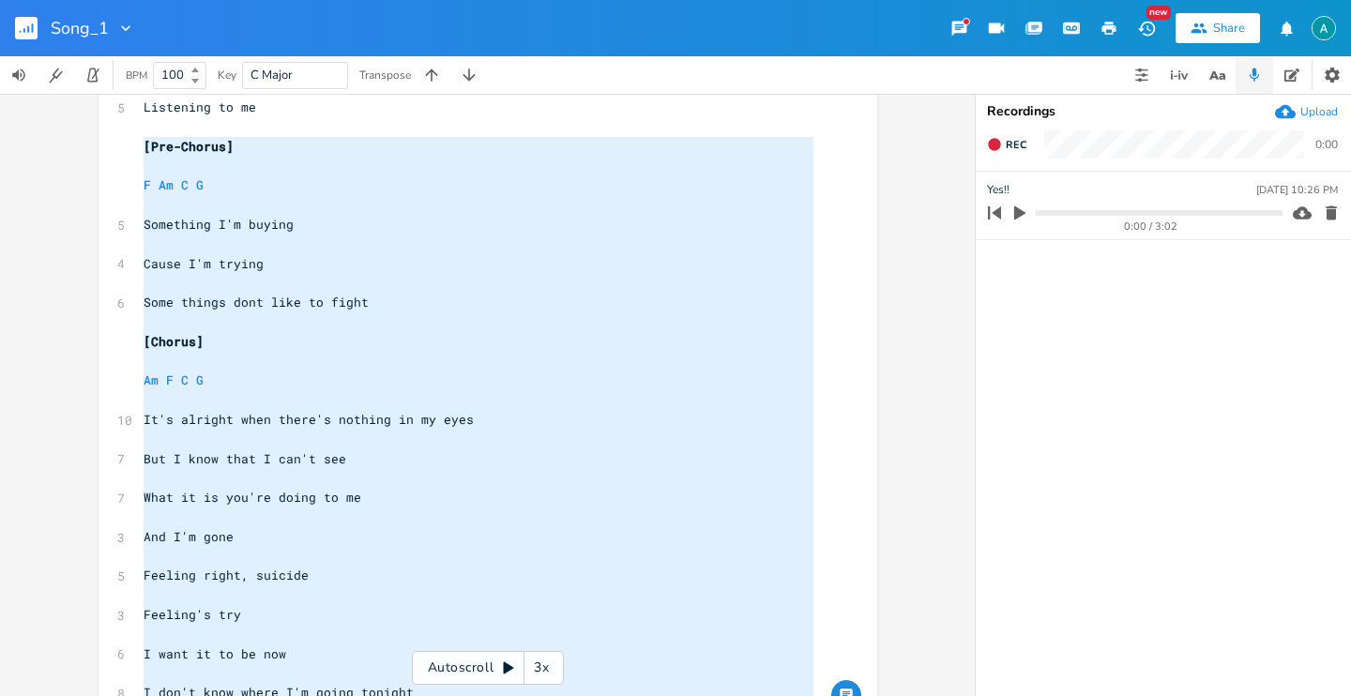
drag, startPoint x: 428, startPoint y: 492, endPoint x: 129, endPoint y: 150, distance: 454.7
click at [129, 150] on div "[Pre-Chorus] F Am C G Something I'm buying Cause I'm trying Some things dont li…" at bounding box center [487, 377] width 779 height 2109
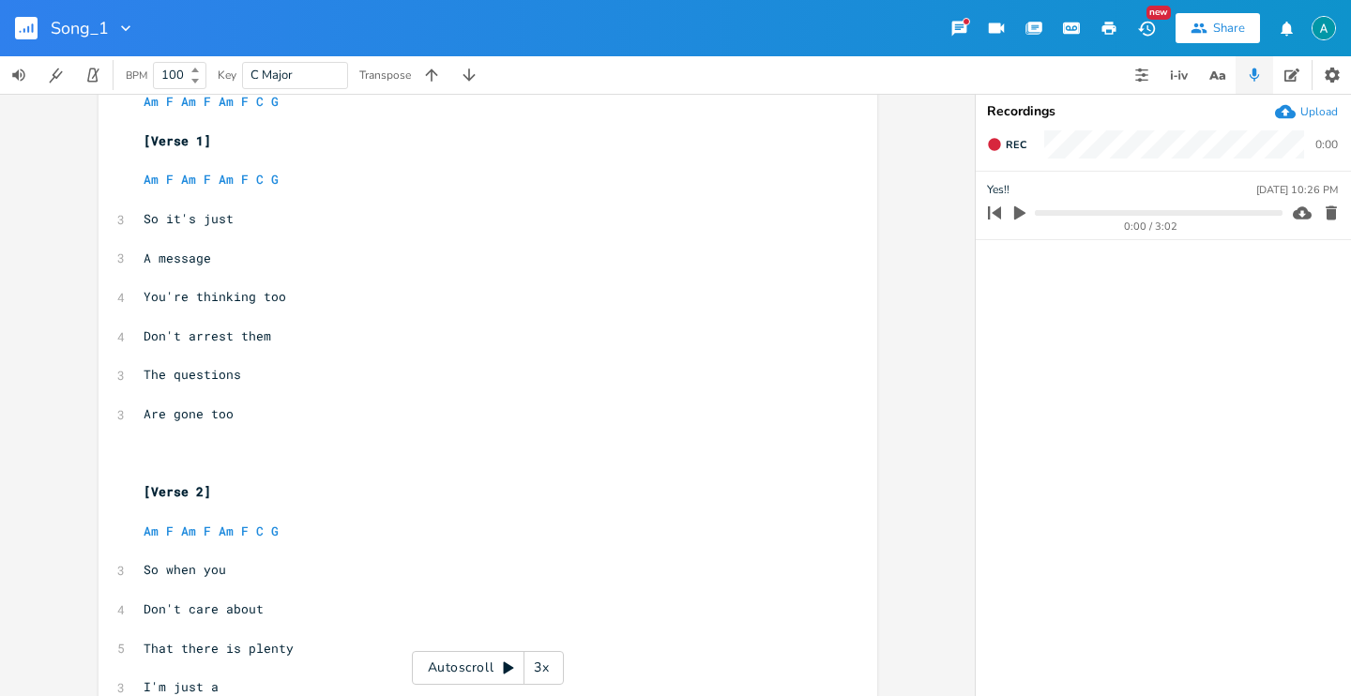
click at [148, 446] on pre "​" at bounding box center [478, 454] width 677 height 20
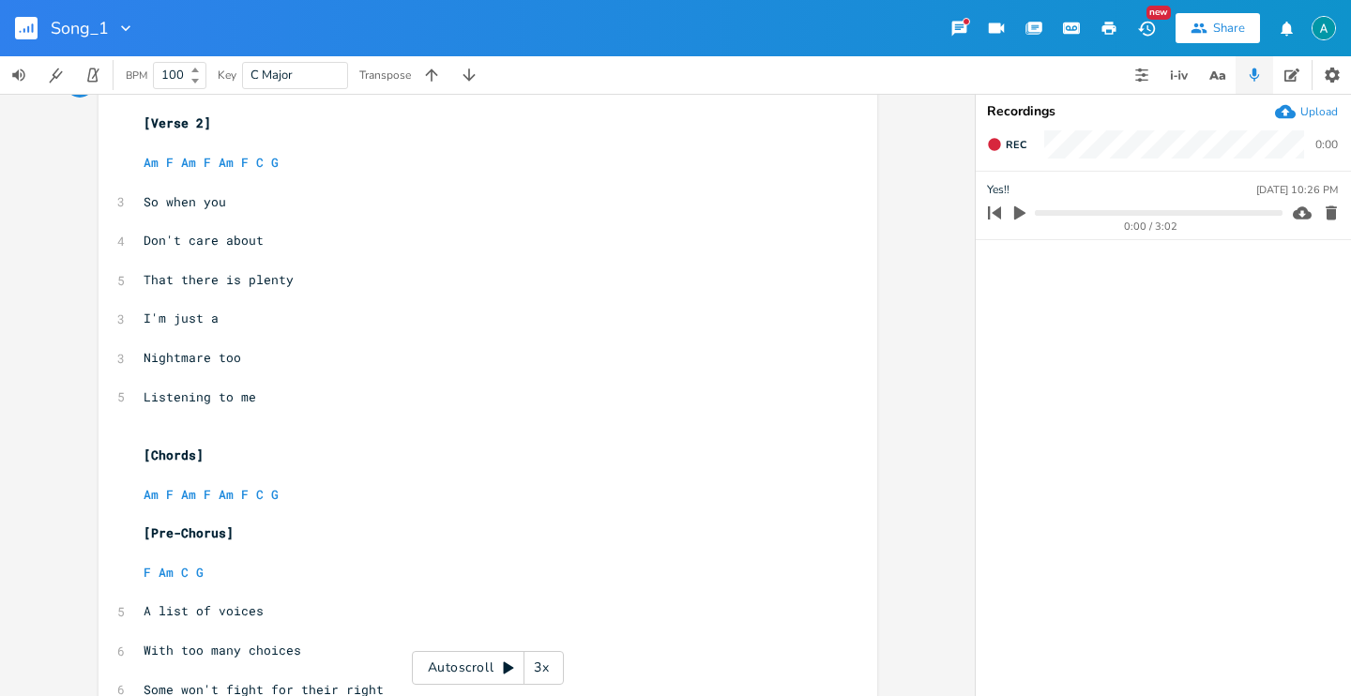
type textarea "[Chords] Am F Am F Am F C G"
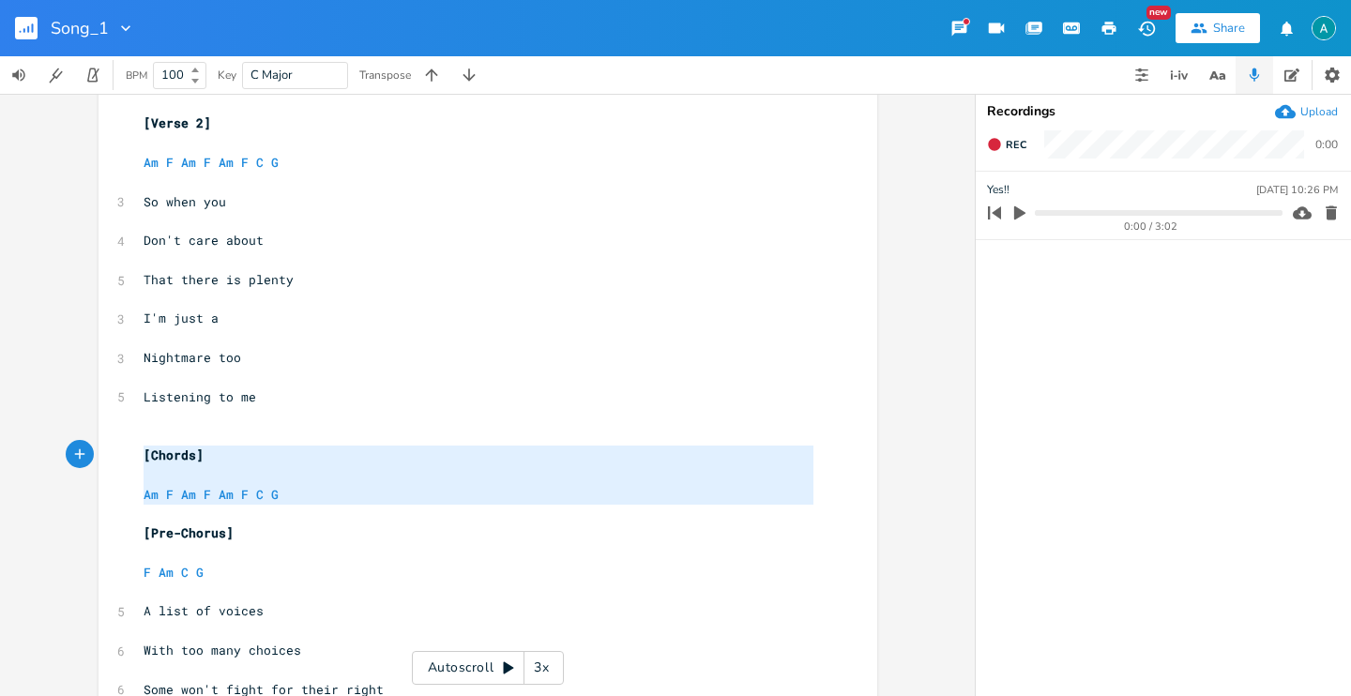
drag, startPoint x: 307, startPoint y: 510, endPoint x: 125, endPoint y: 461, distance: 188.6
click at [125, 461] on div "[Chords] Am F Am F Am F C G x [Riff] ​ [Chords] ​ Am F Am F Am F C G ​ [Verse 1…" at bounding box center [487, 110] width 779 height 2089
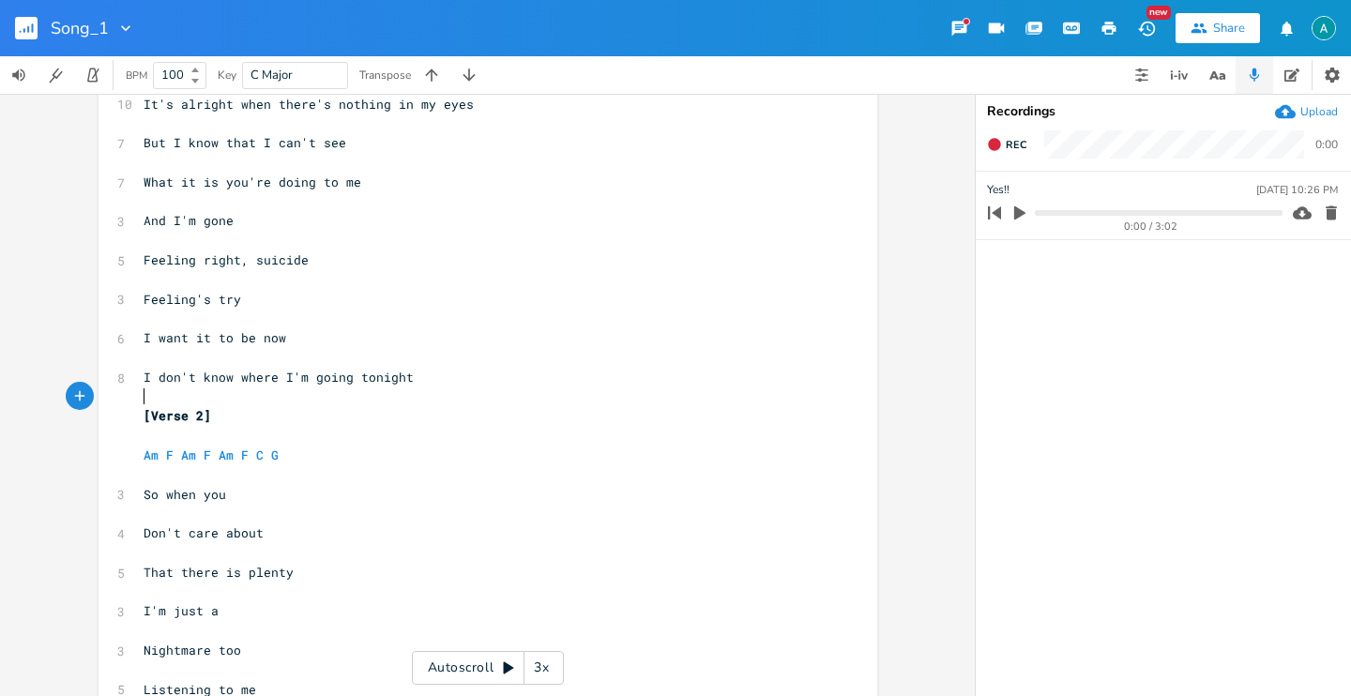
click at [150, 389] on pre "​" at bounding box center [478, 397] width 677 height 20
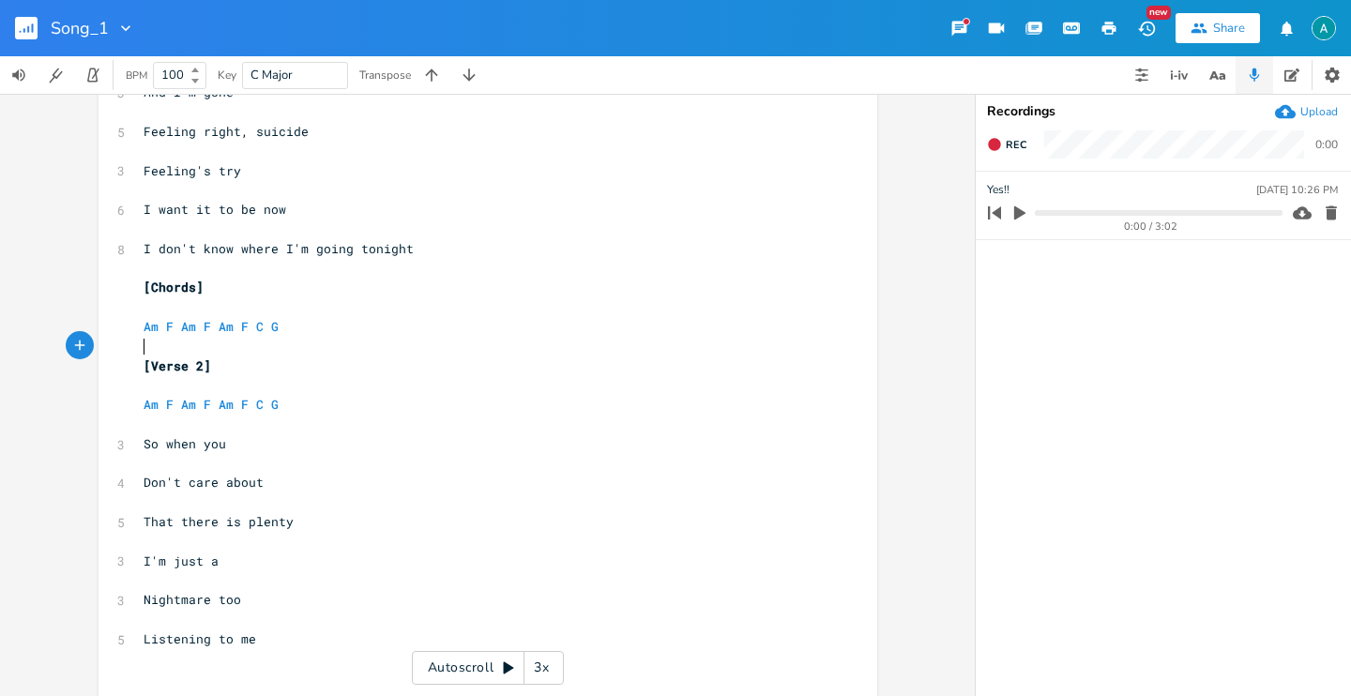
scroll to position [1112, 0]
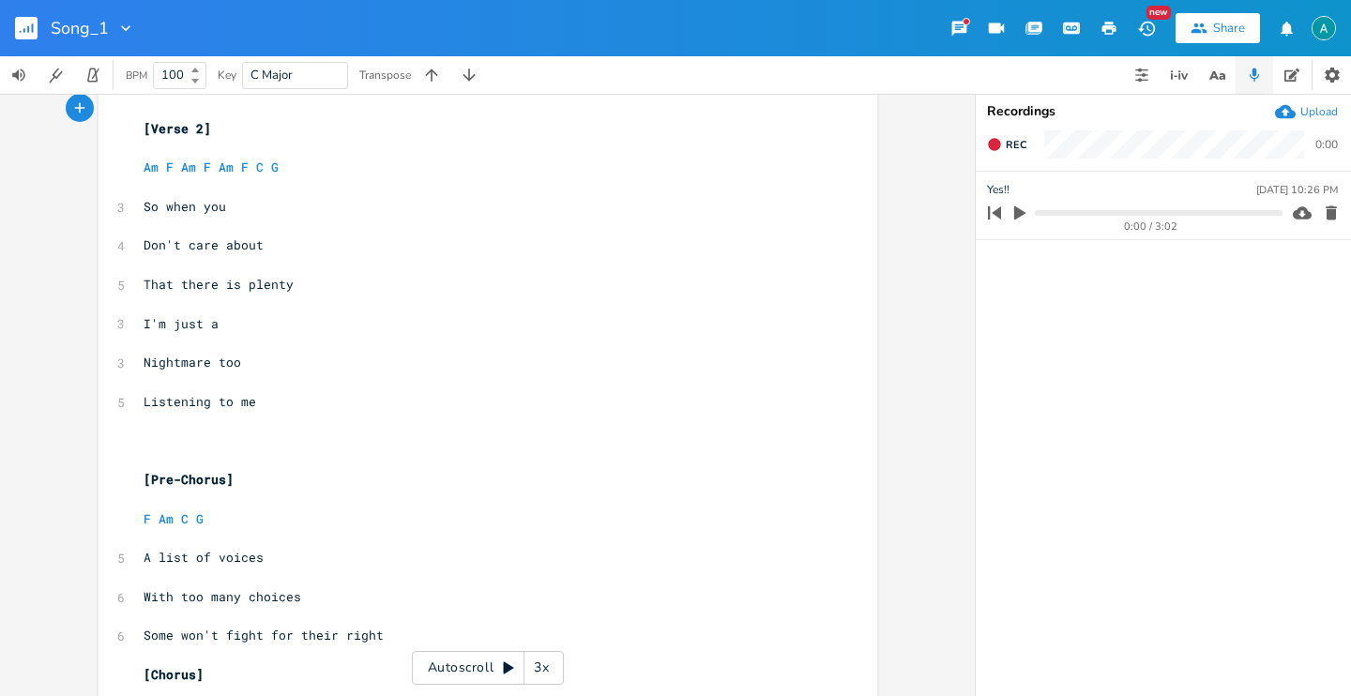
click at [144, 444] on pre "​" at bounding box center [478, 441] width 677 height 20
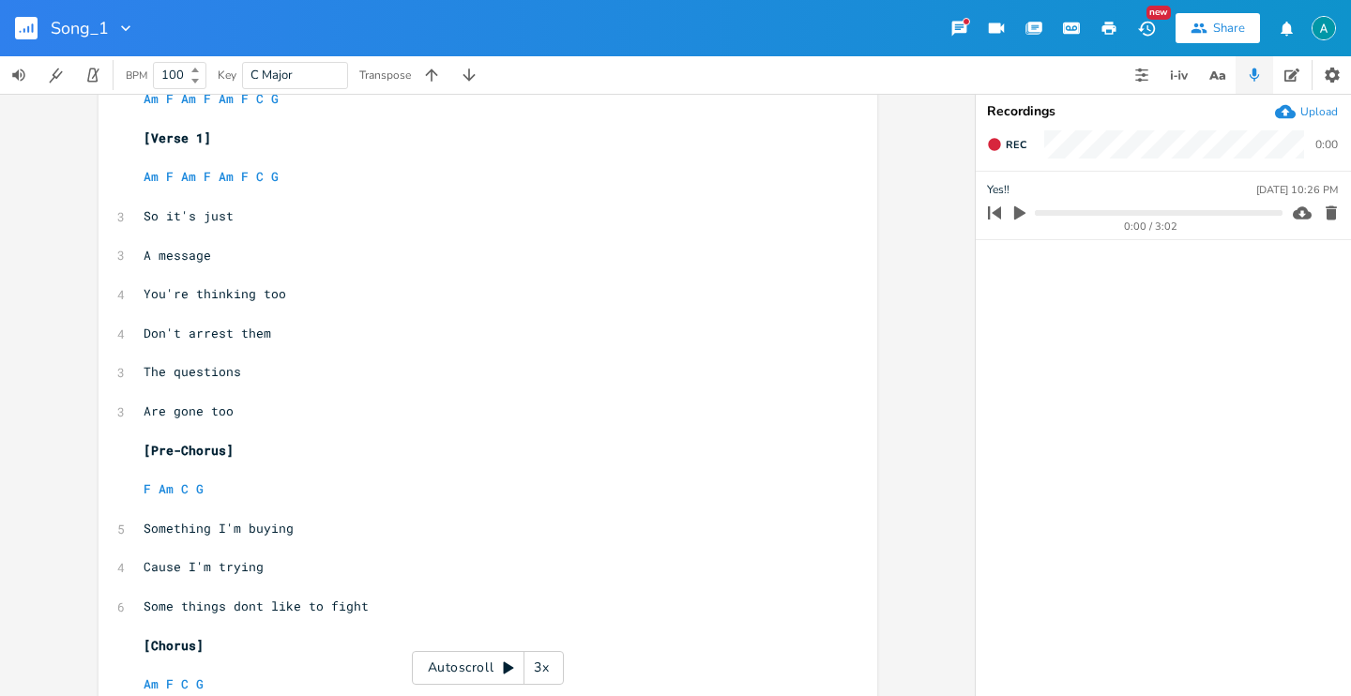
scroll to position [0, 0]
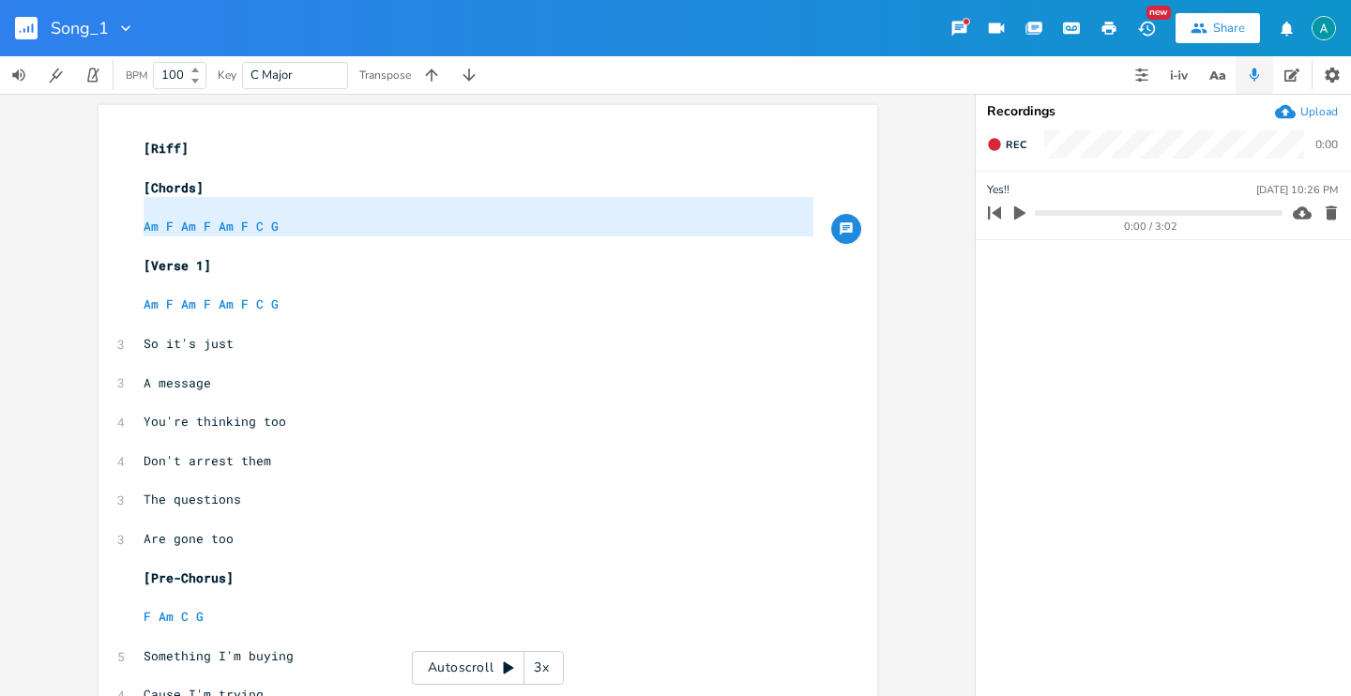
type textarea "[Chords] Am F Am F Am F C G"
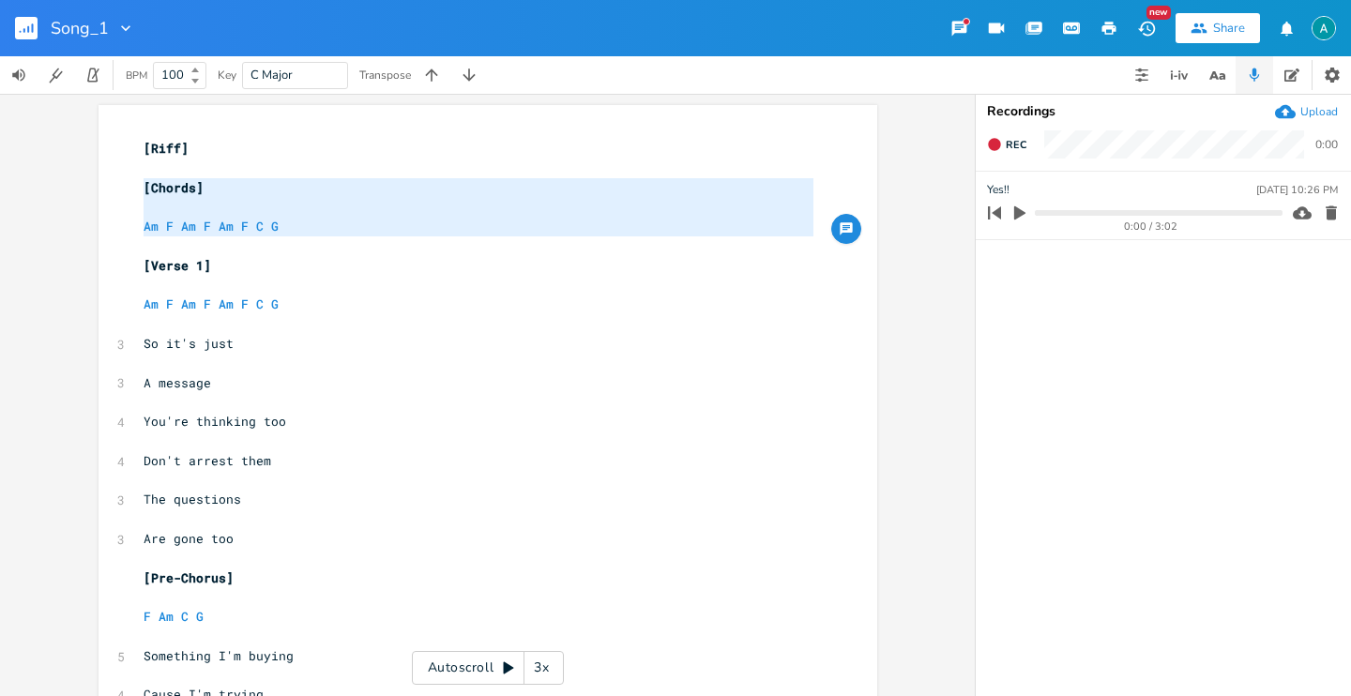
drag, startPoint x: 284, startPoint y: 237, endPoint x: 90, endPoint y: 180, distance: 202.4
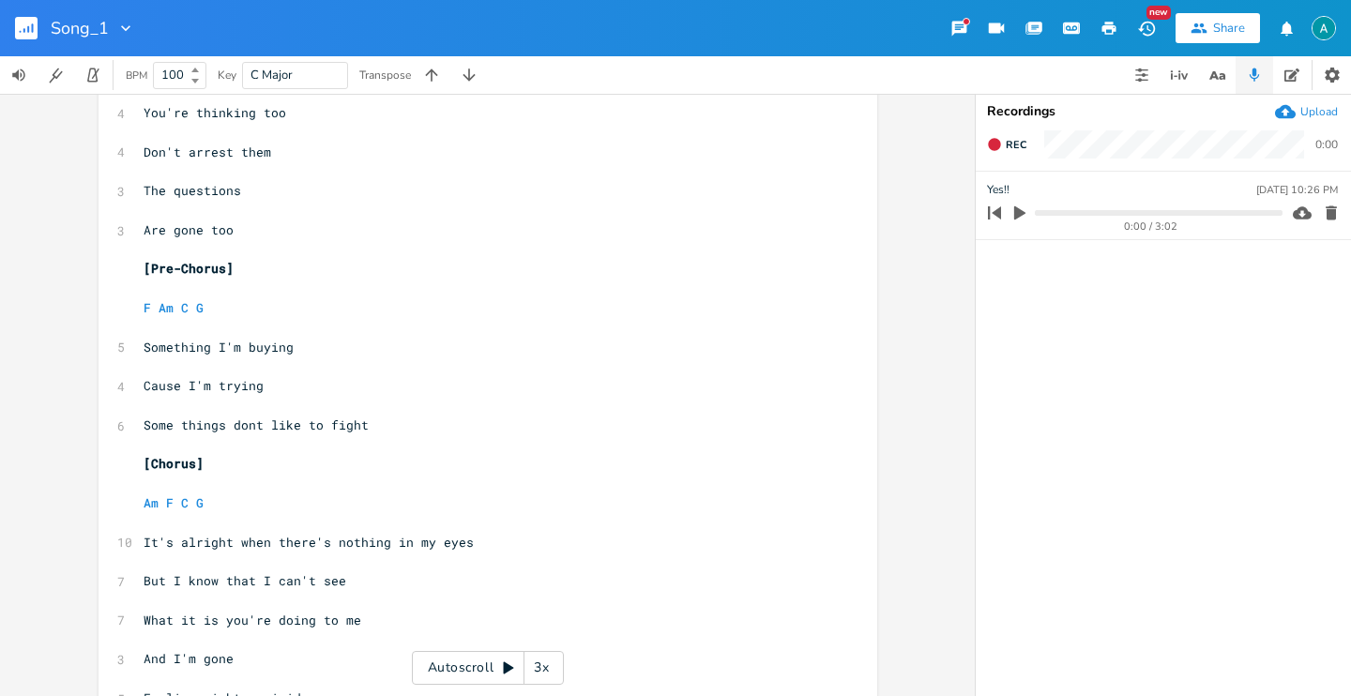
scroll to position [33, 0]
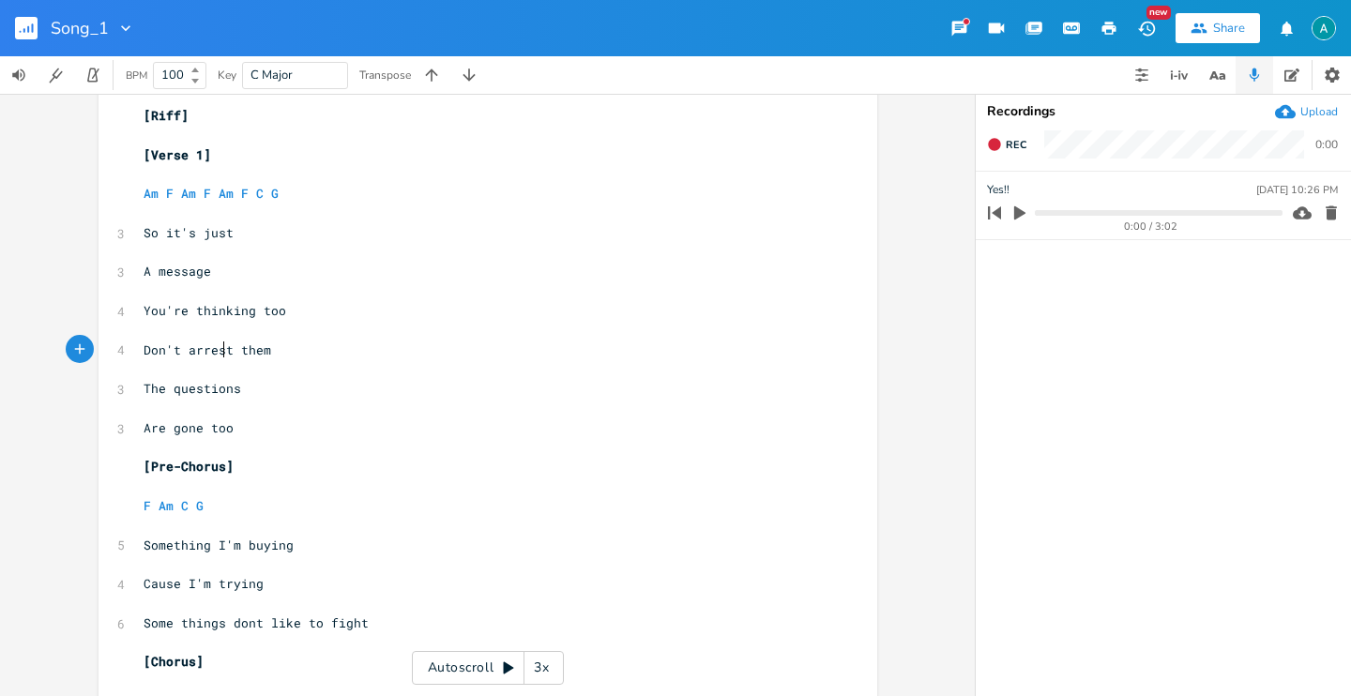
click at [217, 350] on span "Don't arrest them" at bounding box center [208, 349] width 128 height 17
type textarea "arrest"
click at [217, 350] on span "Don't arrest them" at bounding box center [208, 349] width 128 height 17
click at [196, 355] on span "Don't arrest them" at bounding box center [208, 349] width 128 height 17
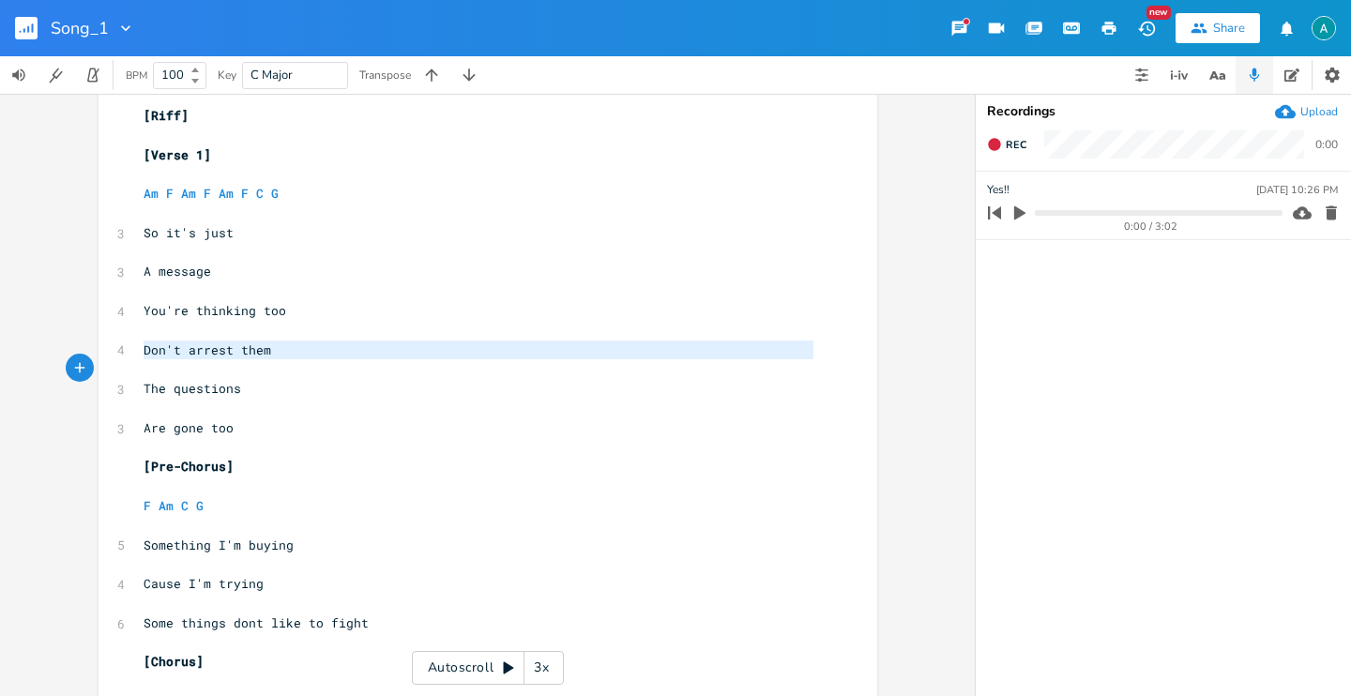
click at [196, 355] on span "Don't arrest them" at bounding box center [208, 349] width 128 height 17
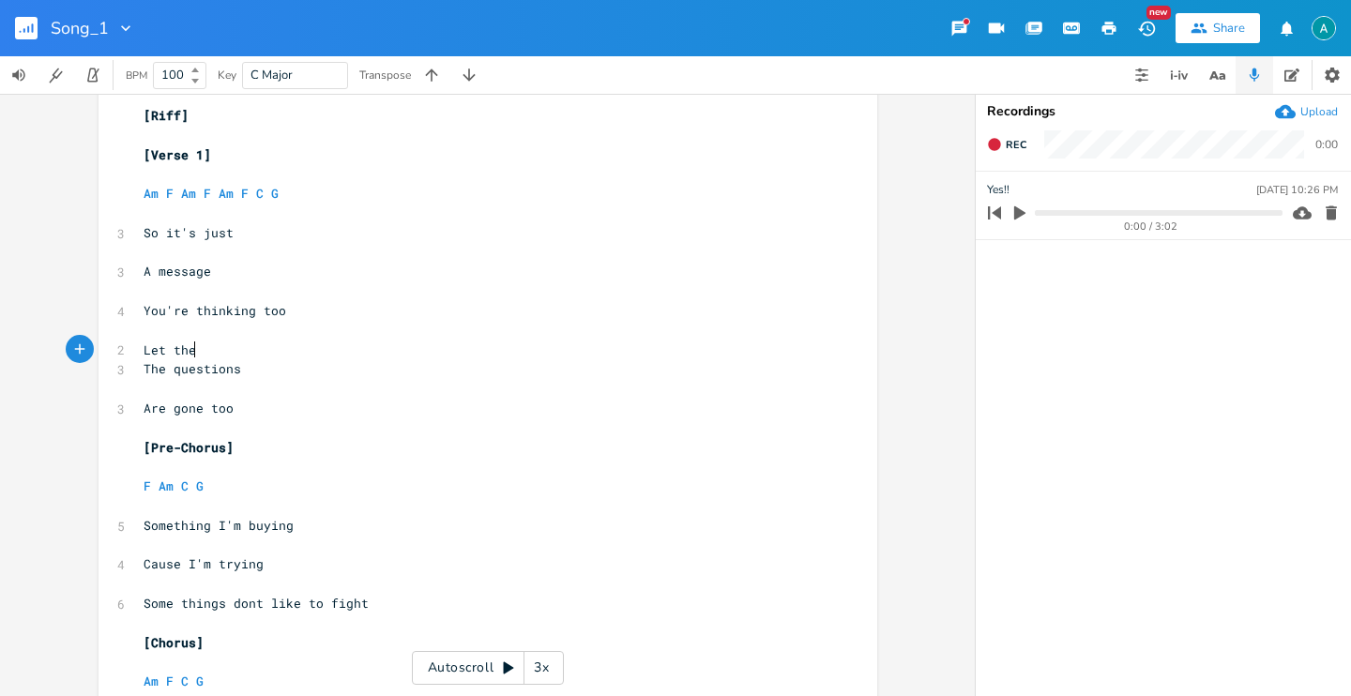
scroll to position [0, 40]
type textarea "Let the"
type textarea "m ask"
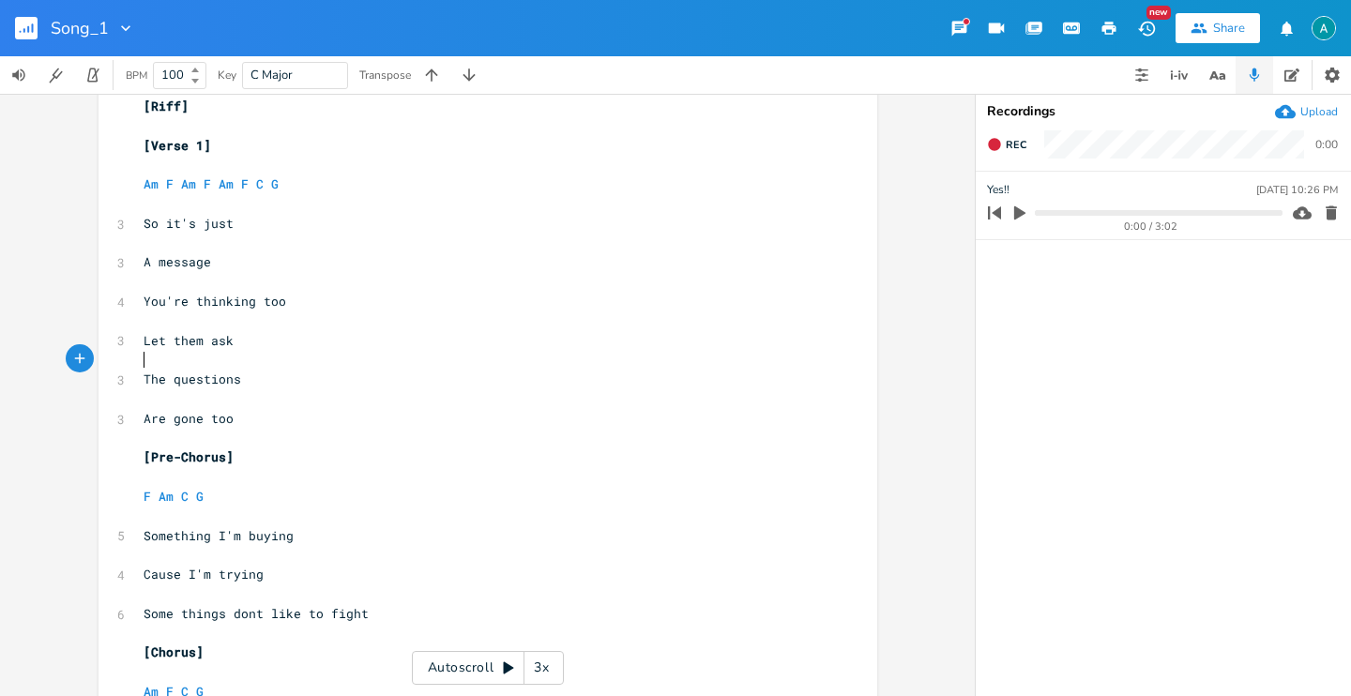
scroll to position [0, 0]
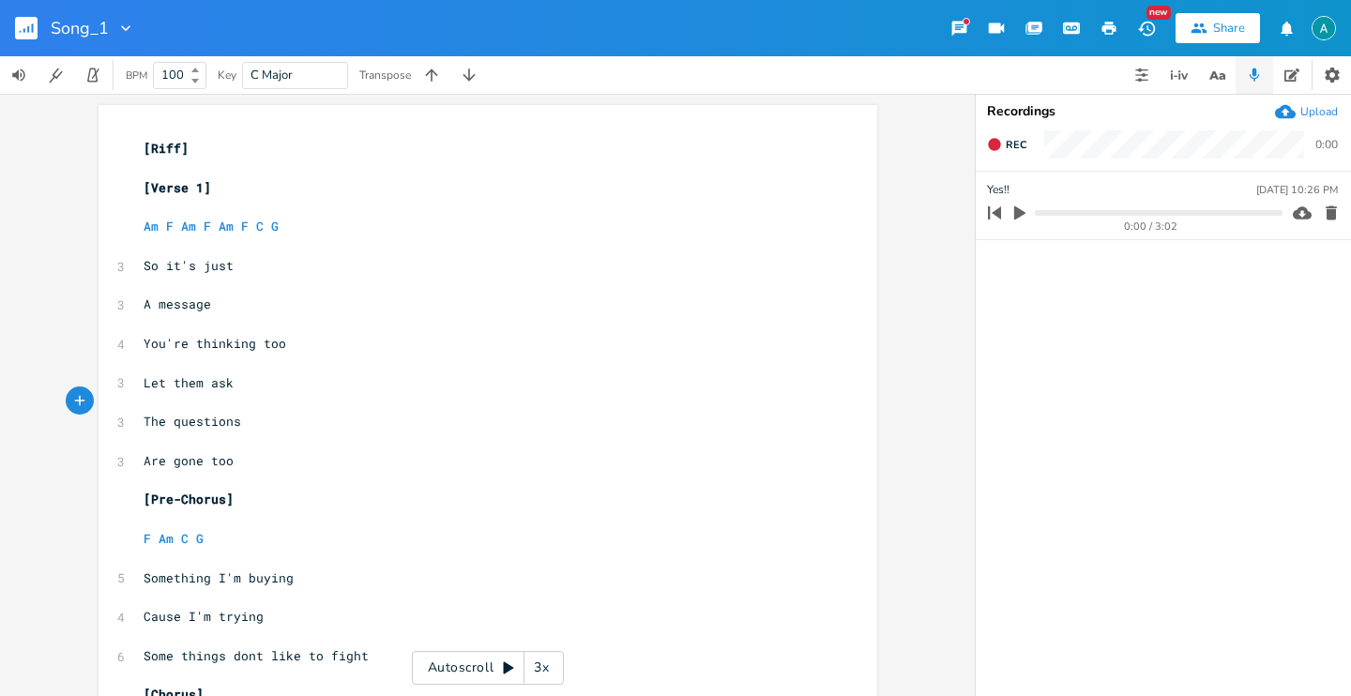
click at [31, 37] on rect "button" at bounding box center [26, 28] width 23 height 23
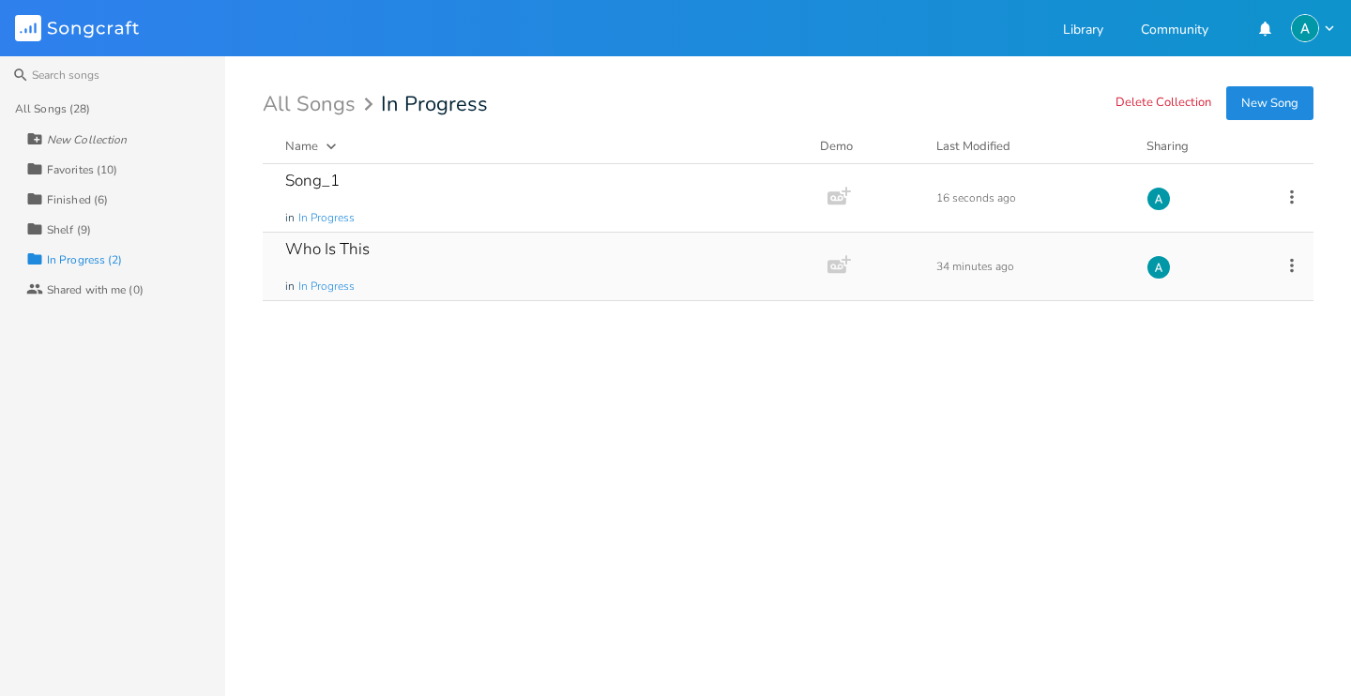
click at [481, 251] on div "Who Is This in In Progress" at bounding box center [541, 267] width 512 height 68
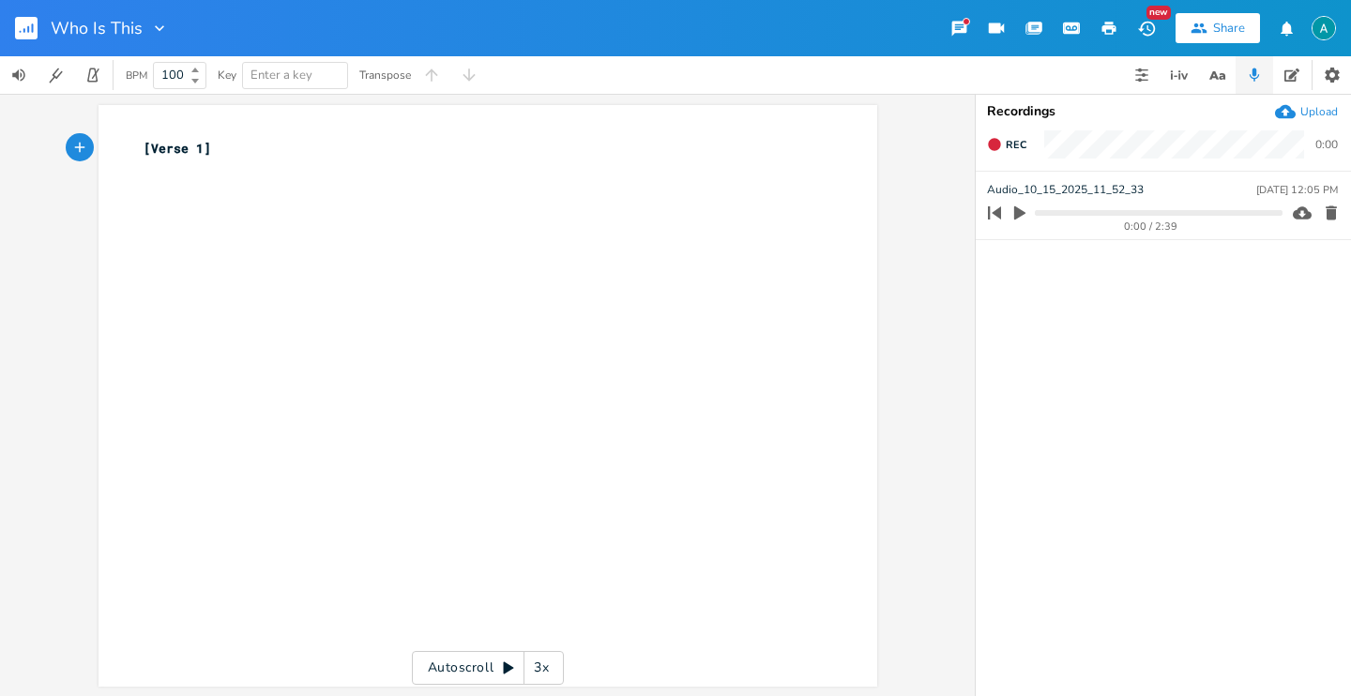
click at [1020, 205] on icon "button" at bounding box center [1019, 212] width 17 height 17
click at [452, 156] on pre "[Verse 1]" at bounding box center [478, 149] width 677 height 20
type textarea "[]"
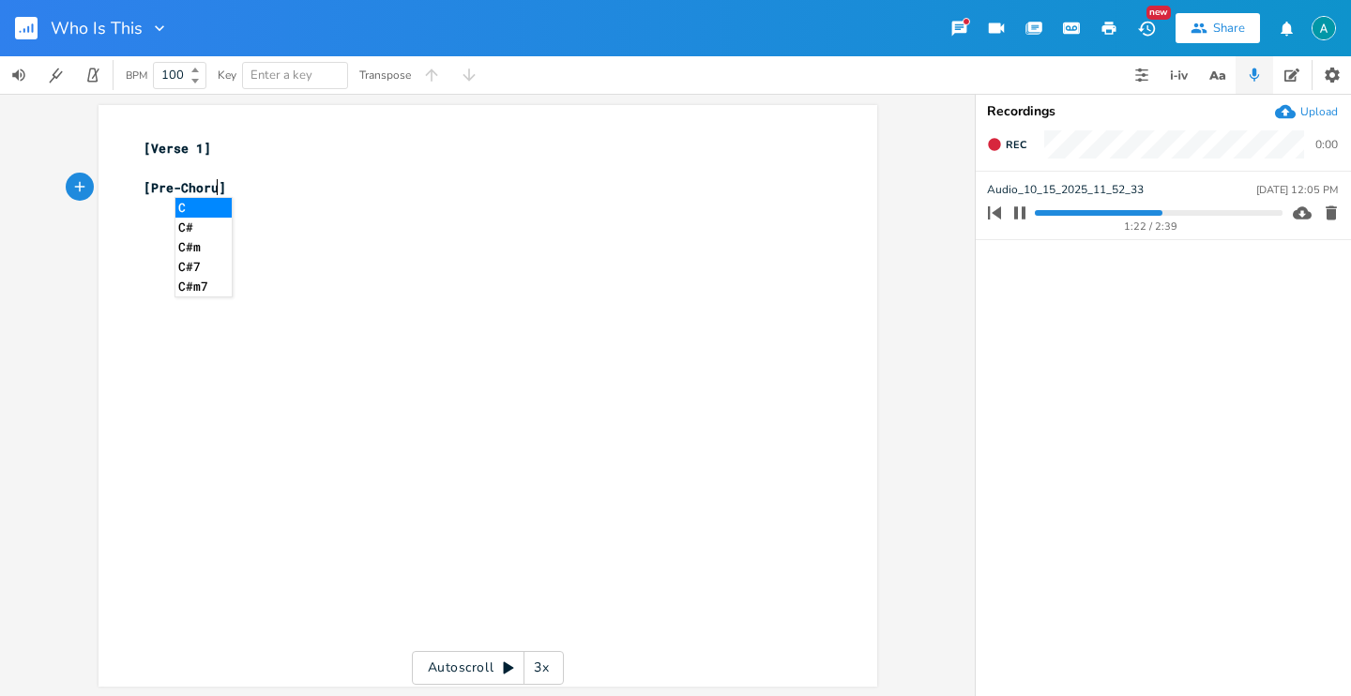
type textarea "Pre-Chorus"
type textarea "[]"
type textarea "Chorus"
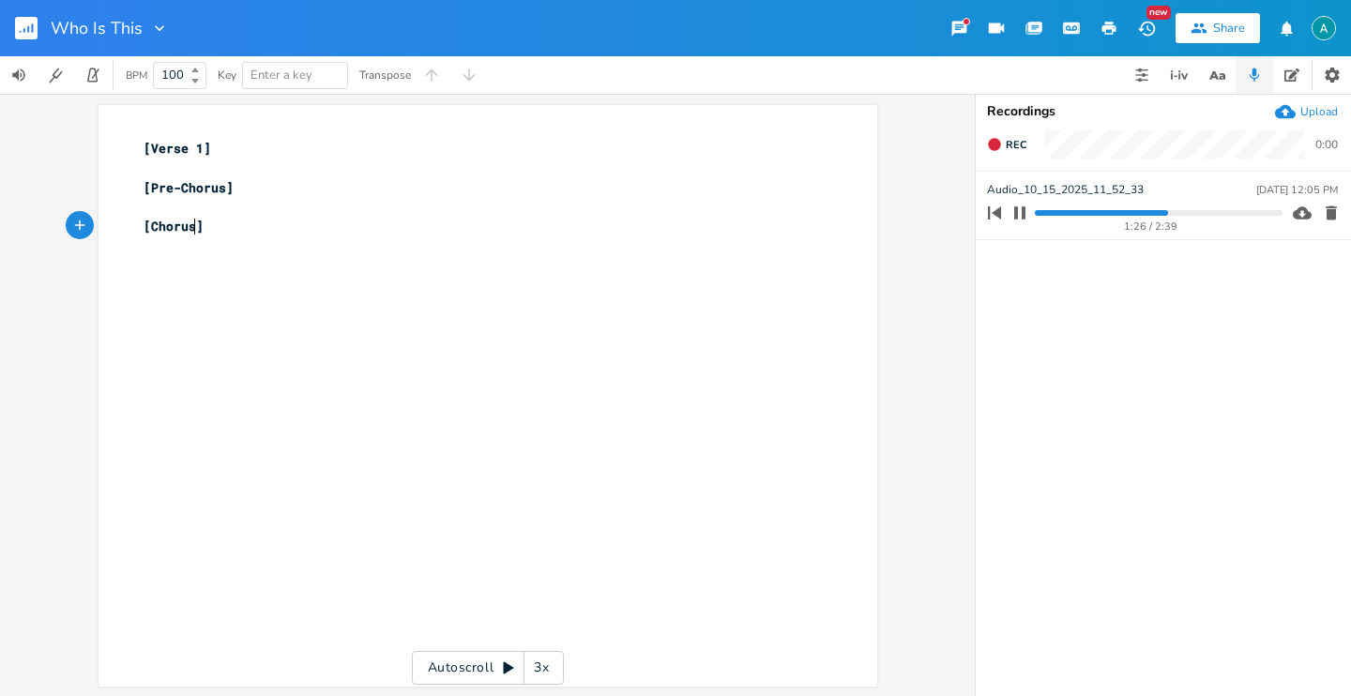
scroll to position [0, 38]
type textarea "#"
type textarea "I"
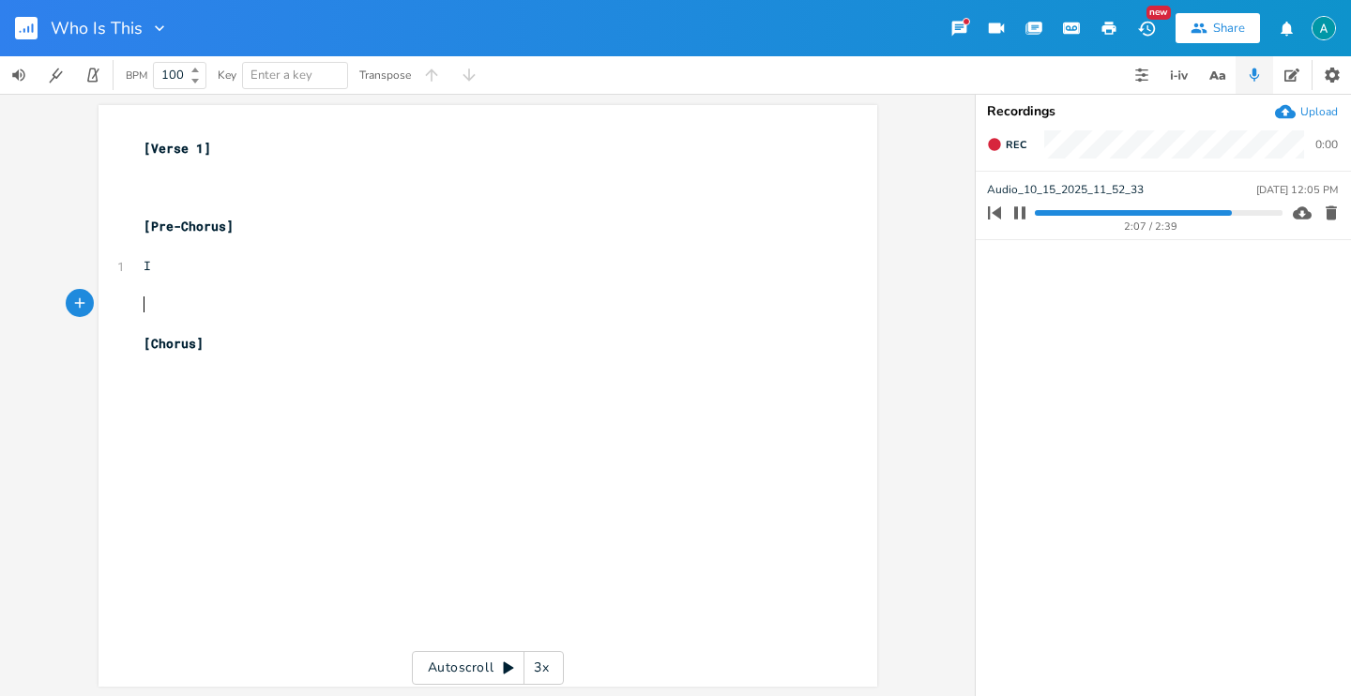
type textarea "I"
type textarea "Emaj C G D"
click at [416, 389] on pre "[Chorus]" at bounding box center [478, 383] width 677 height 20
type textarea "Who is thisi"
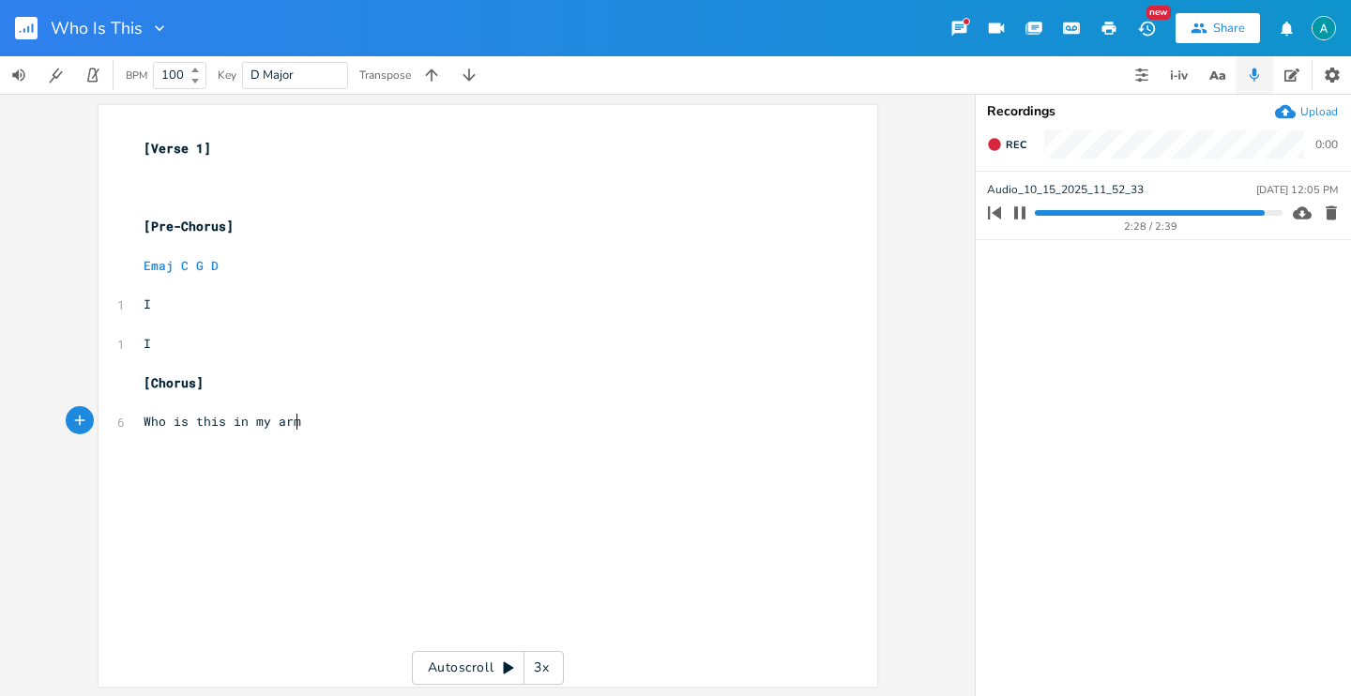
type textarea "in my arms"
type textarea "ß"
type textarea "?"
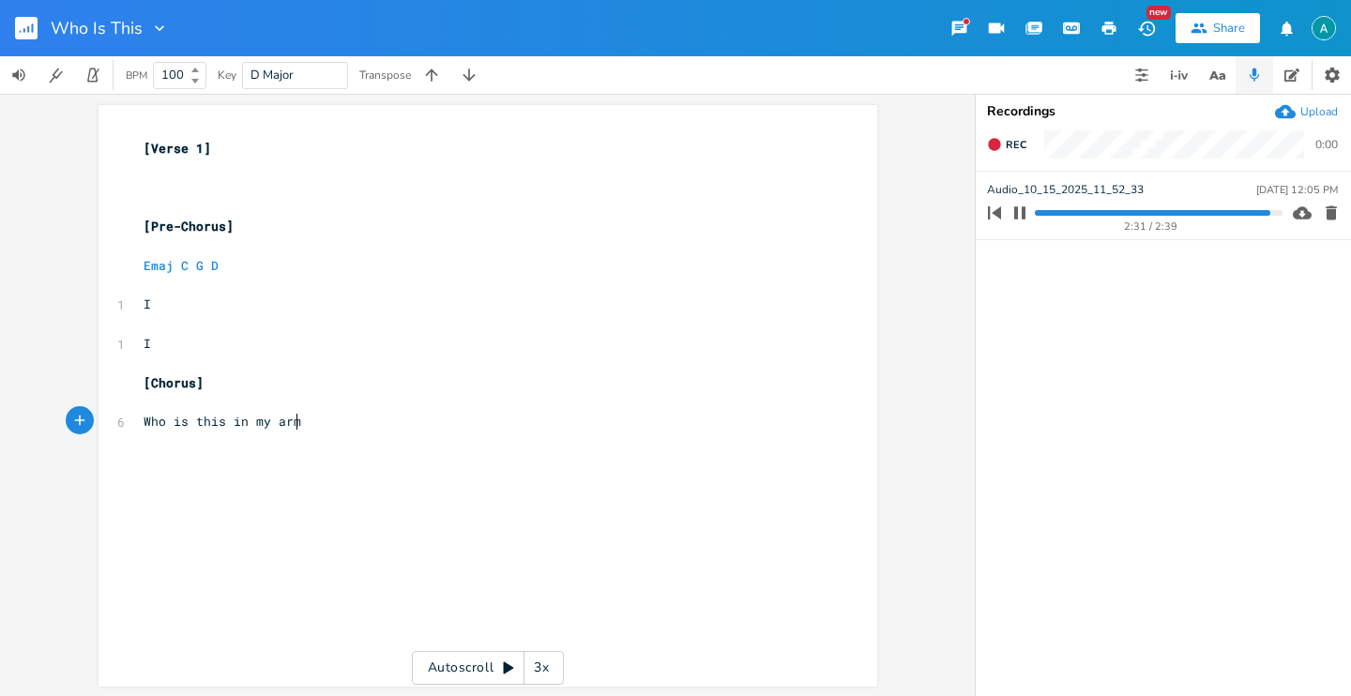
scroll to position [0, 6]
click at [1064, 211] on progress at bounding box center [1158, 213] width 247 height 6
click at [1054, 211] on progress at bounding box center [1158, 213] width 247 height 6
click at [1046, 213] on progress at bounding box center [1158, 213] width 247 height 6
click at [1037, 214] on progress at bounding box center [1158, 213] width 247 height 6
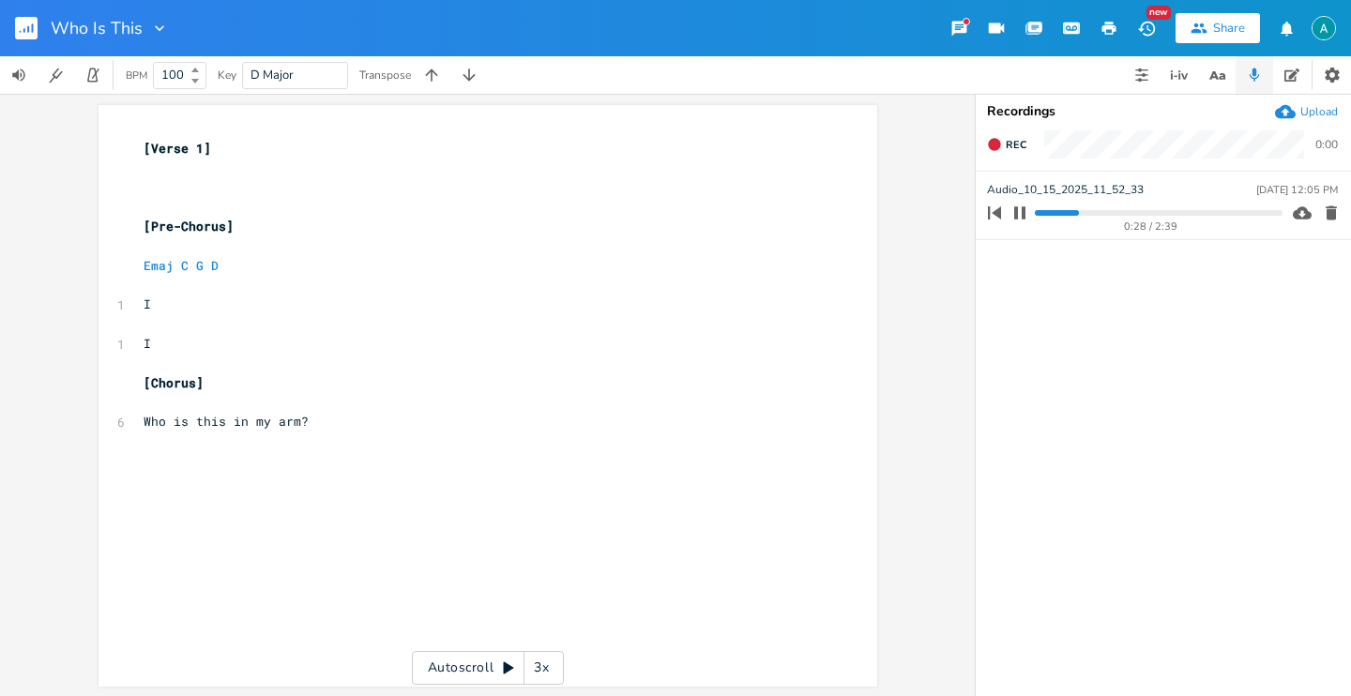
click at [1056, 214] on progress at bounding box center [1158, 213] width 247 height 6
click at [1047, 211] on progress at bounding box center [1158, 213] width 247 height 6
click at [1059, 211] on progress at bounding box center [1158, 213] width 247 height 6
click at [293, 332] on pre "​" at bounding box center [478, 324] width 677 height 20
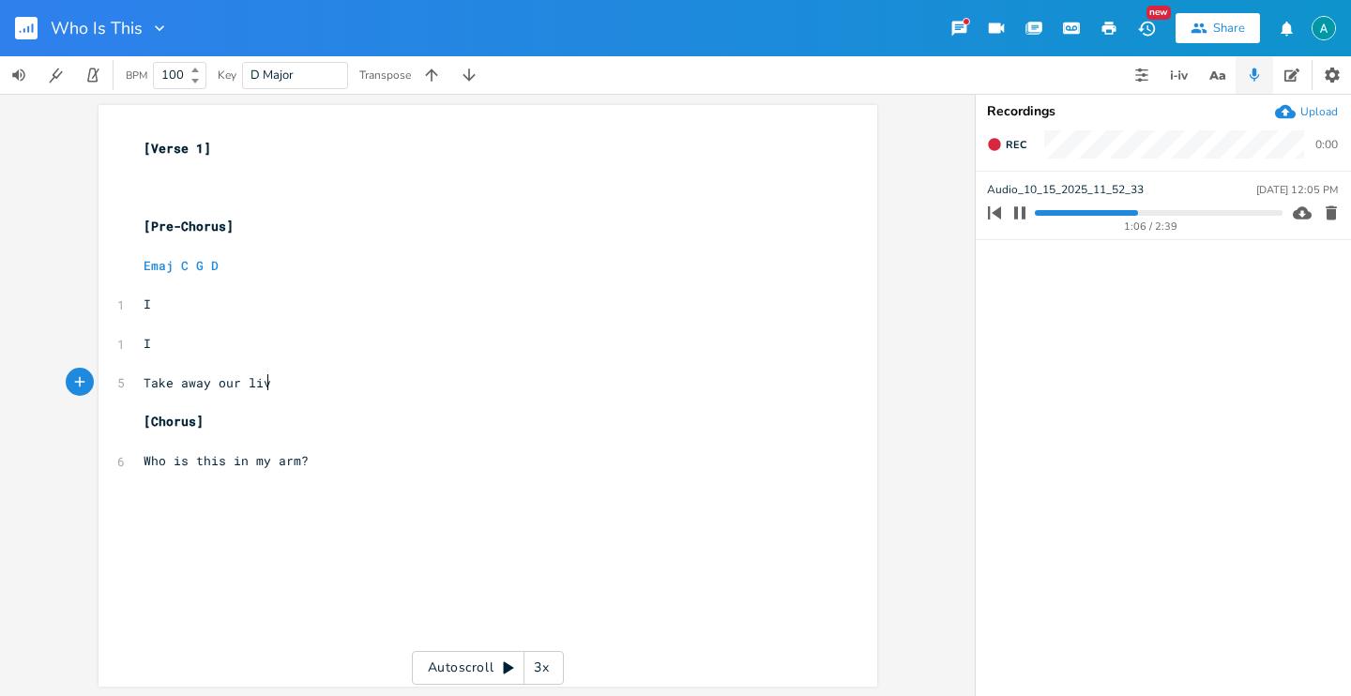
type textarea "Take away our lives"
type textarea "s"
type textarea "I"
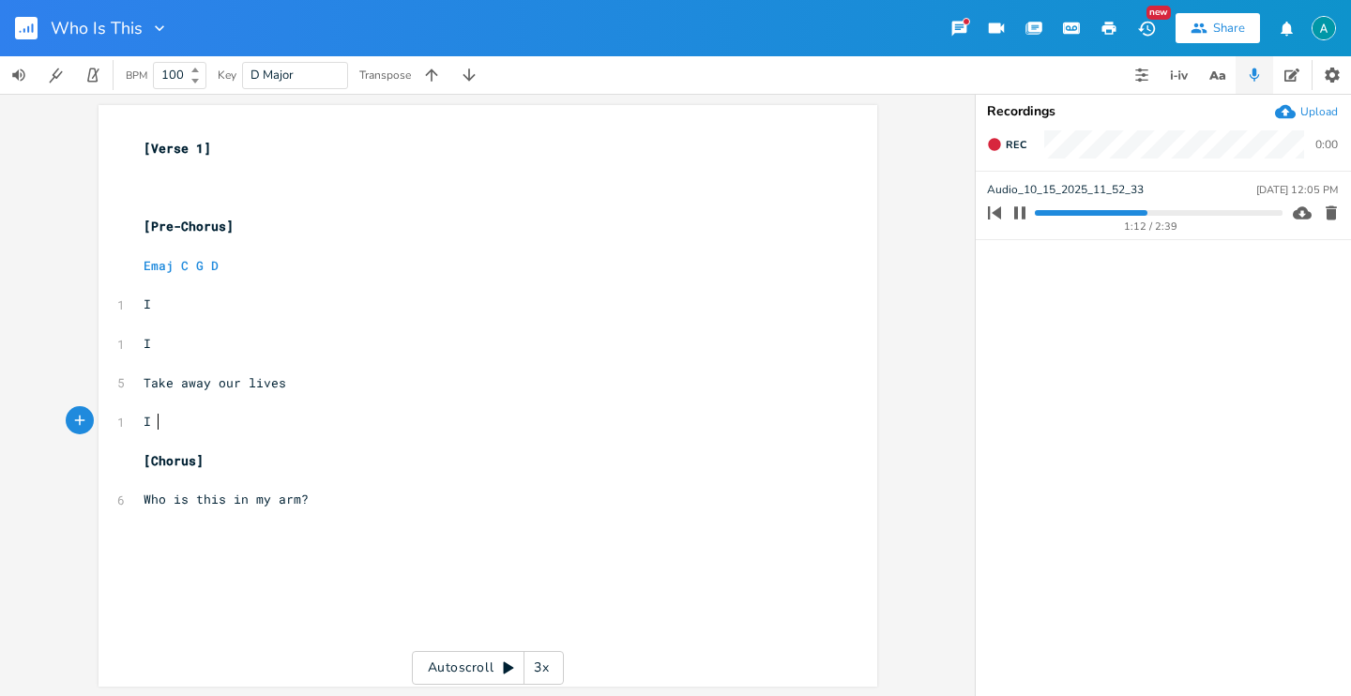
scroll to position [0, 6]
type textarea ", I take away"
click at [155, 327] on pre "​" at bounding box center [478, 324] width 677 height 20
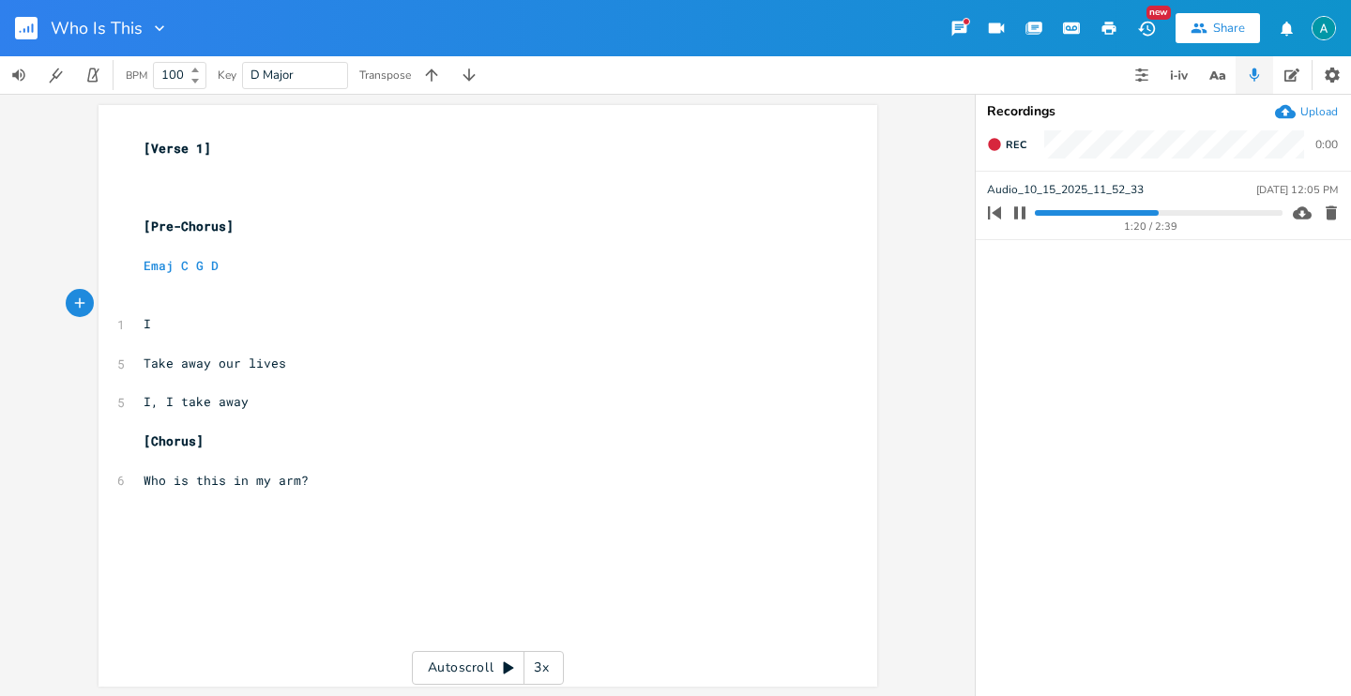
type textarea "I"
type textarea ","
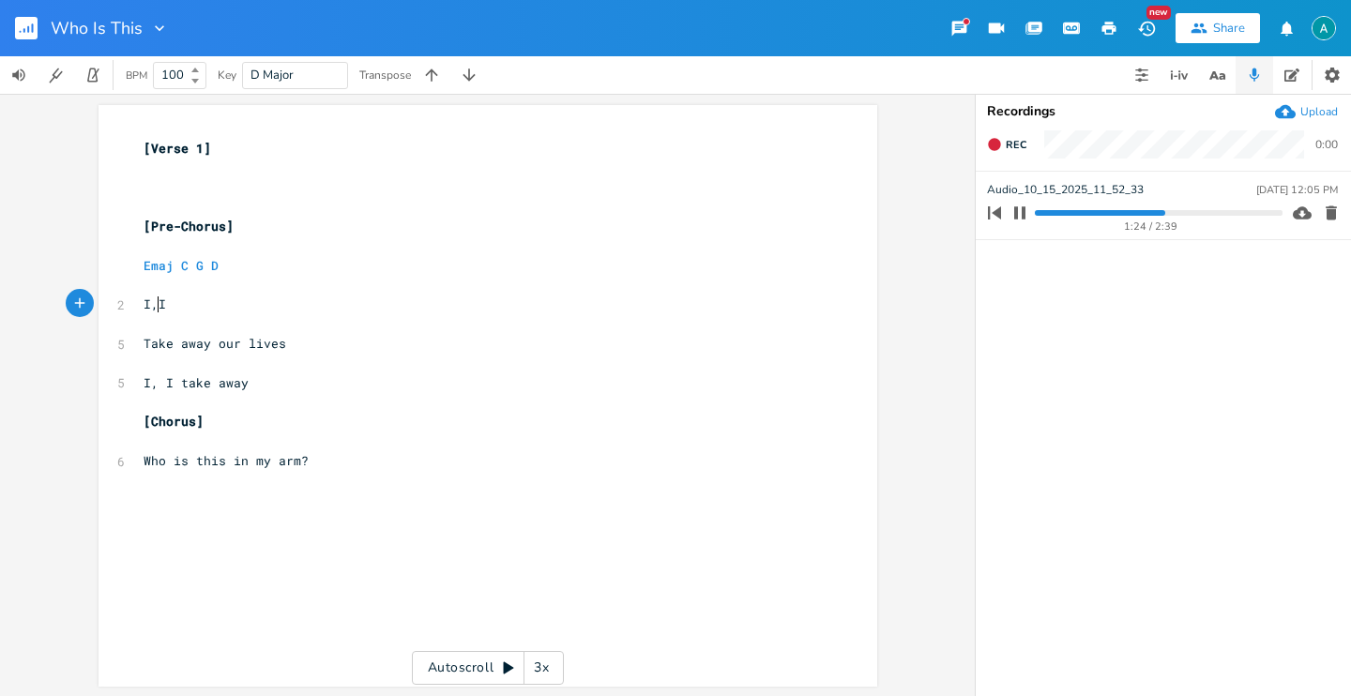
type textarea ","
click at [144, 350] on span "Take away our lives" at bounding box center [215, 343] width 143 height 17
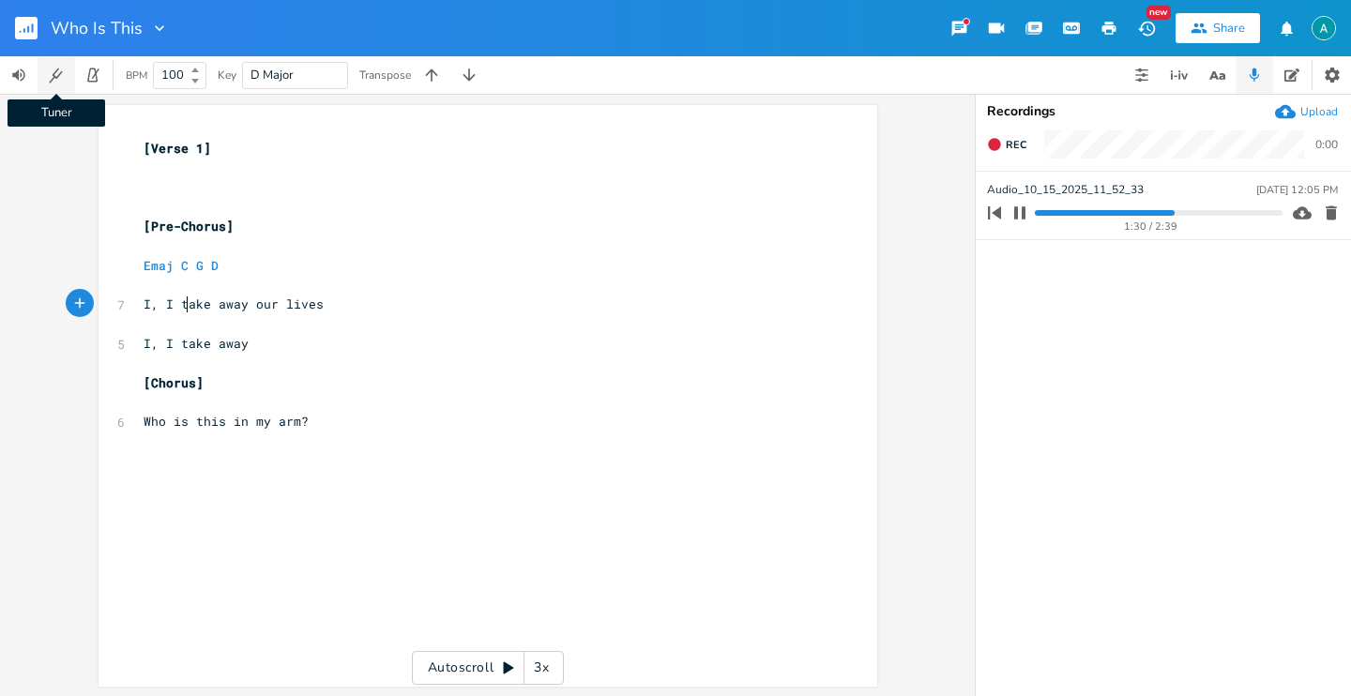
scroll to position [0, 6]
type textarea "t"
click at [1022, 205] on icon "button" at bounding box center [1019, 212] width 15 height 15
drag, startPoint x: 275, startPoint y: 404, endPoint x: 262, endPoint y: 408, distance: 13.7
click at [269, 405] on pre "​" at bounding box center [478, 402] width 677 height 20
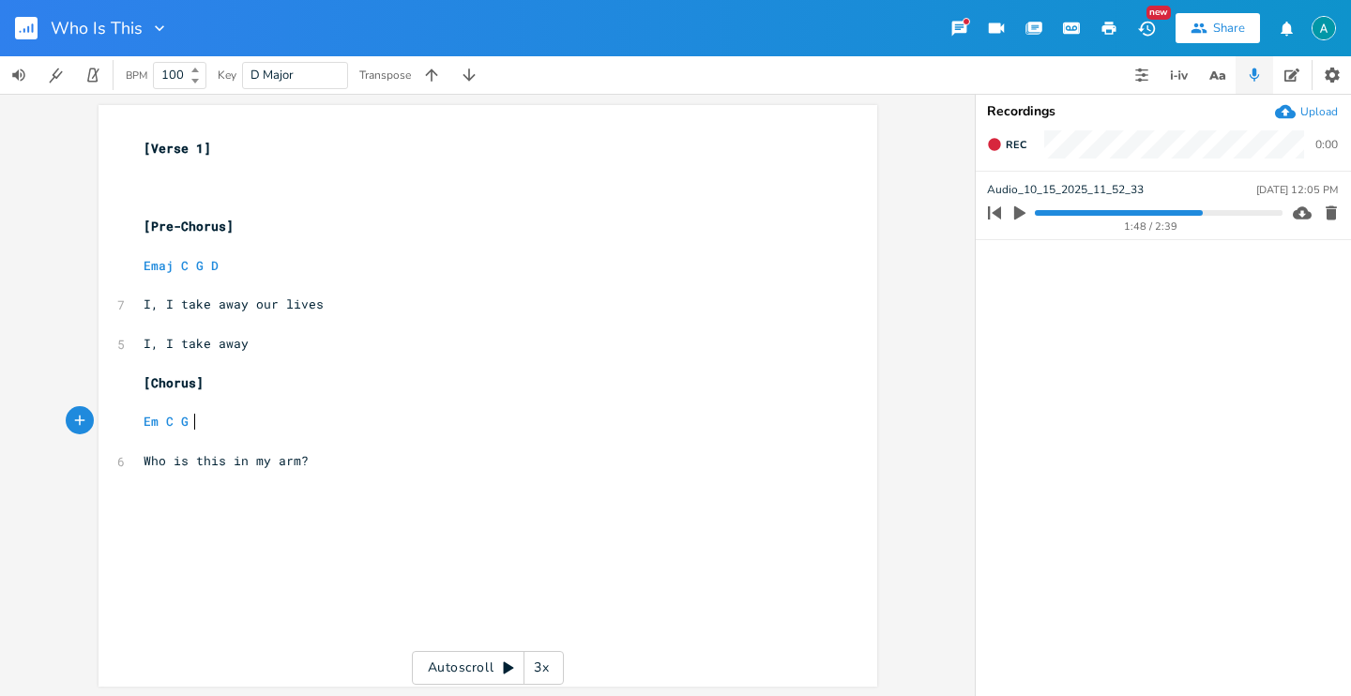
type textarea "Em C G D"
type textarea "who"
type textarea "Who falls to the"
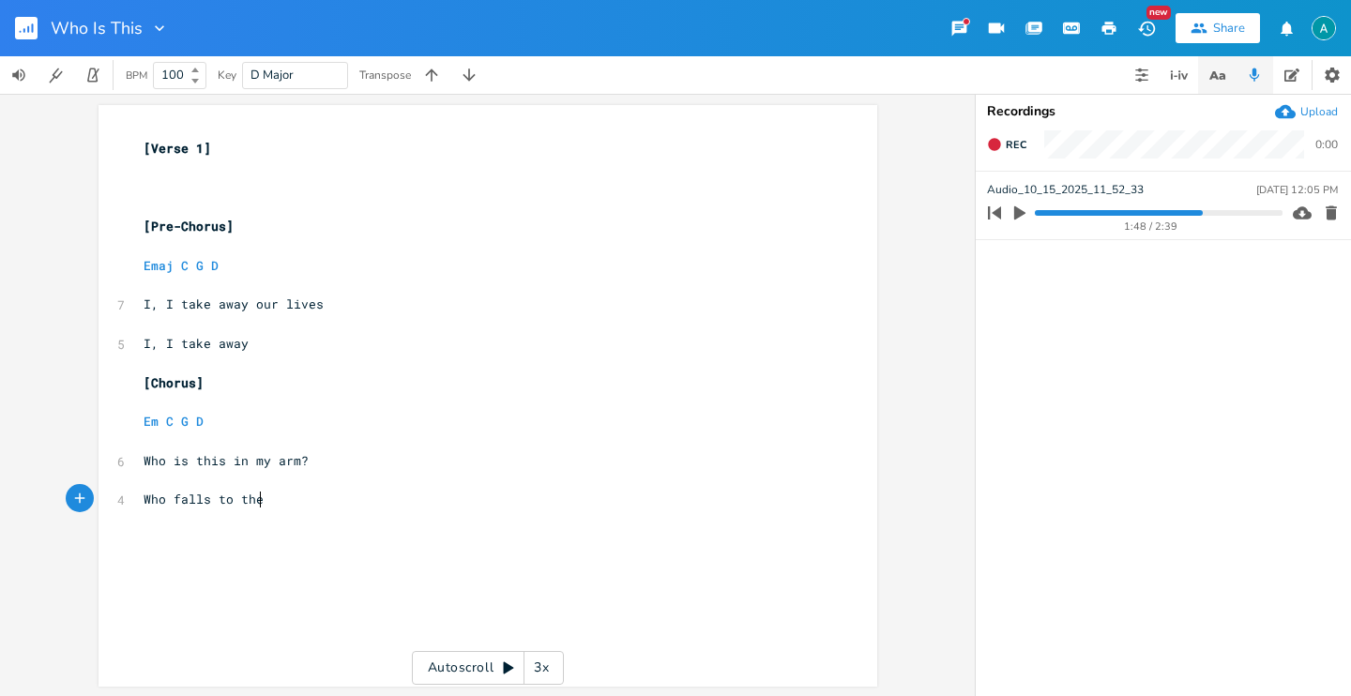
click at [1202, 70] on button "button" at bounding box center [1217, 75] width 38 height 38
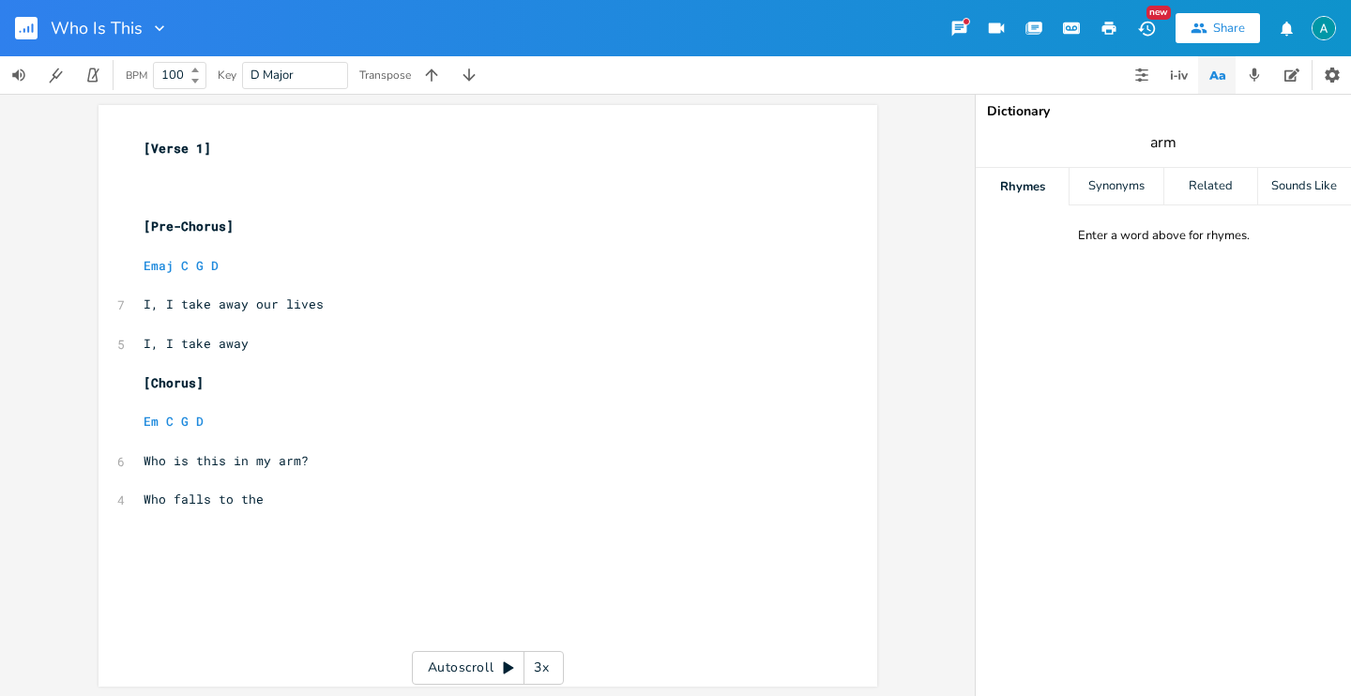
type input "arms"
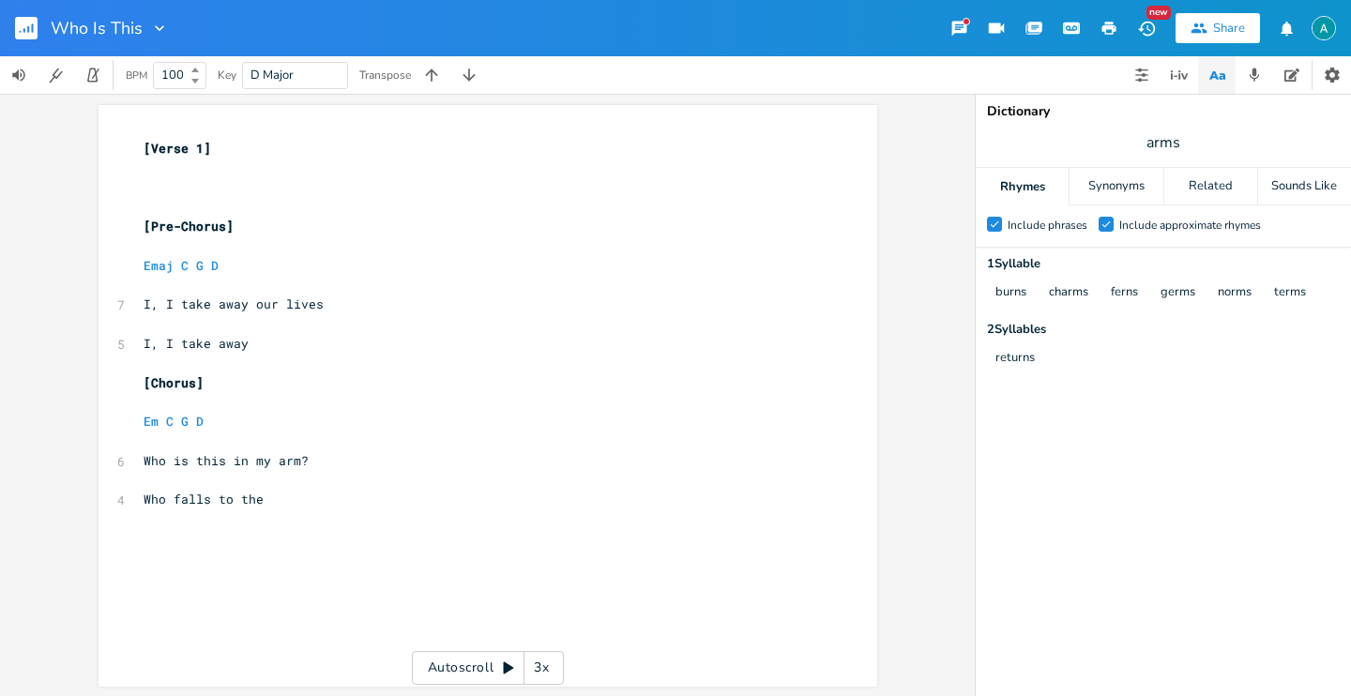
click at [626, 445] on pre "​" at bounding box center [478, 441] width 677 height 20
click at [605, 448] on pre "​" at bounding box center [478, 441] width 677 height 20
click at [386, 504] on pre "Who falls to the" at bounding box center [478, 500] width 677 height 20
click at [1128, 224] on div "Include approximate rhymes" at bounding box center [1190, 224] width 142 height 11
click at [1098, 224] on input "Check Include approximate rhymes" at bounding box center [1098, 225] width 0 height 12
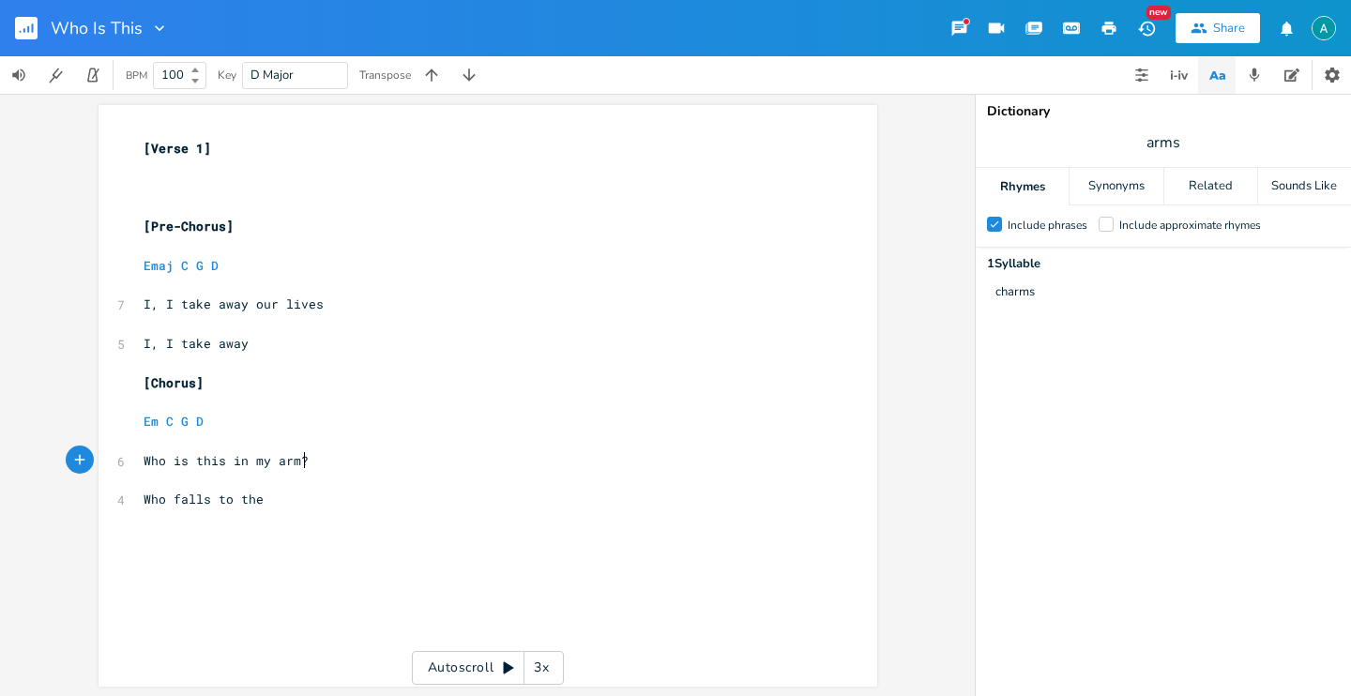
click at [656, 456] on pre "Who is this in my arm?" at bounding box center [478, 461] width 677 height 20
click at [521, 534] on div "xxxxxxxxxx [Verse 1] ​ ​ ​ [Pre-Chorus] ​ Emaj C G D ​ 7 I, I take away our liv…" at bounding box center [502, 413] width 724 height 557
click at [519, 513] on pre "​" at bounding box center [478, 519] width 677 height 20
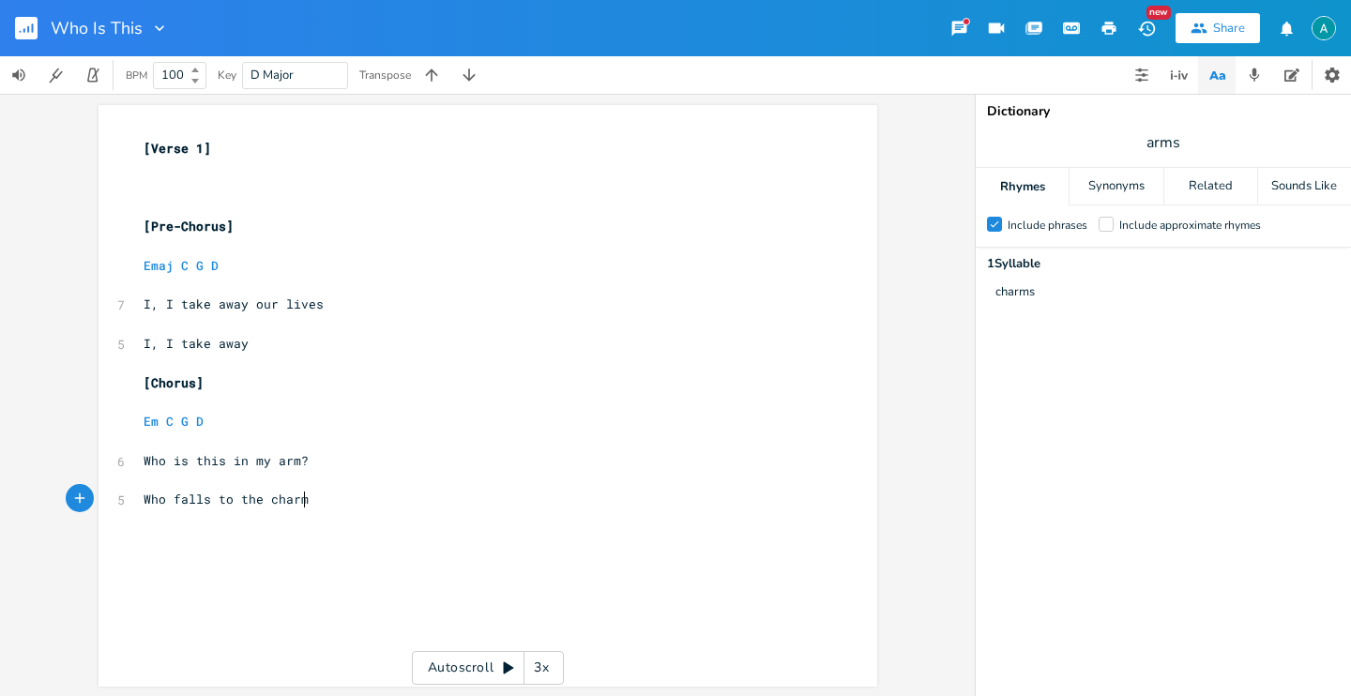
type textarea "charms"
click at [295, 462] on span "Who is this in my arm?" at bounding box center [226, 460] width 165 height 17
type textarea "s"
type textarea "f"
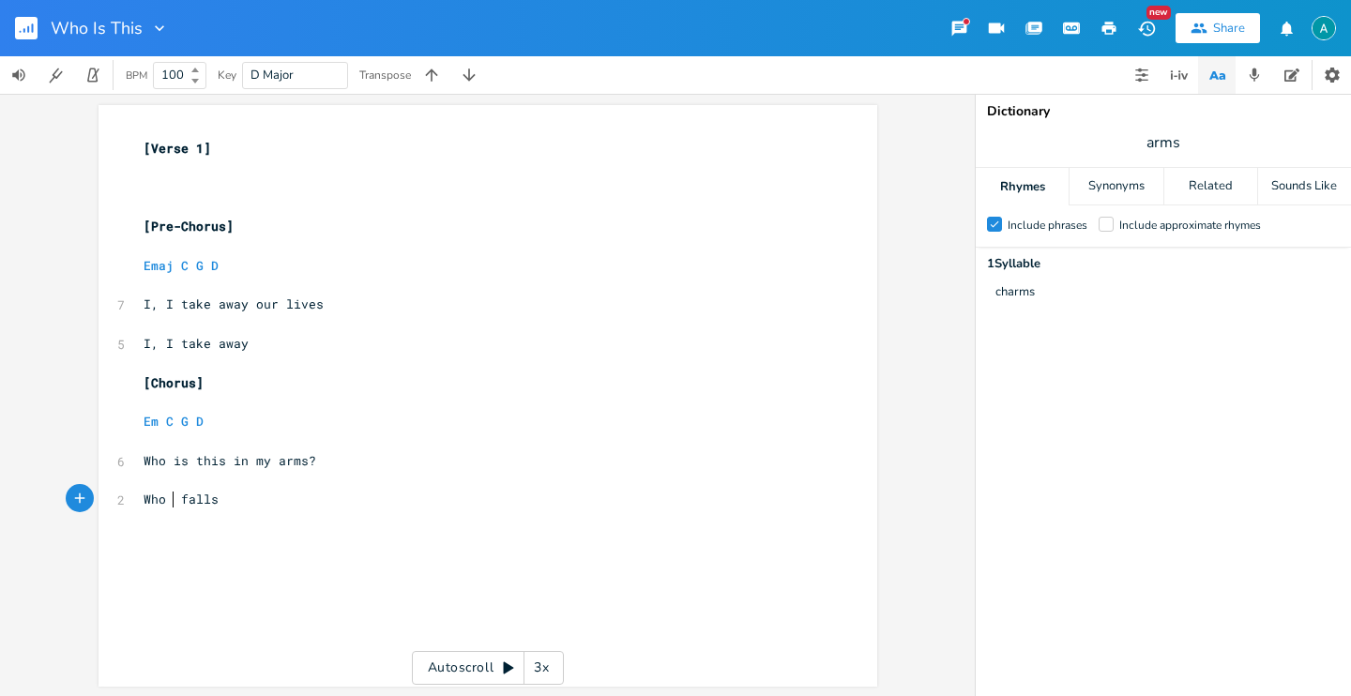
scroll to position [0, 6]
type textarea "does not"
type textarea "to the so"
type textarea "torms"
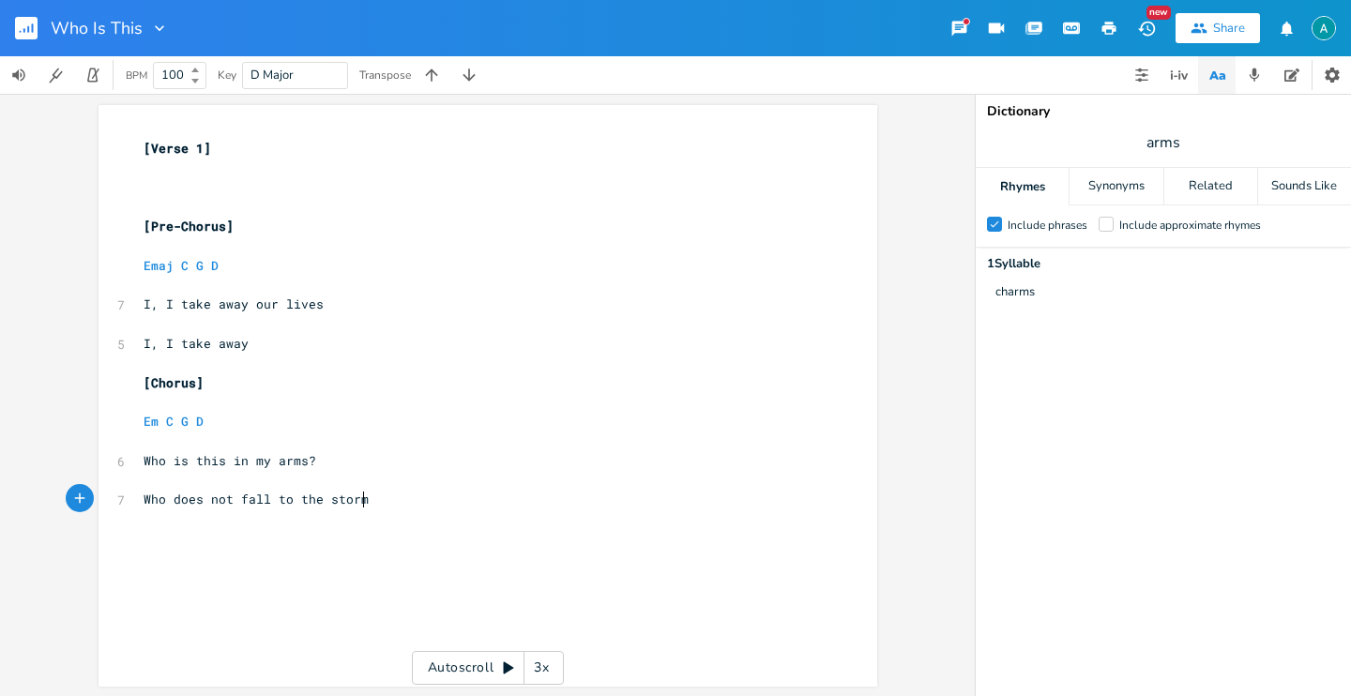
scroll to position [0, 31]
type textarea "Of our kind"
type textarea ", who won'"
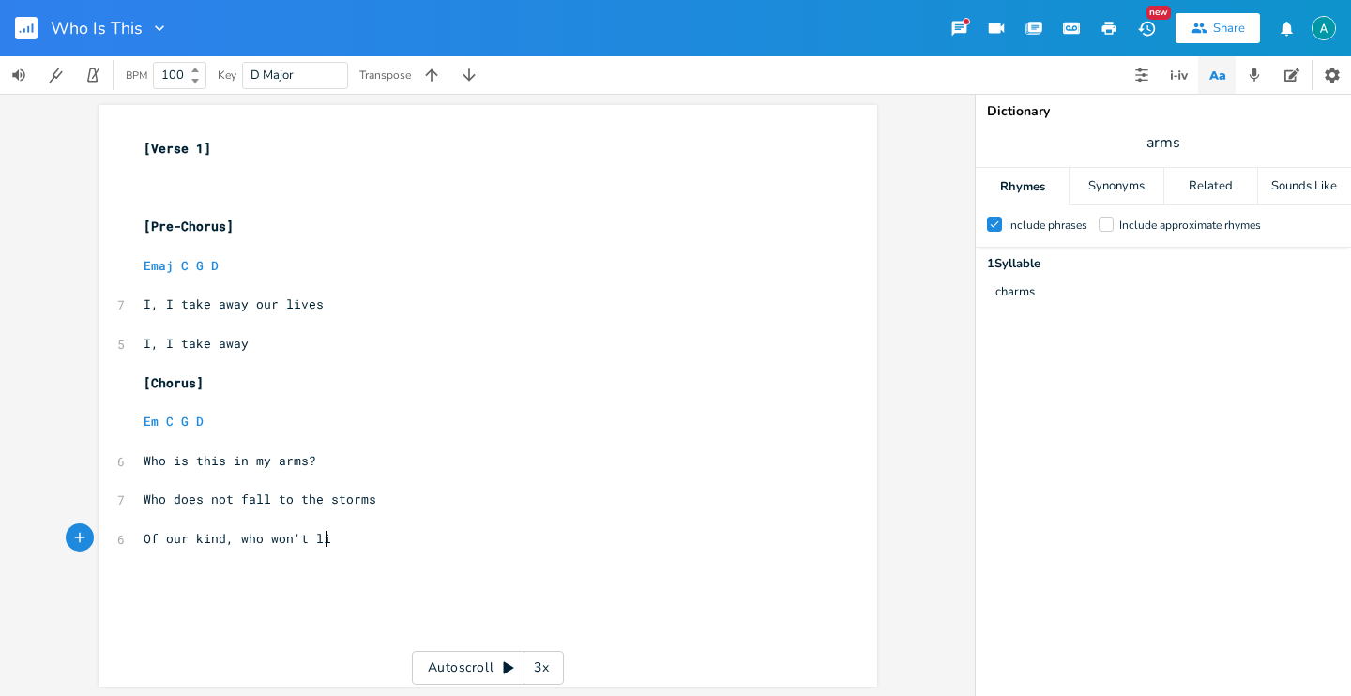
type textarea "t lie"
click at [144, 497] on span "Who does not fall to the storms" at bounding box center [260, 499] width 233 height 17
type textarea "He"
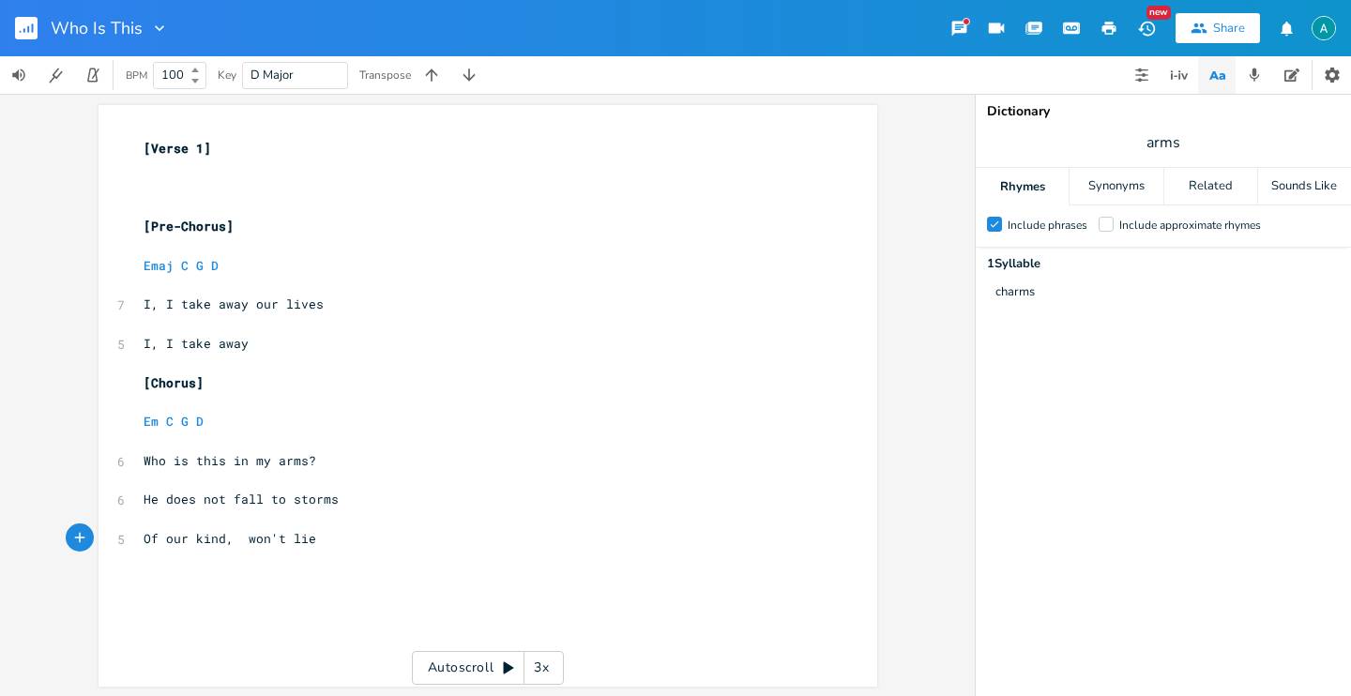
type textarea "He"
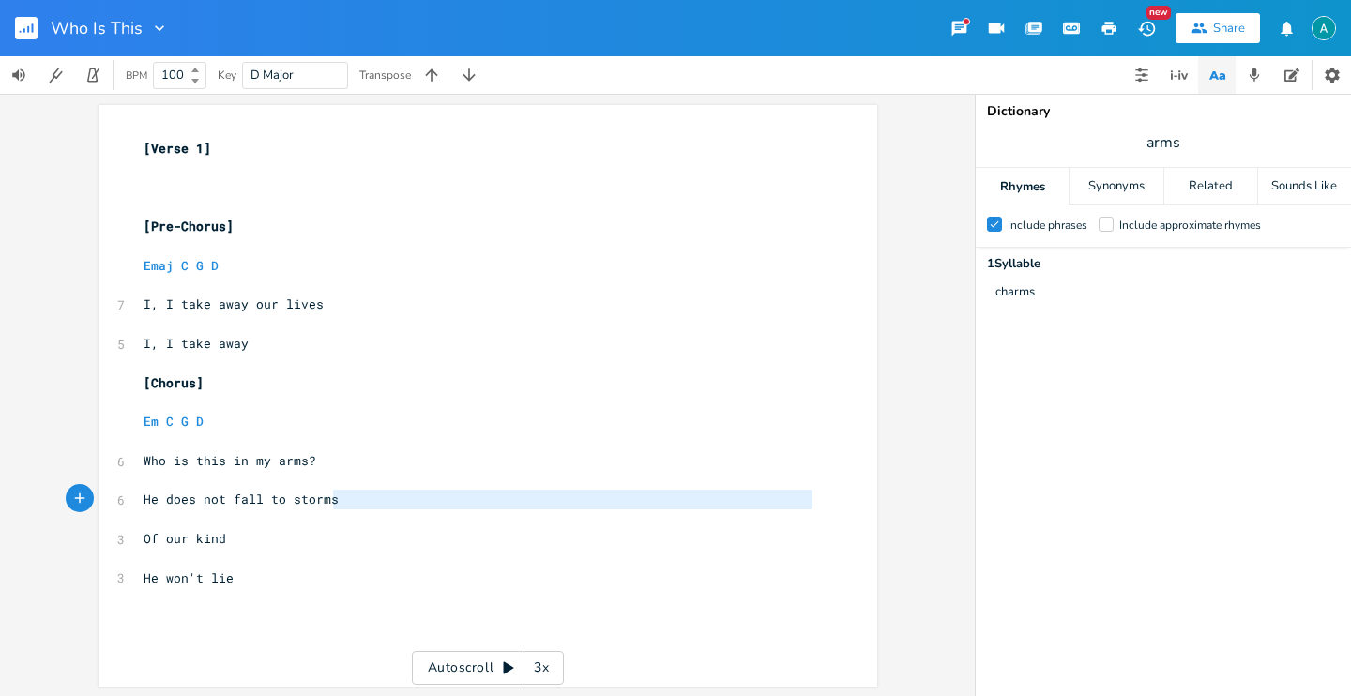
type textarea "Who is this in my arms? He does not fall to storms"
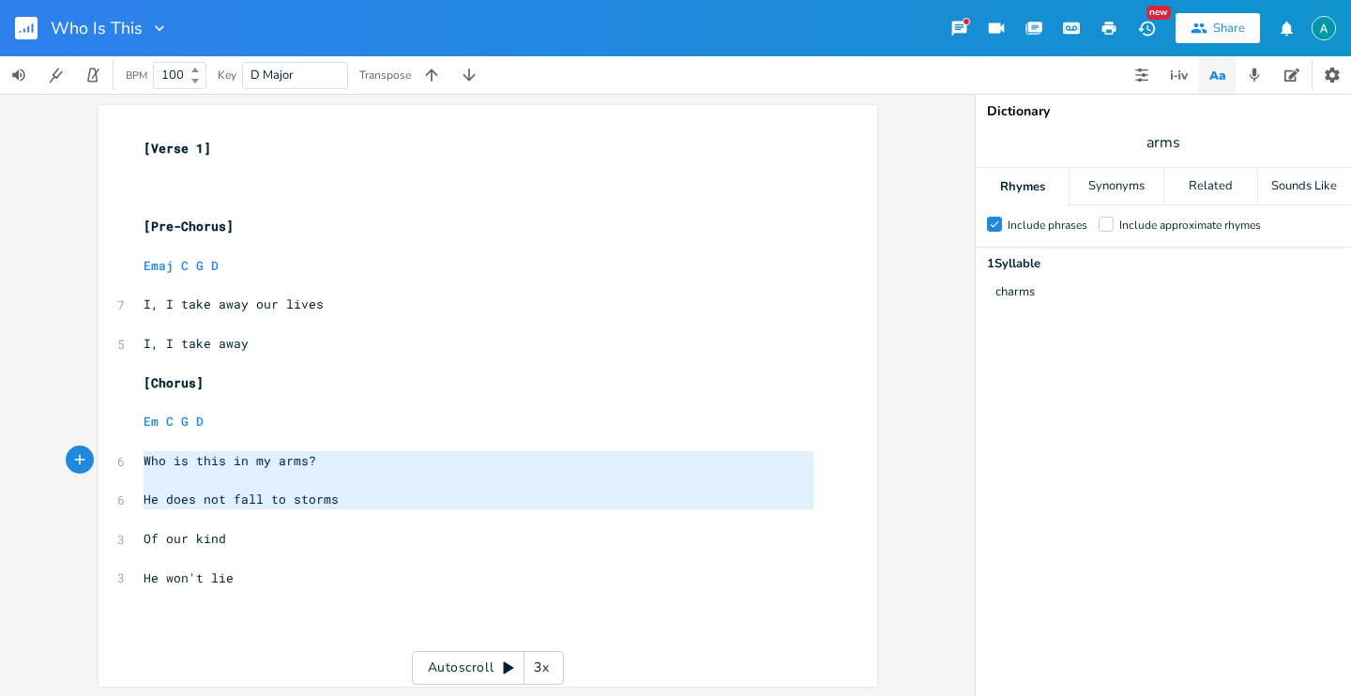
drag, startPoint x: 392, startPoint y: 507, endPoint x: 117, endPoint y: 451, distance: 280.5
click at [118, 451] on div "Who is this in my arms? He does not fall to storms x [Verse 1] ​ ​ ​ [Pre-Choru…" at bounding box center [487, 396] width 779 height 582
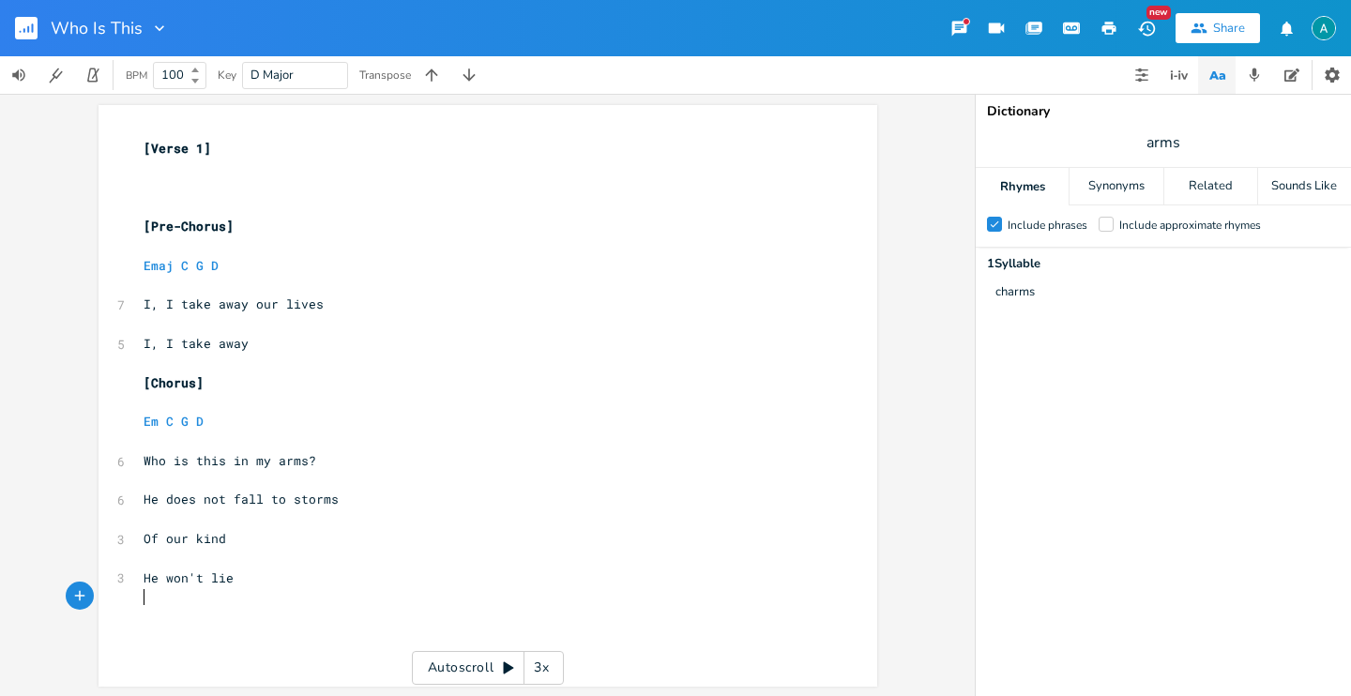
click at [267, 606] on pre "​" at bounding box center [478, 597] width 677 height 20
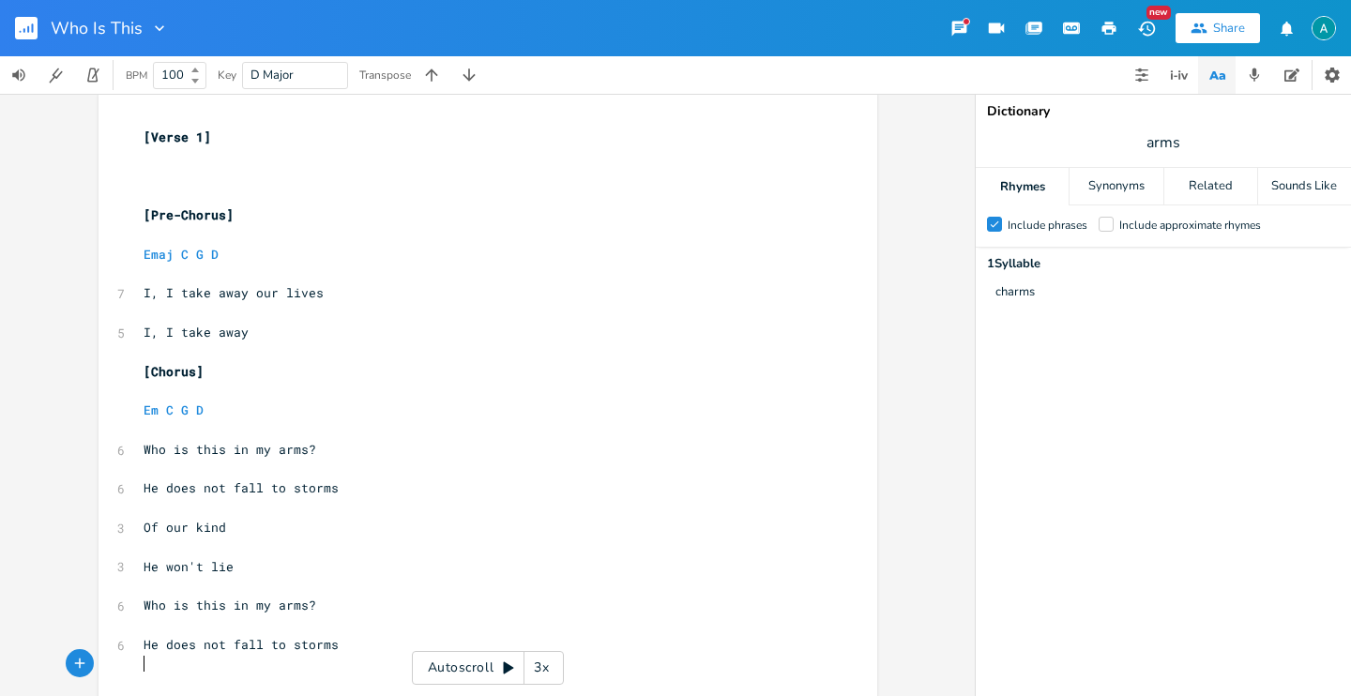
scroll to position [26, 0]
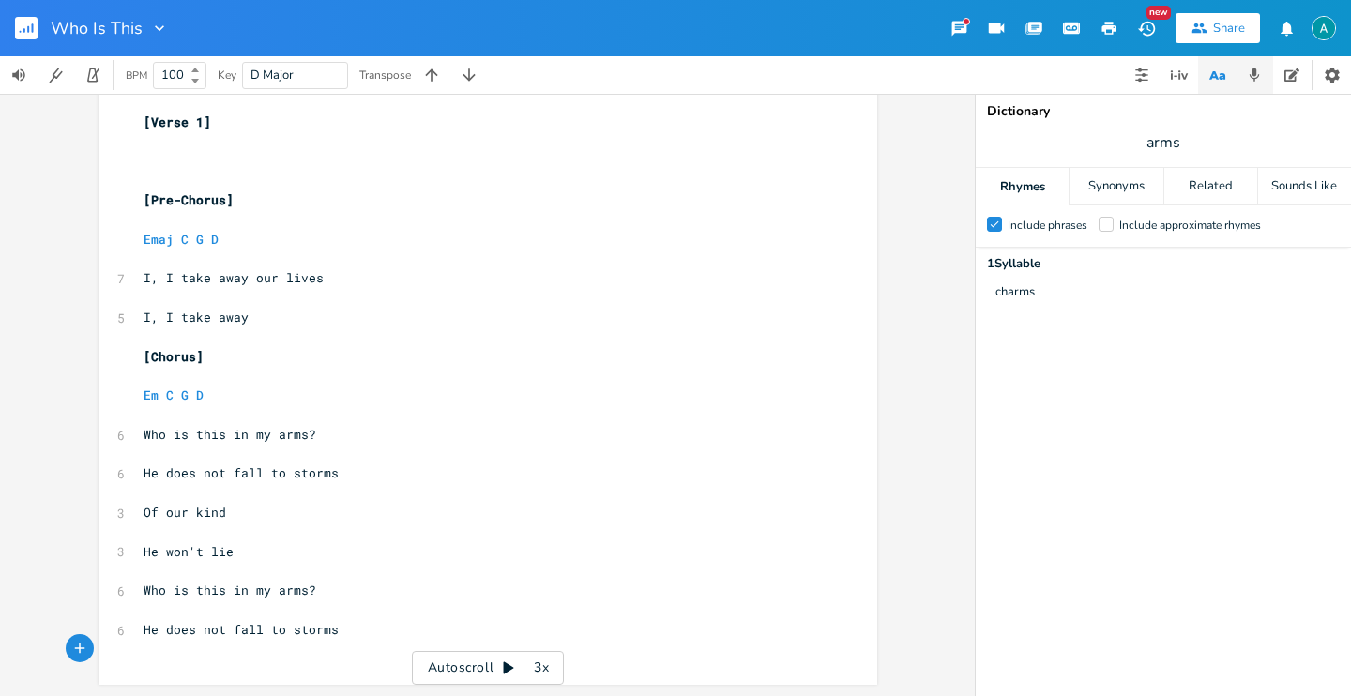
click at [1256, 79] on icon "button" at bounding box center [1254, 75] width 17 height 17
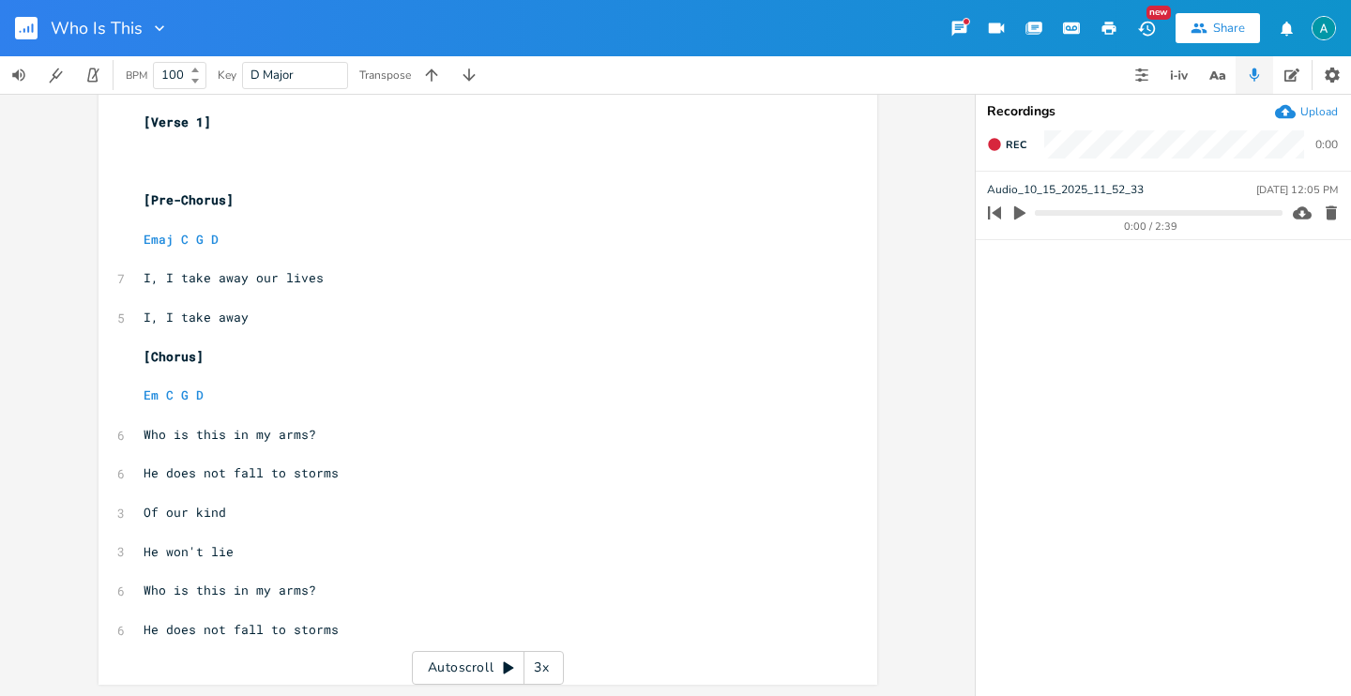
click at [1015, 204] on button "button" at bounding box center [1019, 213] width 24 height 30
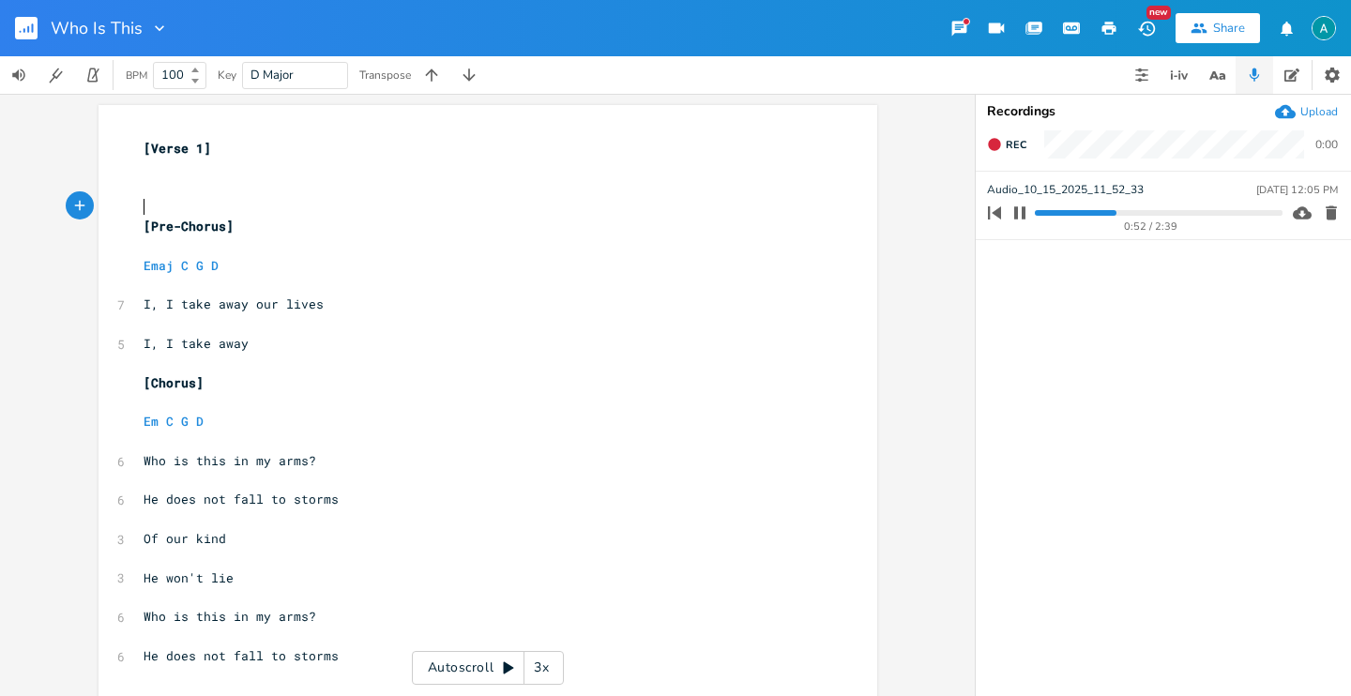
scroll to position [0, 0]
click at [350, 204] on pre "​" at bounding box center [478, 207] width 677 height 20
click at [1021, 215] on icon "button" at bounding box center [1019, 212] width 15 height 15
click at [493, 198] on pre "​" at bounding box center [478, 207] width 677 height 20
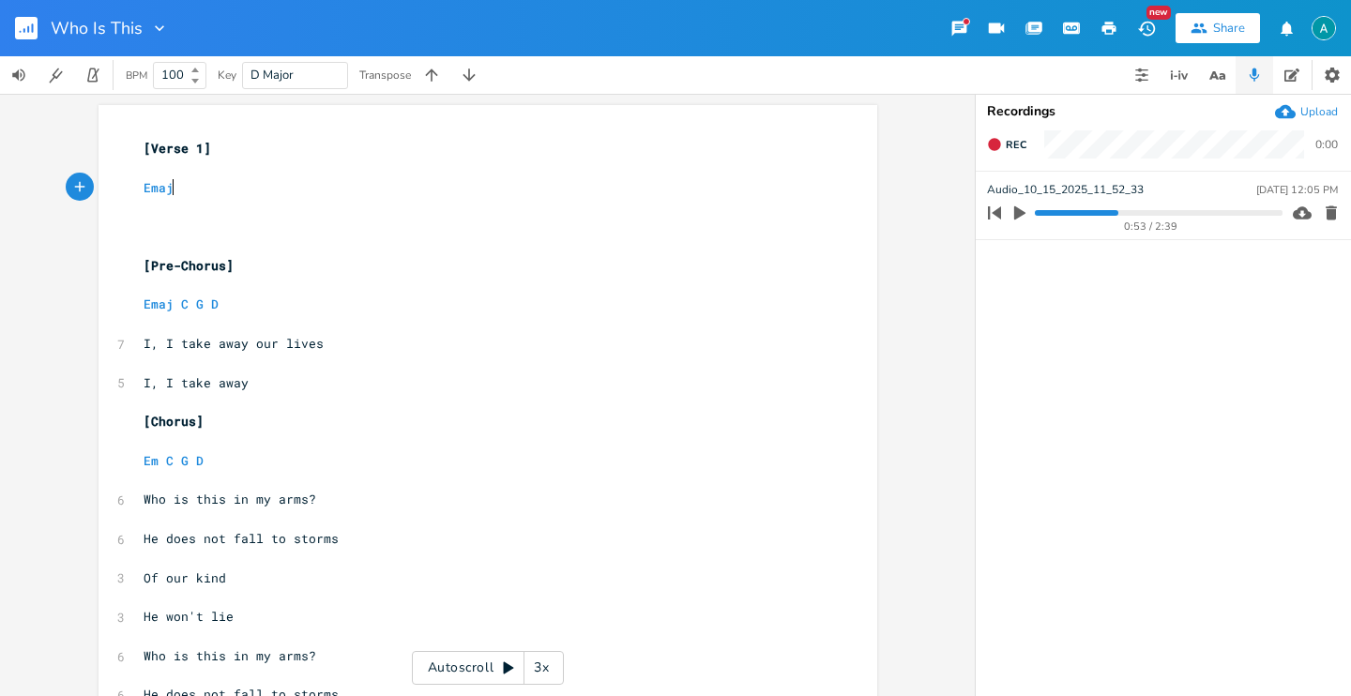
scroll to position [0, 30]
type textarea "Emaj D"
type textarea "Emaj C"
click at [170, 380] on span "I, I take away" at bounding box center [196, 382] width 105 height 17
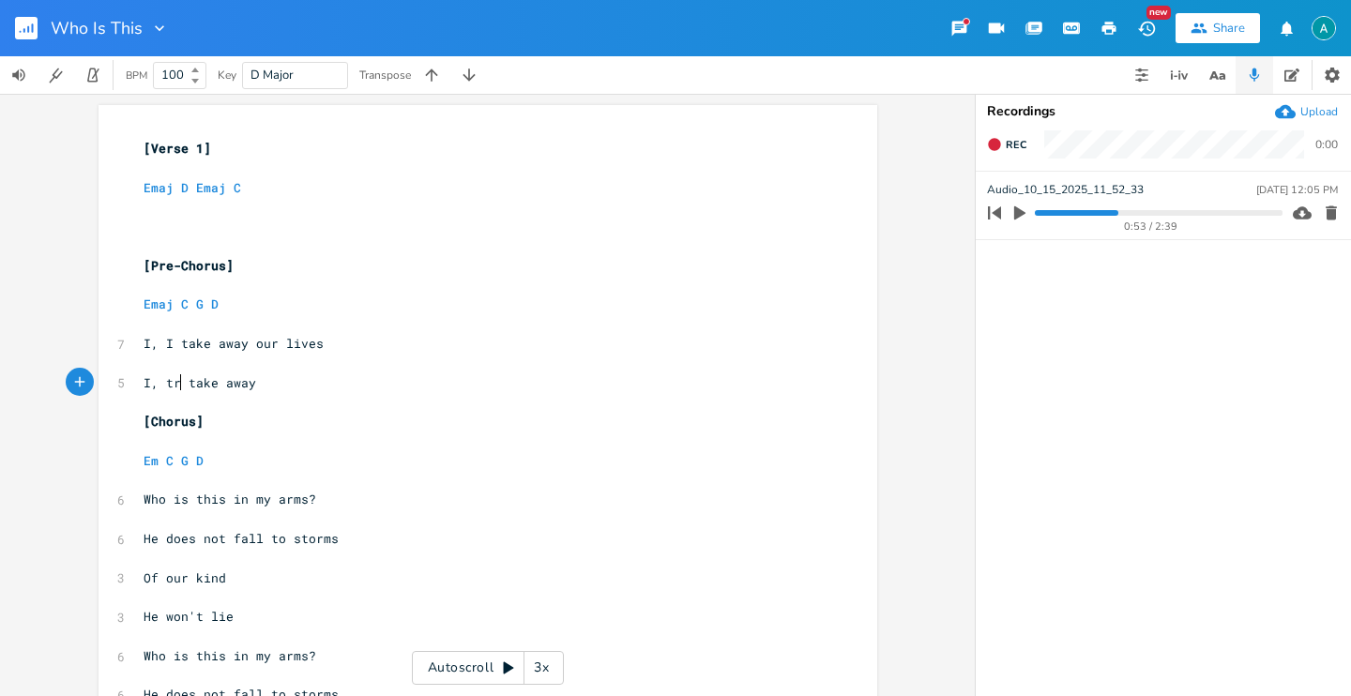
type textarea "try"
type textarea "Try my"
type textarea ", my"
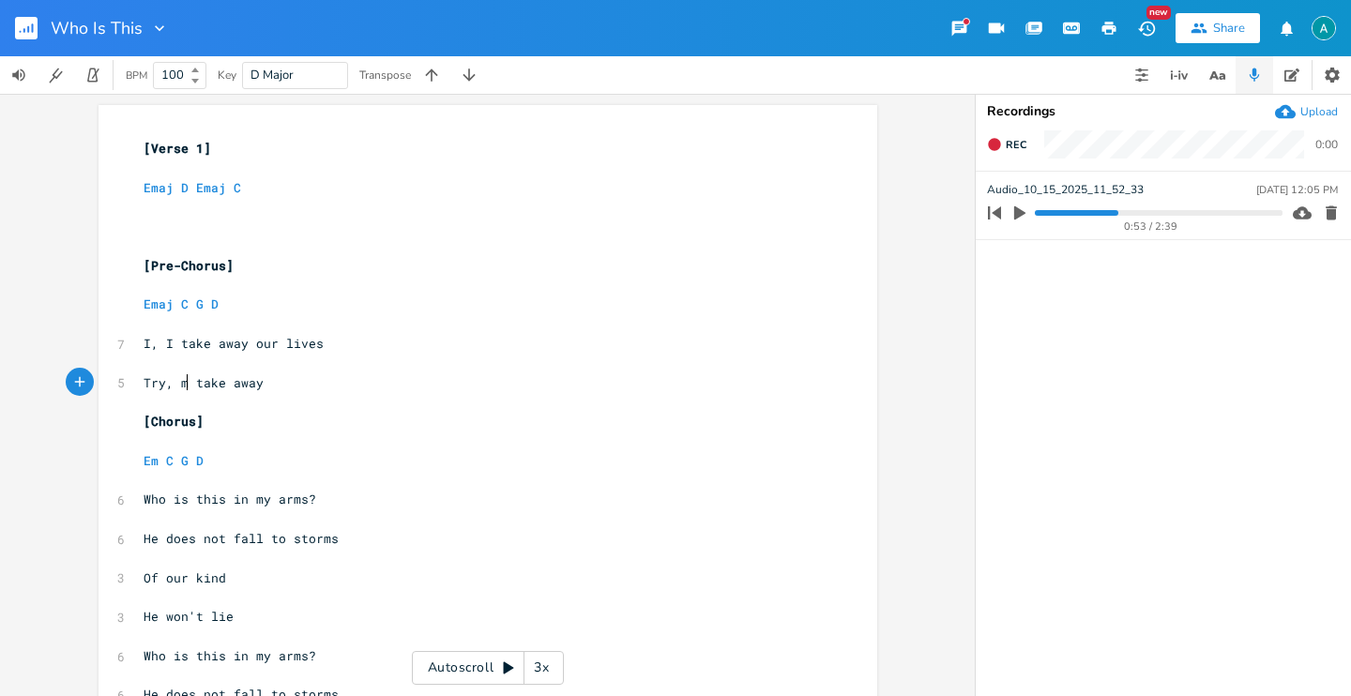
scroll to position [0, 22]
type textarea "take away"
drag, startPoint x: 199, startPoint y: 386, endPoint x: 309, endPoint y: 386, distance: 109.7
click at [304, 386] on pre "Try, my take away" at bounding box center [478, 383] width 677 height 20
type textarea "k"
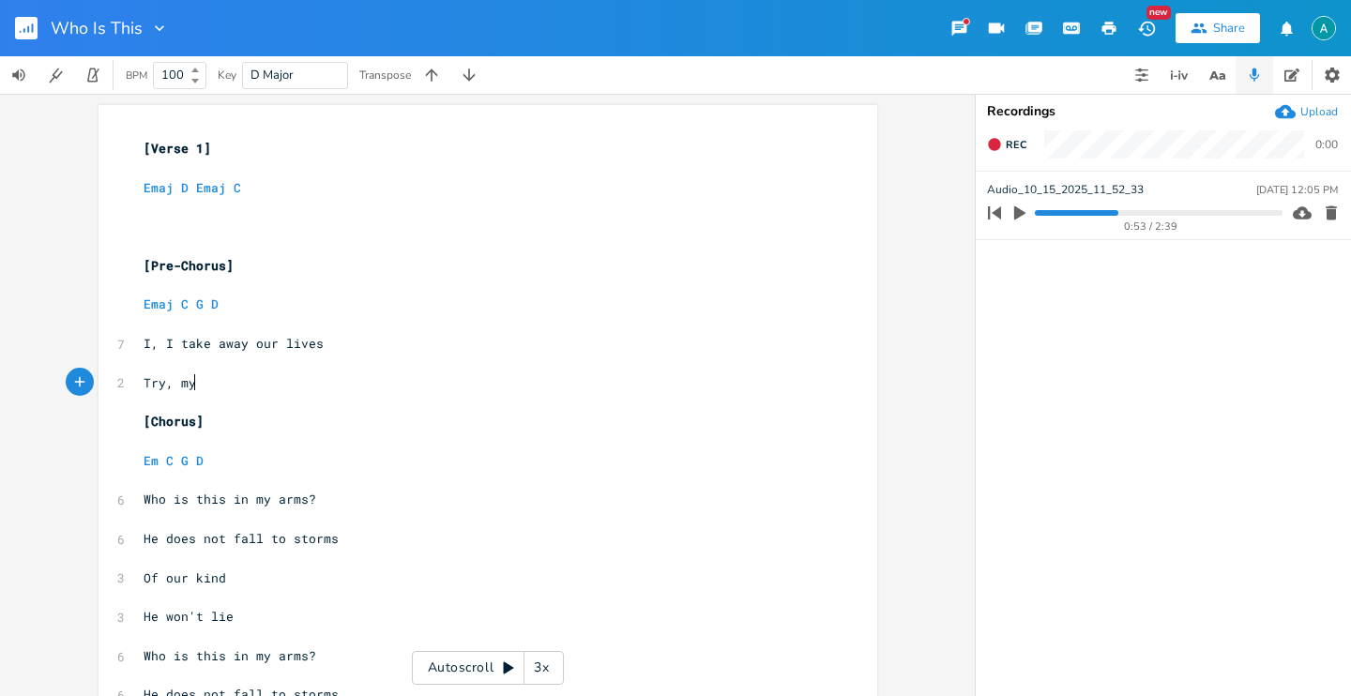
scroll to position [0, 5]
type textarea ", whats shown"
type textarea "'"
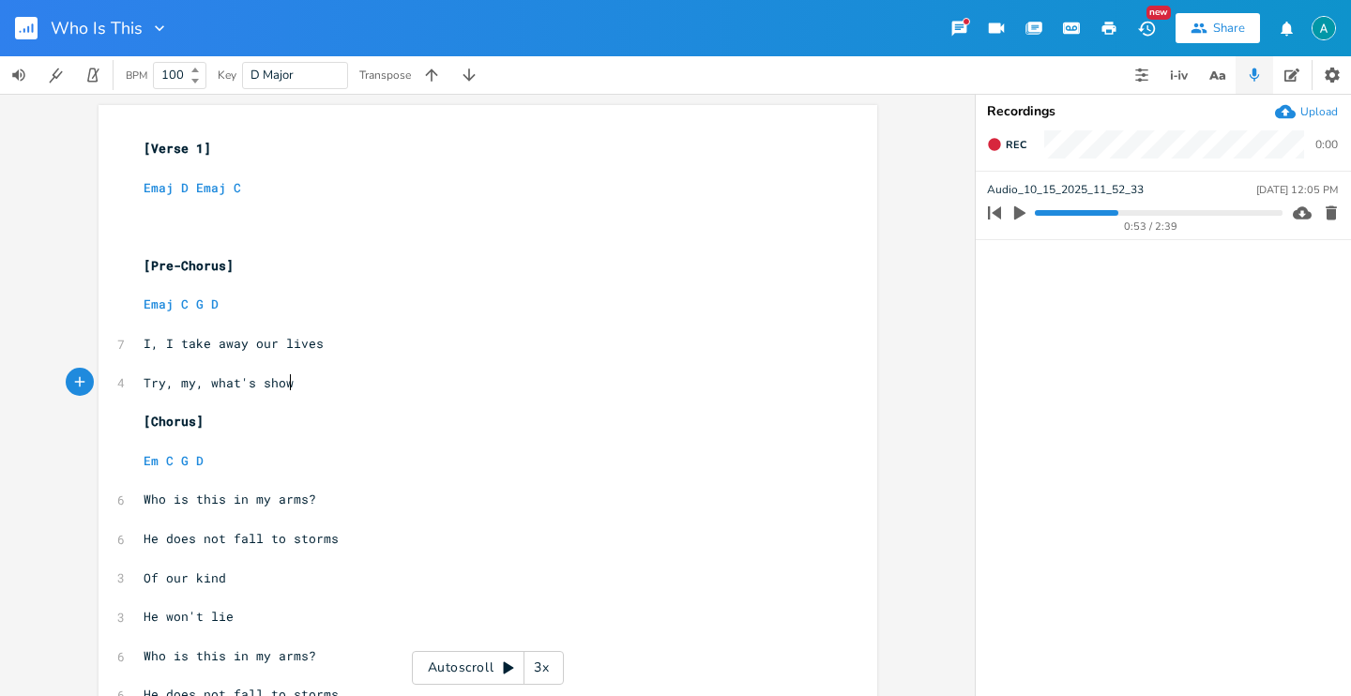
type textarea "n"
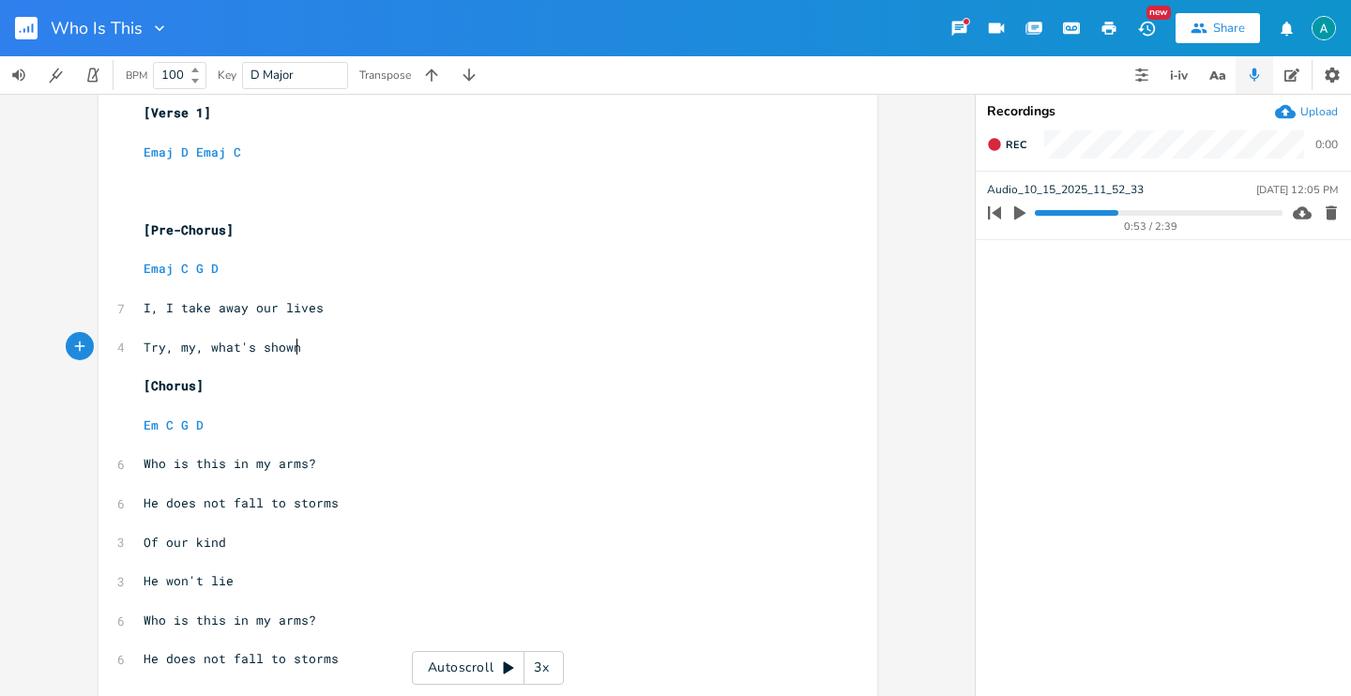
scroll to position [66, 0]
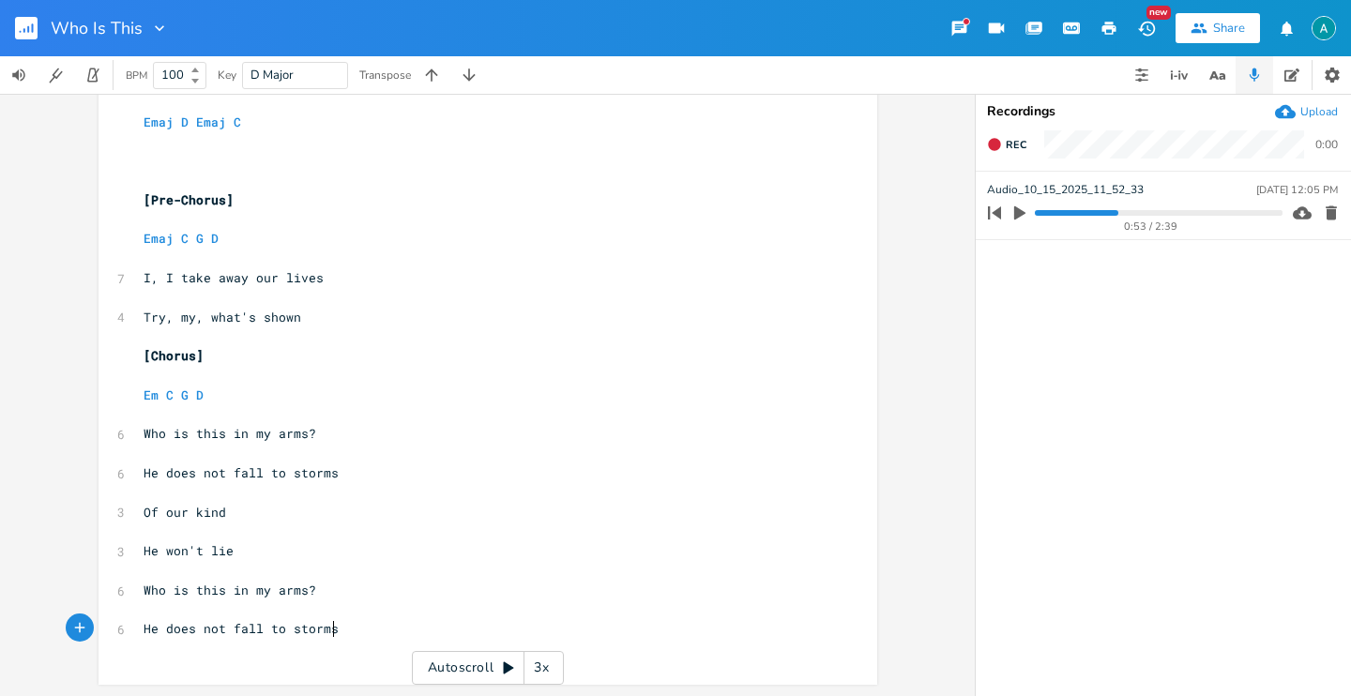
drag, startPoint x: 356, startPoint y: 623, endPoint x: 350, endPoint y: 572, distance: 51.0
click at [355, 623] on pre "He does not fall to storms" at bounding box center [478, 629] width 677 height 20
type textarea "[]"
type textarea "Verse 2"
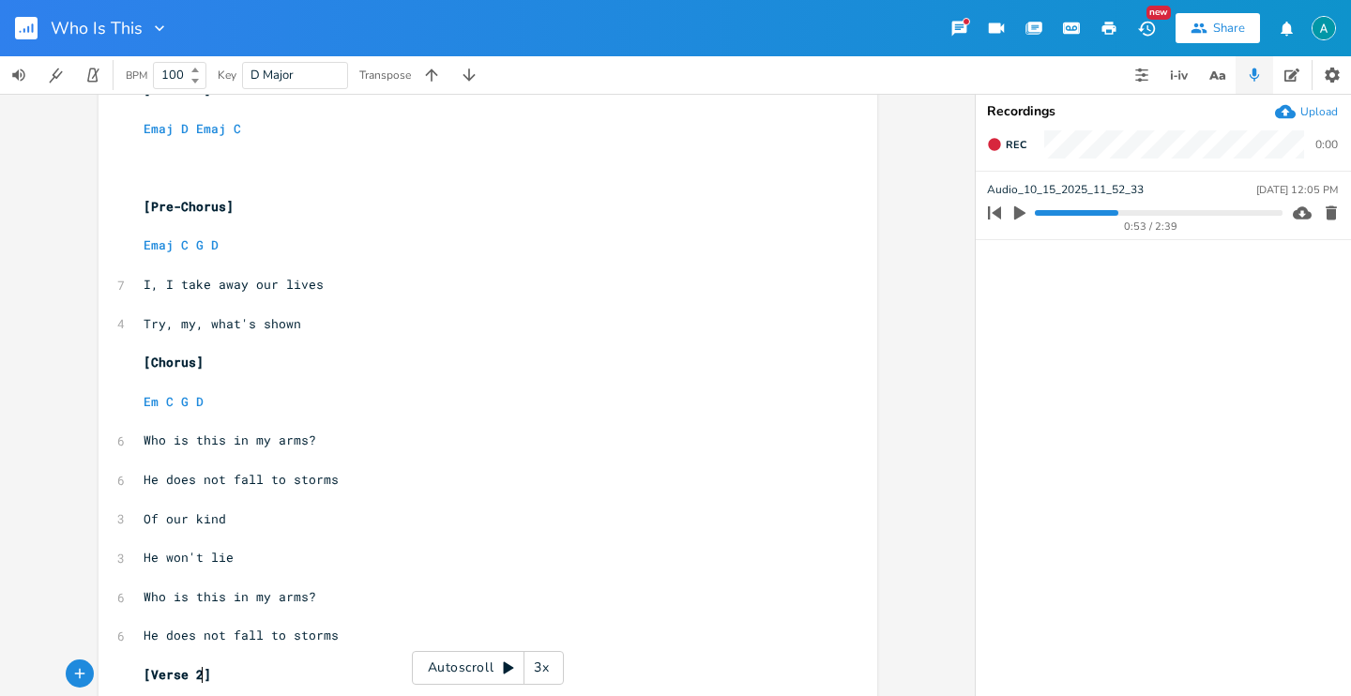
scroll to position [105, 0]
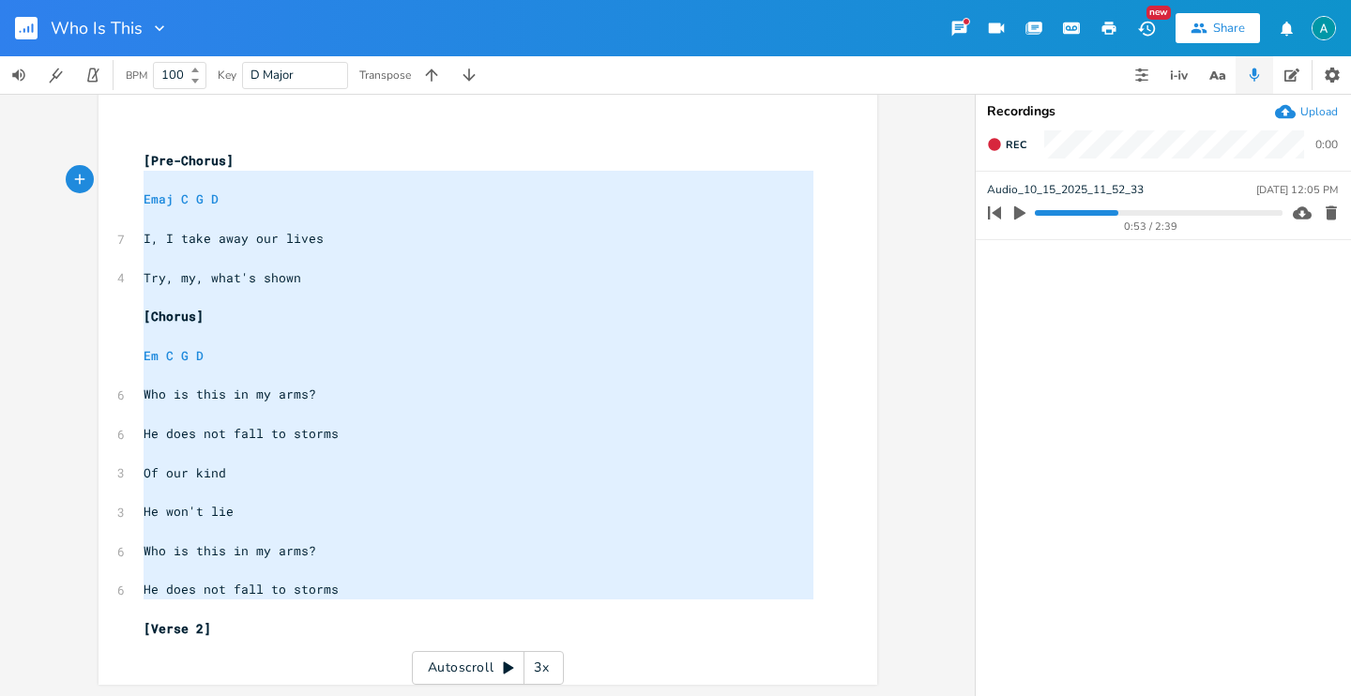
type textarea "[Pre-Chorus] Emaj C G D I, I take away our lives Try, my, what's shown [Chorus]…"
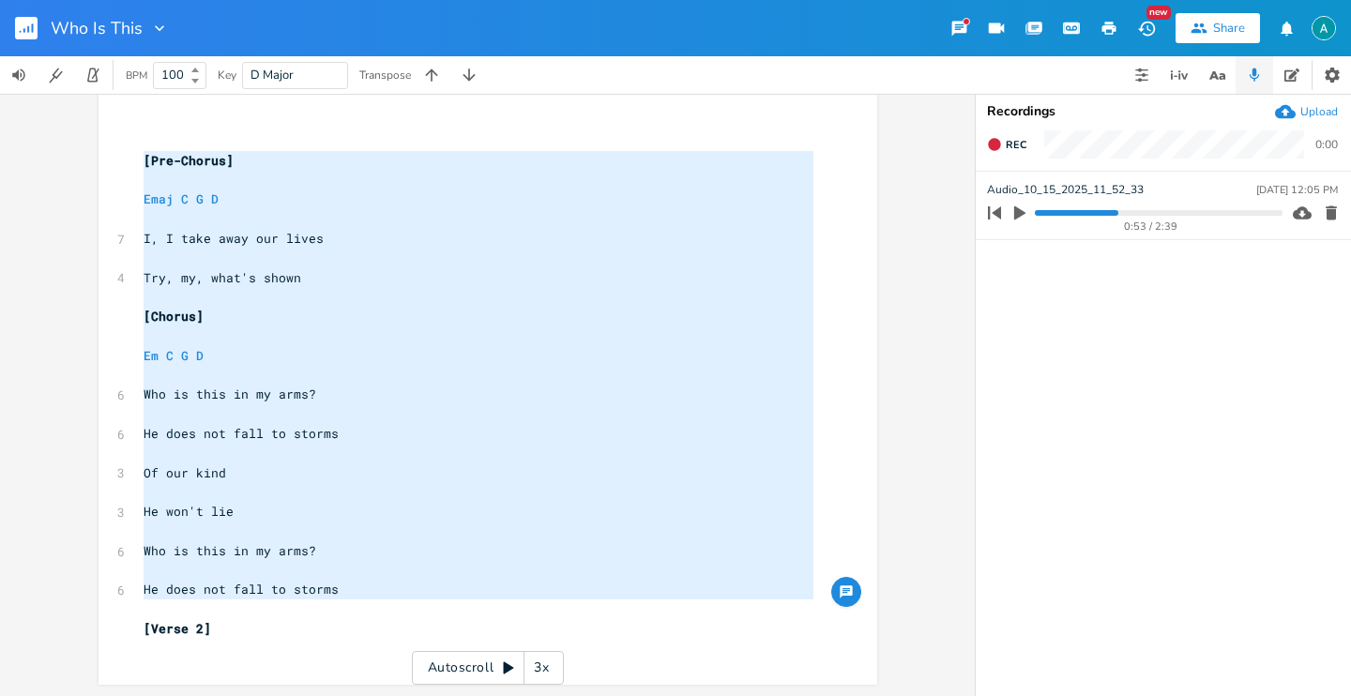
drag, startPoint x: 358, startPoint y: 602, endPoint x: 65, endPoint y: 154, distance: 535.9
click at [65, 154] on div "[Pre-Chorus] Emaj C G D I, I take away our lives Try, my, what's shown [Chorus]…" at bounding box center [487, 395] width 975 height 602
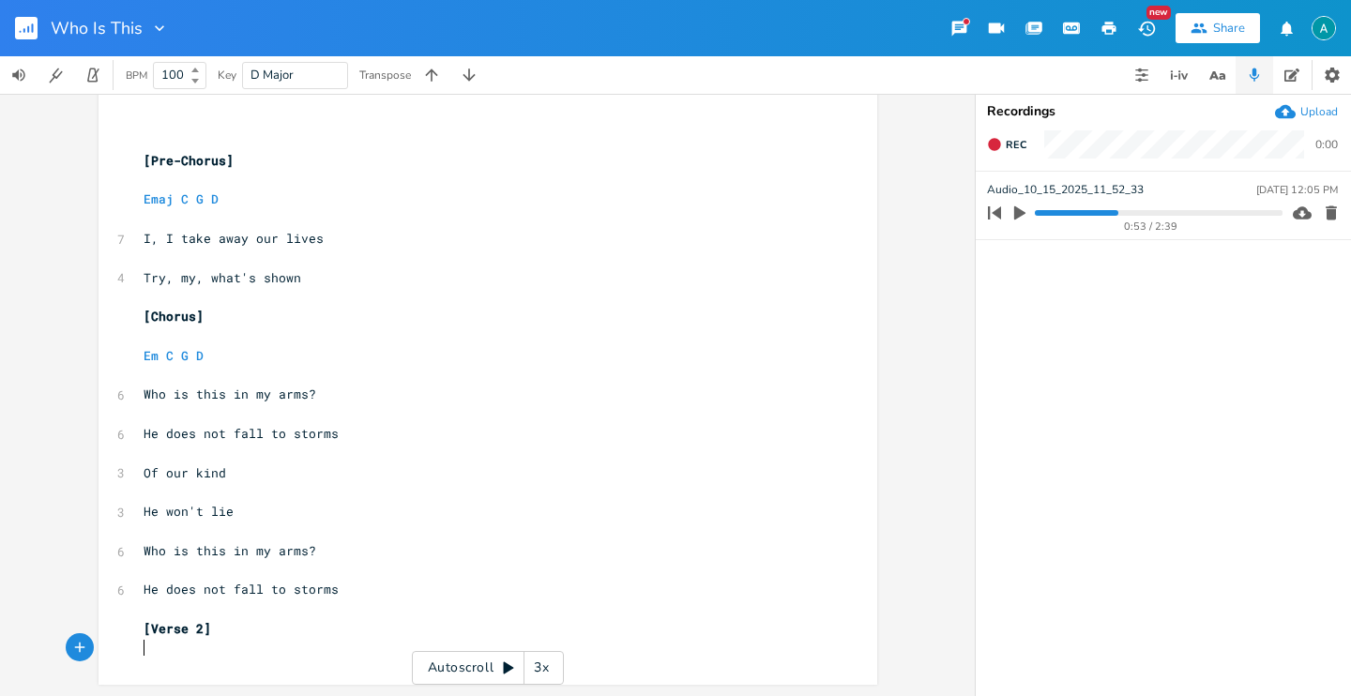
drag, startPoint x: 265, startPoint y: 640, endPoint x: 209, endPoint y: 615, distance: 60.5
click at [251, 640] on pre "​" at bounding box center [478, 649] width 677 height 20
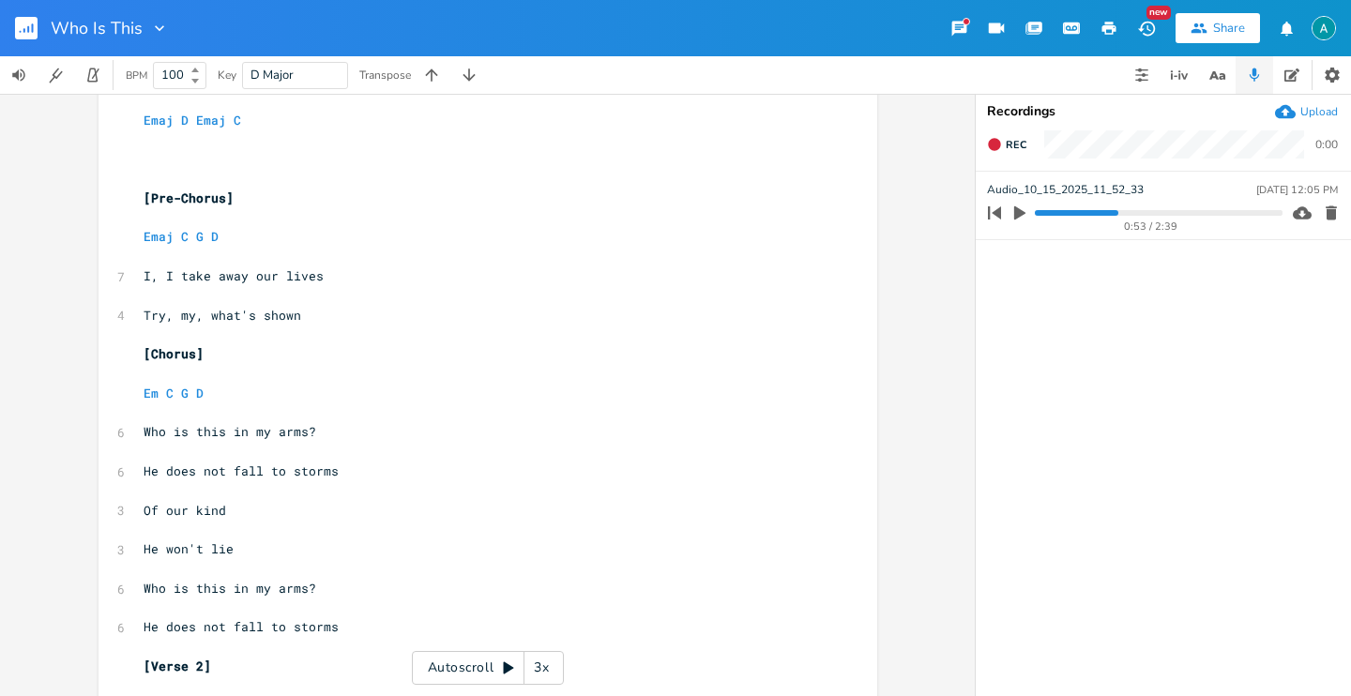
scroll to position [0, 0]
